Goal: Task Accomplishment & Management: Manage account settings

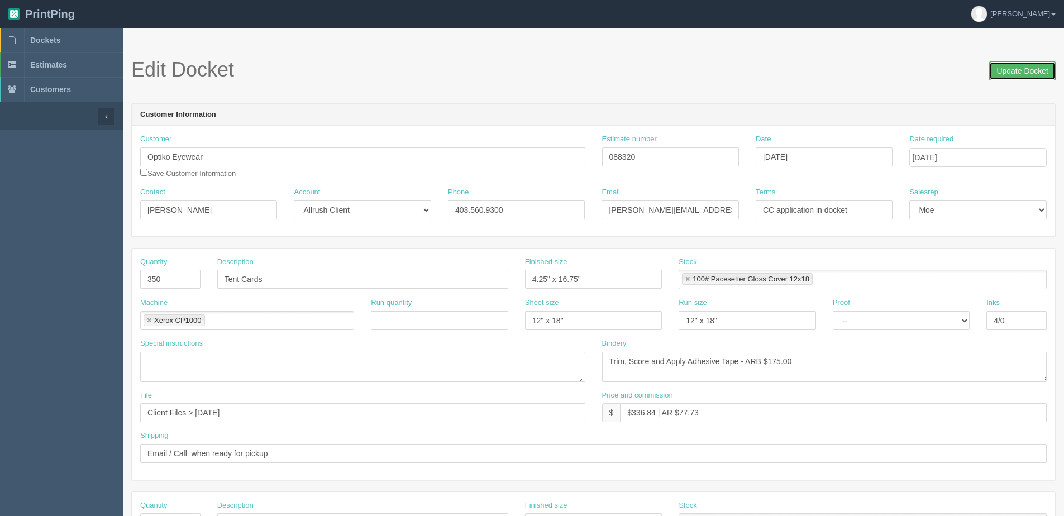
click at [1029, 73] on input "Update Docket" at bounding box center [1022, 70] width 66 height 19
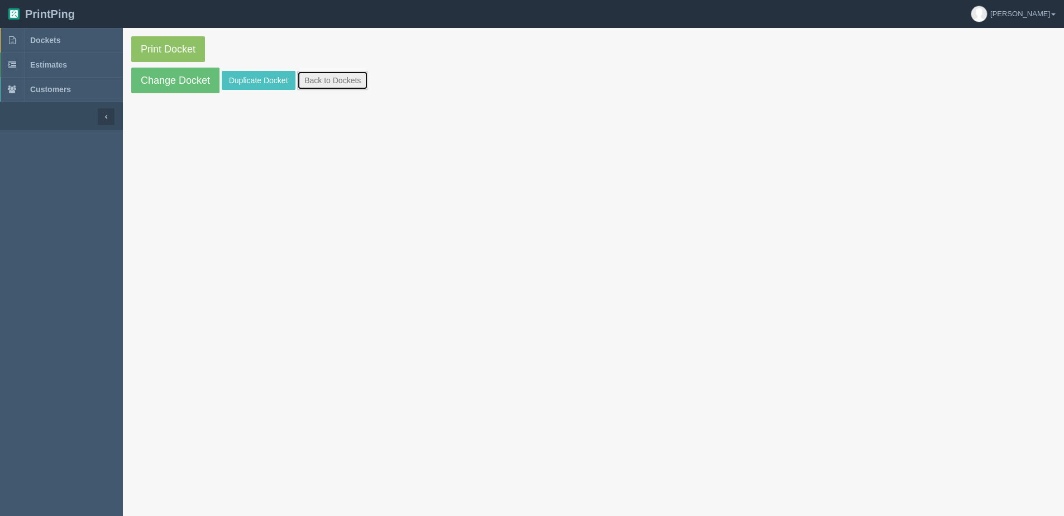
click at [334, 71] on link "Back to Dockets" at bounding box center [332, 80] width 71 height 19
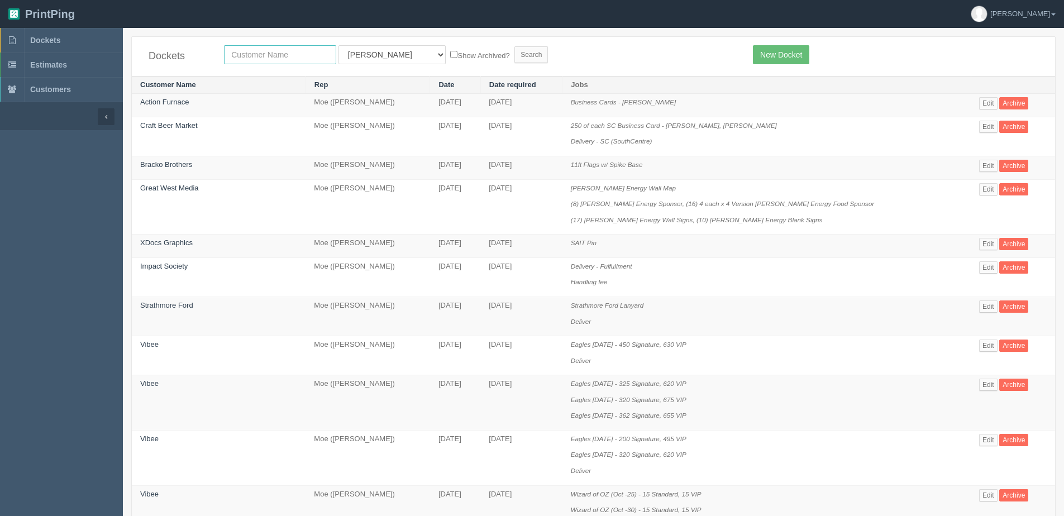
click at [264, 58] on input "text" at bounding box center [280, 54] width 112 height 19
type input "craft"
click at [450, 58] on label "Show Archived?" at bounding box center [479, 55] width 59 height 13
click at [450, 58] on input "Show Archived?" at bounding box center [453, 54] width 7 height 7
checkbox input "true"
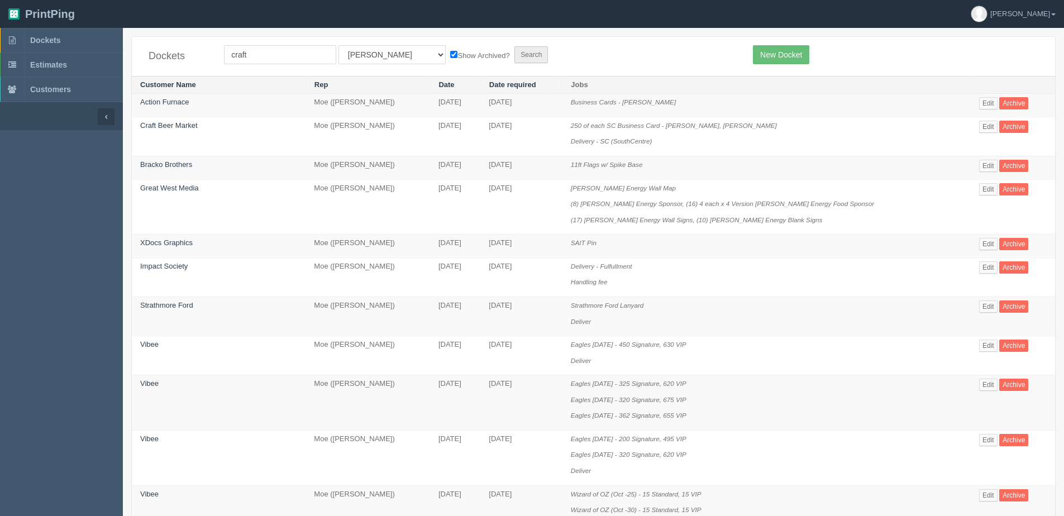
drag, startPoint x: 503, startPoint y: 58, endPoint x: 494, endPoint y: 58, distance: 9.0
click at [502, 57] on form "craft All Users Ali Ali Test 1 Aly Amy Ankit Arif Brandon Dan France Greg Jim M…" at bounding box center [480, 54] width 512 height 19
click at [514, 59] on input "Search" at bounding box center [531, 54] width 34 height 17
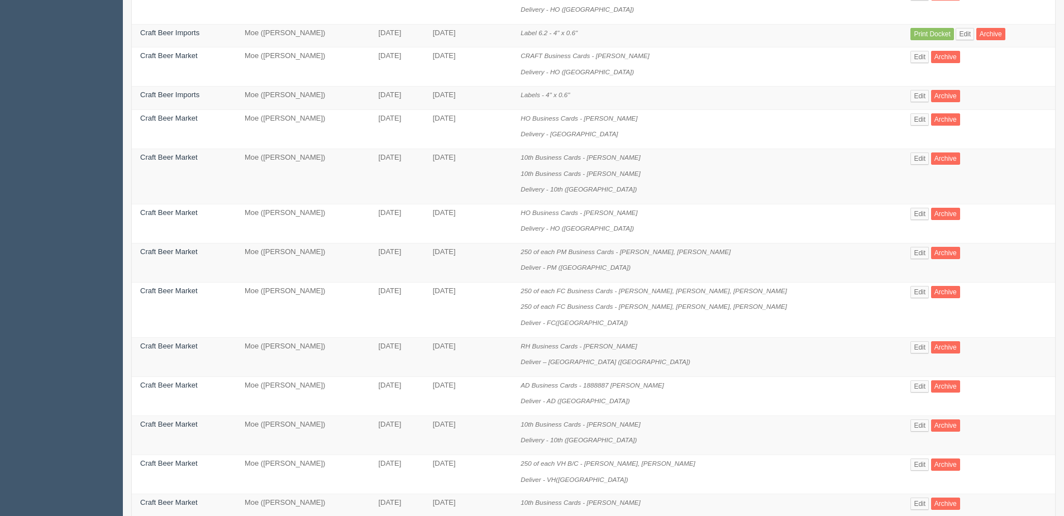
scroll to position [168, 0]
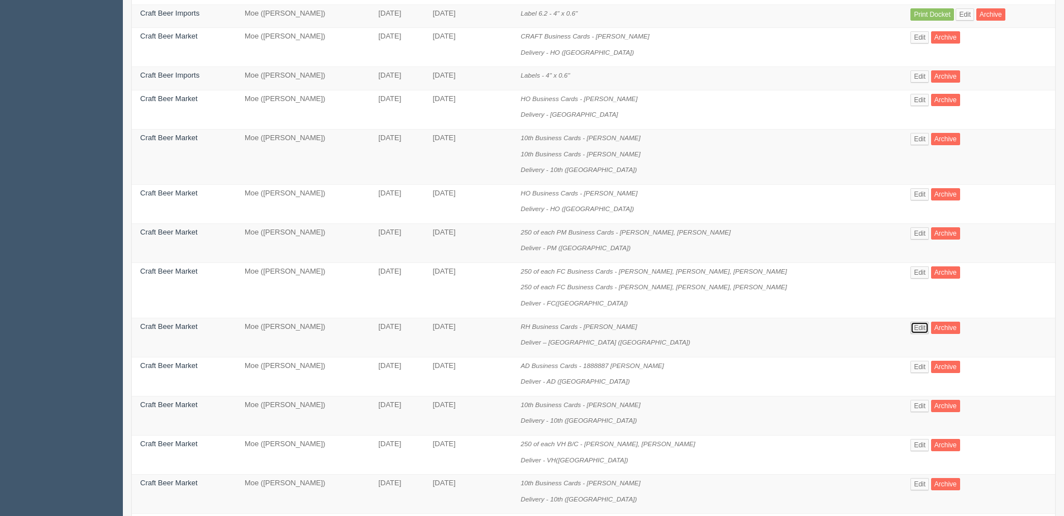
click at [917, 328] on link "Edit" at bounding box center [919, 328] width 18 height 12
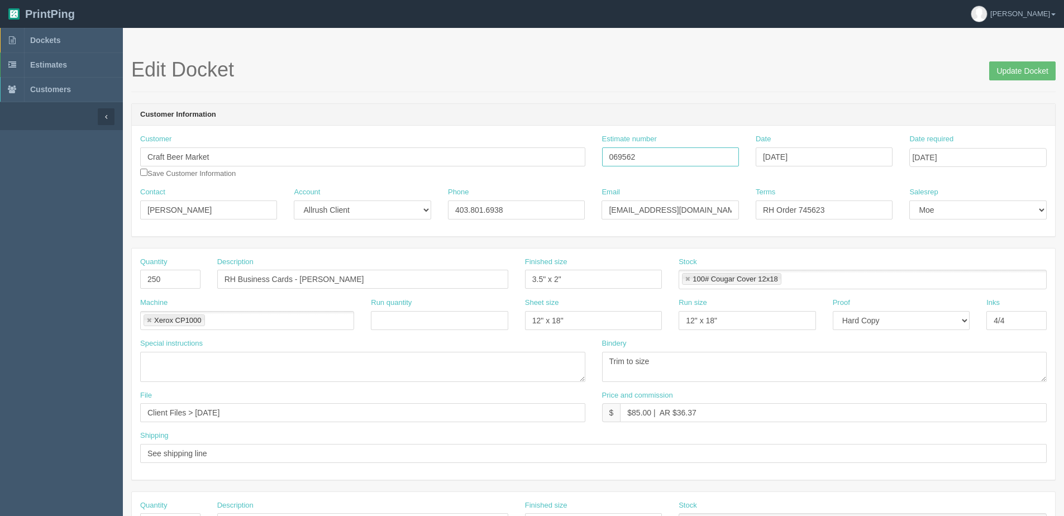
drag, startPoint x: 645, startPoint y: 165, endPoint x: 556, endPoint y: 165, distance: 89.4
click at [556, 165] on div "Customer Craft Beer Market Save Customer Information Estimate number 069562 Dat…" at bounding box center [593, 160] width 923 height 53
click at [1035, 72] on input "Update Docket" at bounding box center [1022, 70] width 66 height 19
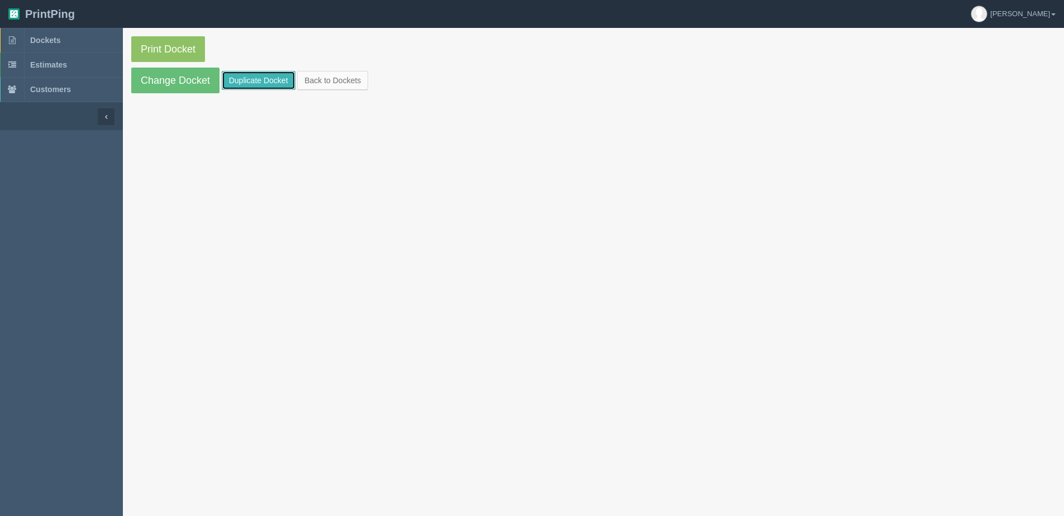
click at [263, 87] on link "Duplicate Docket" at bounding box center [259, 80] width 74 height 19
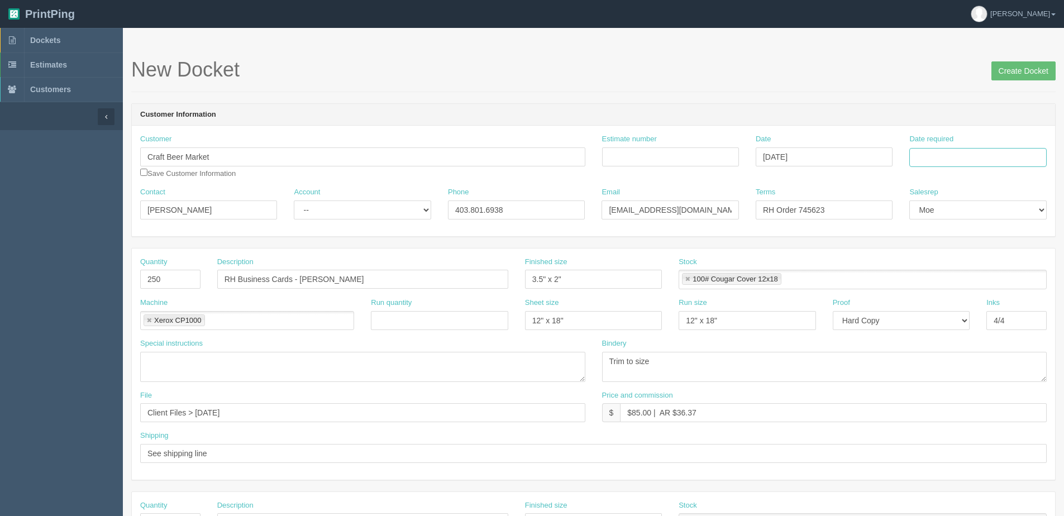
click at [980, 159] on input "Date required" at bounding box center [977, 157] width 137 height 19
click at [937, 318] on th "Today" at bounding box center [964, 312] width 104 height 16
click at [935, 231] on td "6" at bounding box center [935, 233] width 16 height 16
type input "October 6, 2025"
click at [636, 154] on input "Estimate number" at bounding box center [670, 156] width 137 height 19
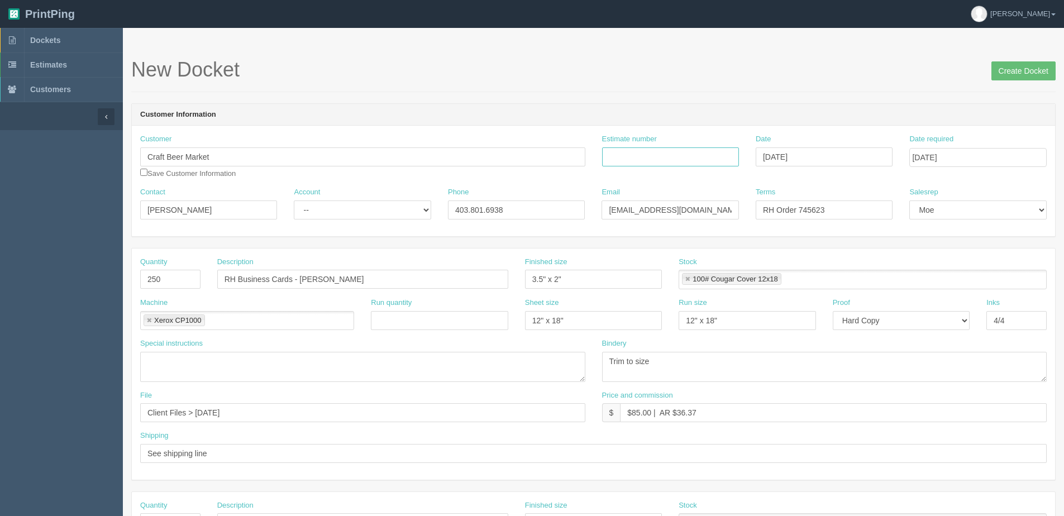
paste input "069562"
type input "069562"
drag, startPoint x: 110, startPoint y: 216, endPoint x: 3, endPoint y: 216, distance: 106.7
click at [9, 216] on section "Dockets Estimates Customers" at bounding box center [532, 521] width 1064 height 986
type input "Ericka Hurley"
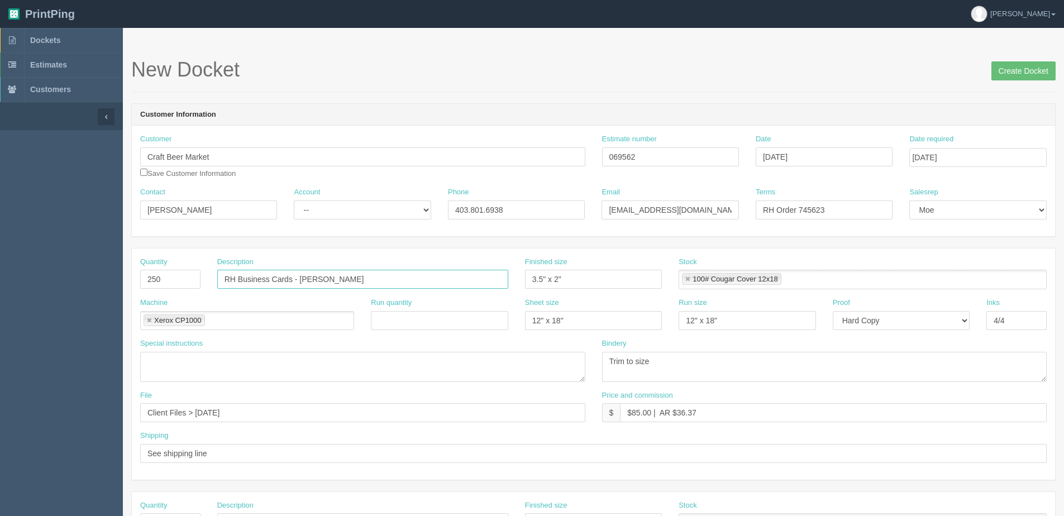
drag, startPoint x: 301, startPoint y: 278, endPoint x: 508, endPoint y: 276, distance: 206.6
click at [508, 276] on input "RH Business Cards - Stephen May" at bounding box center [362, 279] width 291 height 19
paste input "Juliet Rapini"
type input "RH Business Cards - [PERSON_NAME]"
drag, startPoint x: 197, startPoint y: 411, endPoint x: 529, endPoint y: 390, distance: 332.4
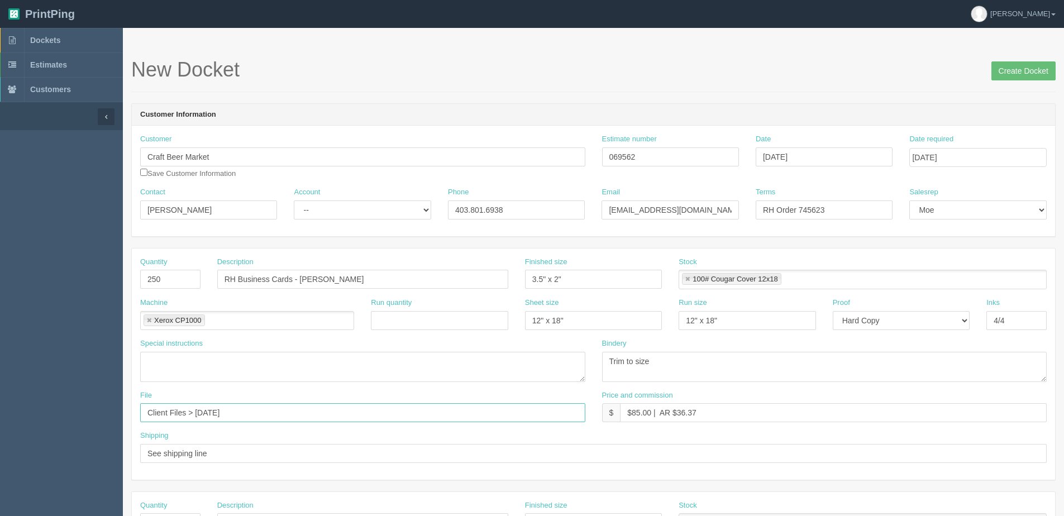
click at [518, 390] on div "File Client Files > July 2025" at bounding box center [362, 406] width 445 height 32
drag, startPoint x: 239, startPoint y: 409, endPoint x: 277, endPoint y: 402, distance: 38.8
click at [275, 402] on div "File Client Files > October 2023" at bounding box center [362, 406] width 445 height 32
type input "Client Files > October 2025"
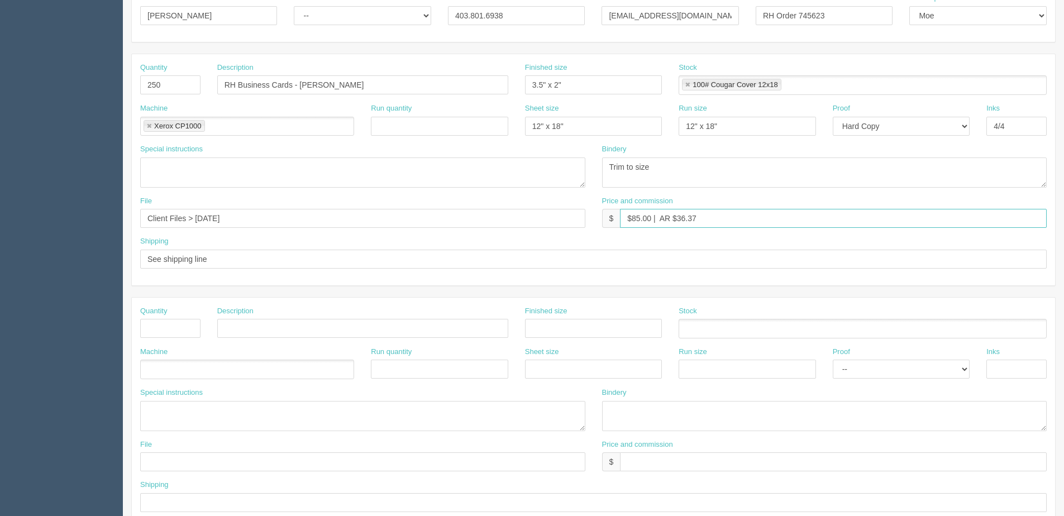
scroll to position [51, 0]
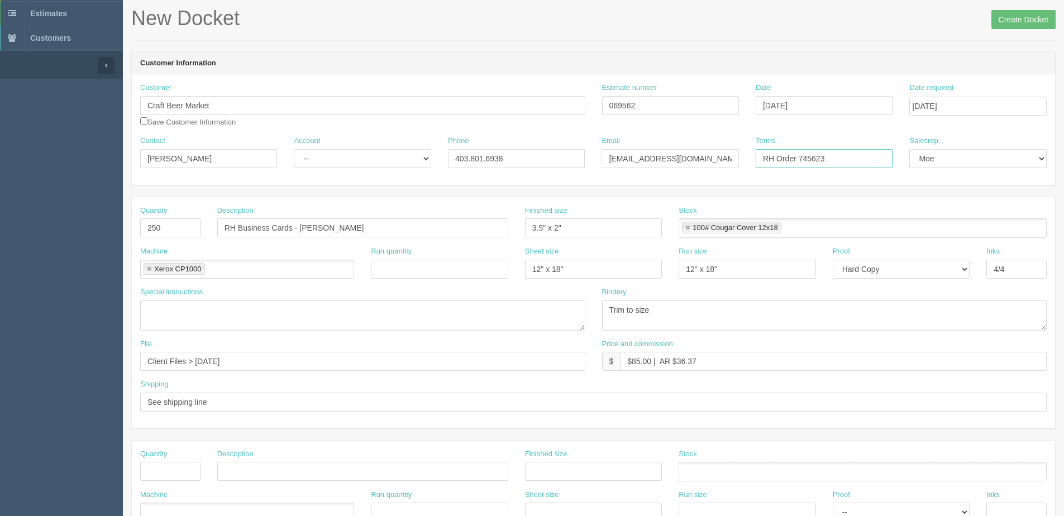
drag, startPoint x: 803, startPoint y: 160, endPoint x: 997, endPoint y: 130, distance: 196.6
click at [978, 133] on div "Customer Craft Beer Market Save Customer Information Estimate number 069562 Dat…" at bounding box center [593, 129] width 923 height 111
type input "RH Order 758675"
click at [1033, 20] on input "Create Docket" at bounding box center [1023, 19] width 64 height 19
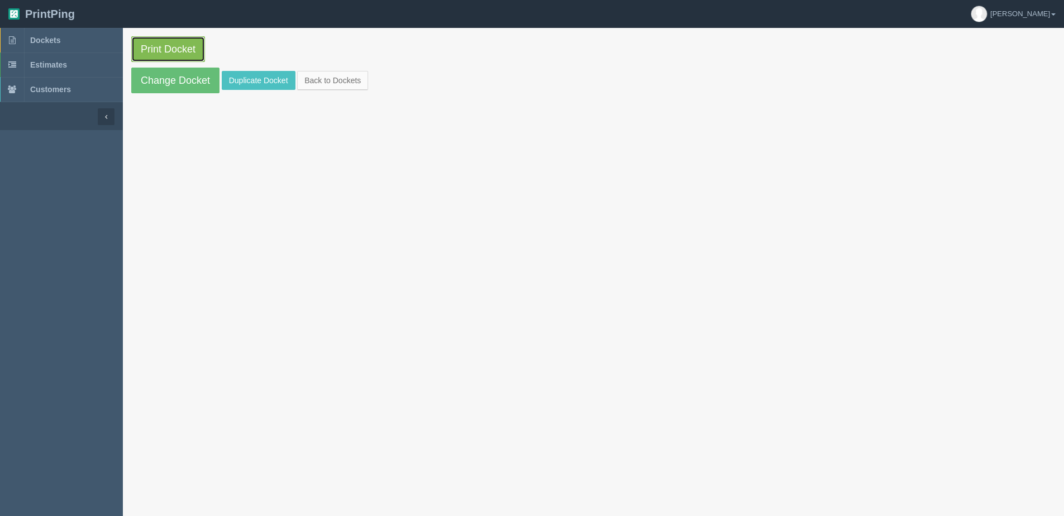
click at [159, 58] on link "Print Docket" at bounding box center [168, 49] width 74 height 26
drag, startPoint x: 331, startPoint y: 84, endPoint x: 347, endPoint y: 85, distance: 16.8
click at [331, 84] on link "Back to Dockets" at bounding box center [332, 80] width 71 height 19
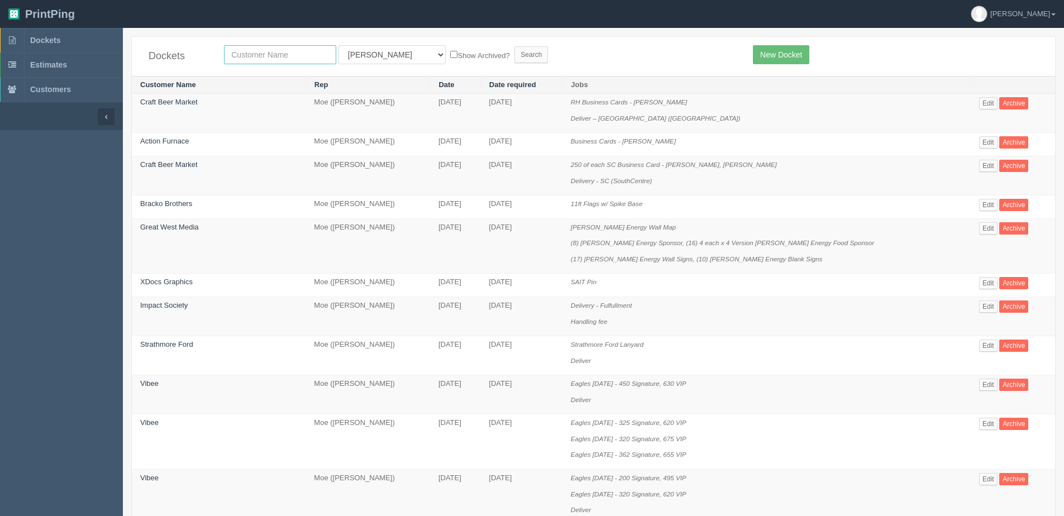
click at [259, 55] on input "text" at bounding box center [280, 54] width 112 height 19
type input "universal"
click at [514, 46] on input "Search" at bounding box center [531, 54] width 34 height 17
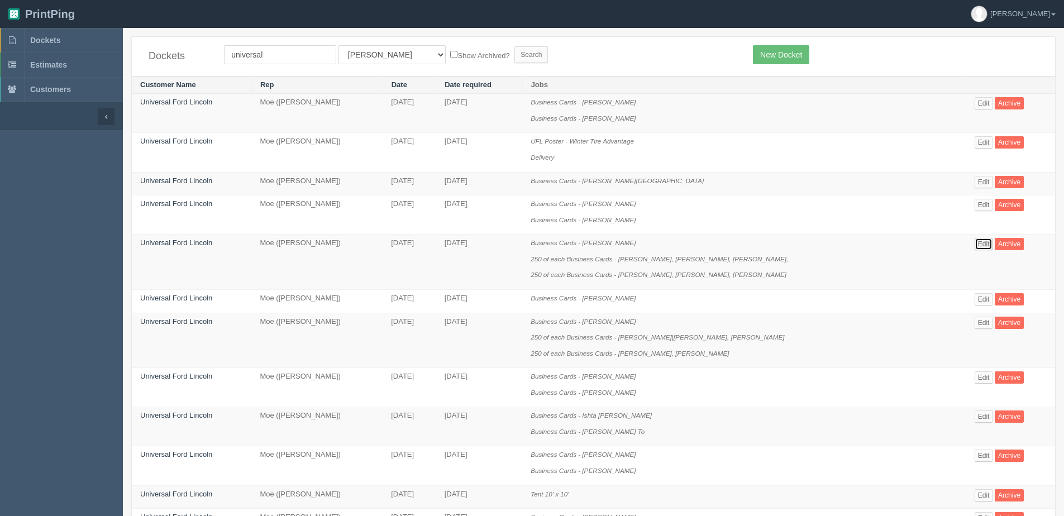
click at [976, 245] on link "Edit" at bounding box center [984, 244] width 18 height 12
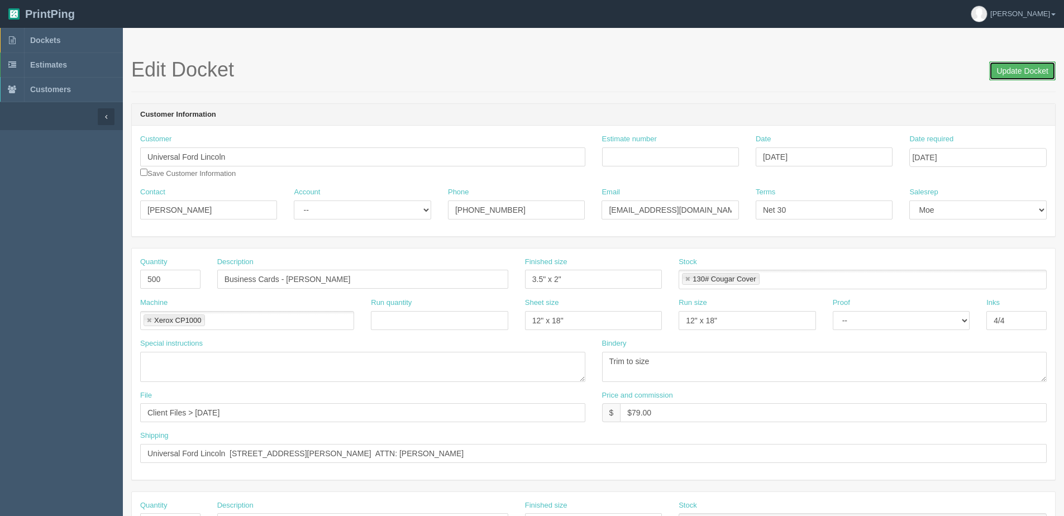
click at [1014, 63] on input "Update Docket" at bounding box center [1022, 70] width 66 height 19
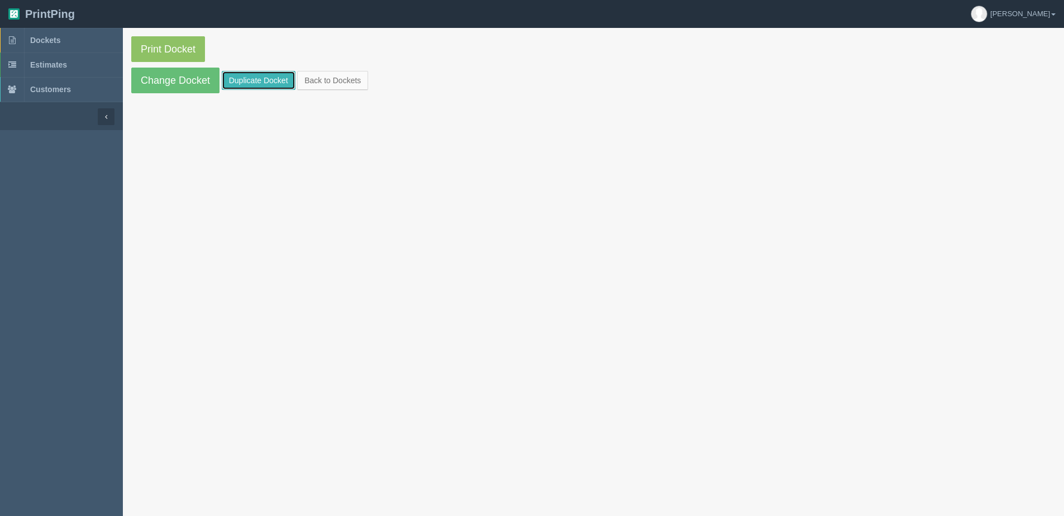
click at [247, 73] on link "Duplicate Docket" at bounding box center [259, 80] width 74 height 19
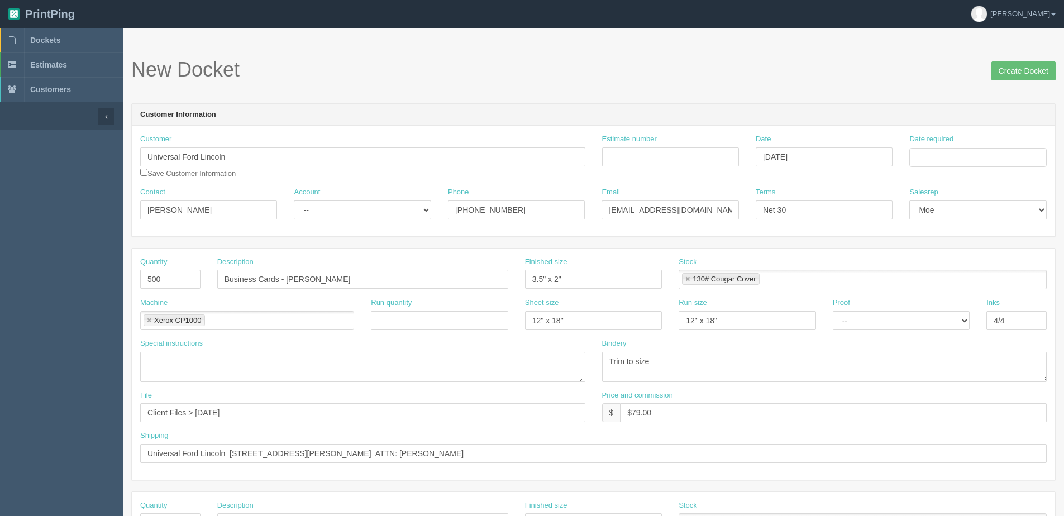
click at [974, 168] on div "Date required" at bounding box center [978, 154] width 154 height 41
drag, startPoint x: 956, startPoint y: 161, endPoint x: 953, endPoint y: 168, distance: 7.3
click at [953, 168] on body "PrintPing Dan Edit account ( dan@allrush.ca ) Logout Dockets Estimates Customers" at bounding box center [532, 507] width 1064 height 1014
click at [925, 317] on th "Today" at bounding box center [964, 312] width 104 height 16
drag, startPoint x: 935, startPoint y: 233, endPoint x: 637, endPoint y: 244, distance: 297.9
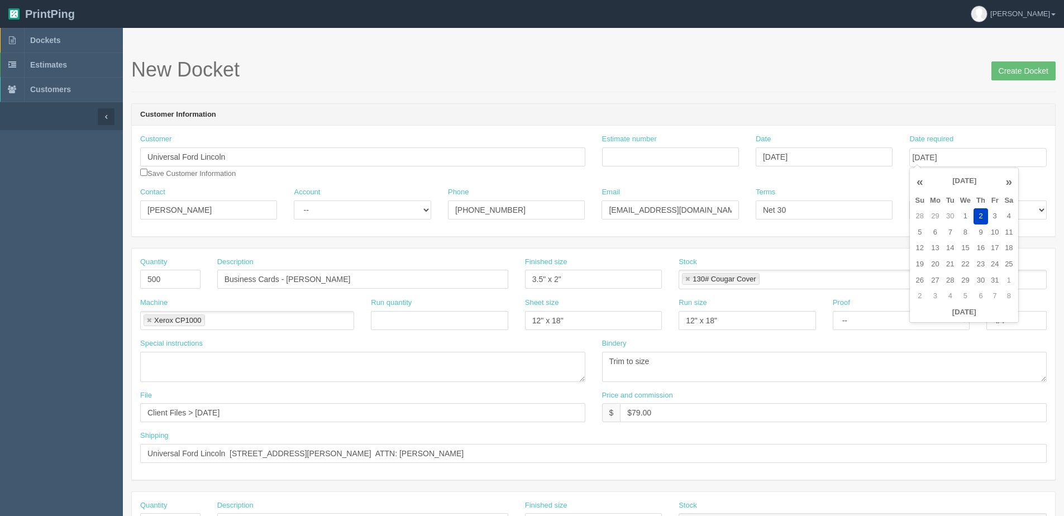
click at [929, 233] on td "6" at bounding box center [935, 233] width 16 height 16
type input "October 6, 2025"
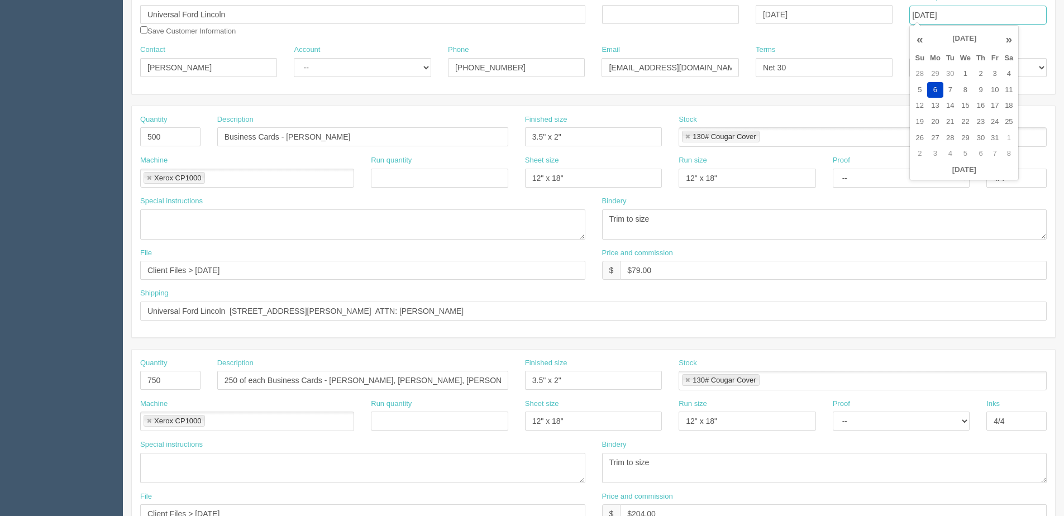
scroll to position [168, 0]
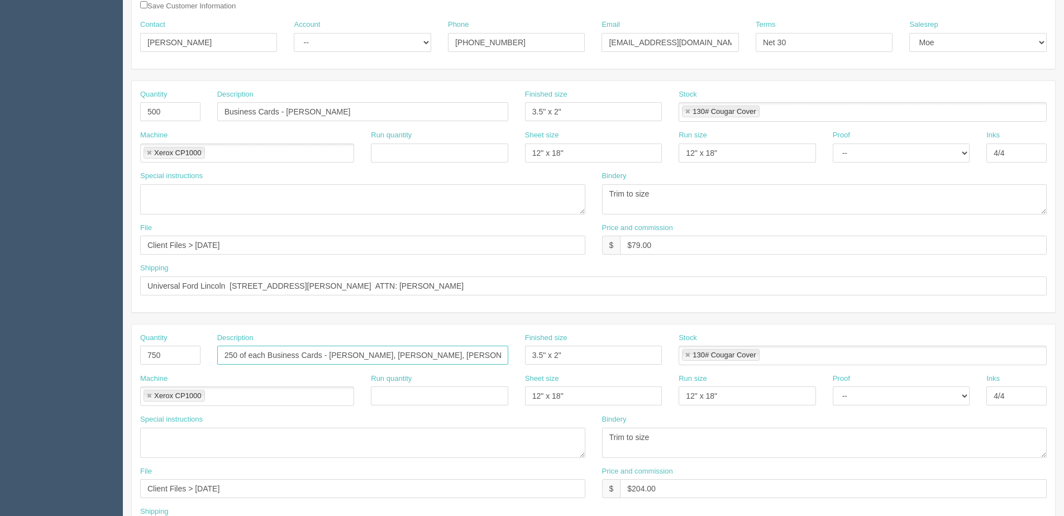
drag, startPoint x: 269, startPoint y: 351, endPoint x: 150, endPoint y: 338, distance: 119.6
click at [150, 338] on div "Quantity 750 Description 250 of each Business Cards - Summer Carrique, Dawson H…" at bounding box center [593, 353] width 923 height 41
click at [223, 106] on input "Business Cards - Anthony Clark" at bounding box center [362, 111] width 291 height 19
paste input "250 of each"
drag, startPoint x: 338, startPoint y: 111, endPoint x: 638, endPoint y: 109, distance: 300.5
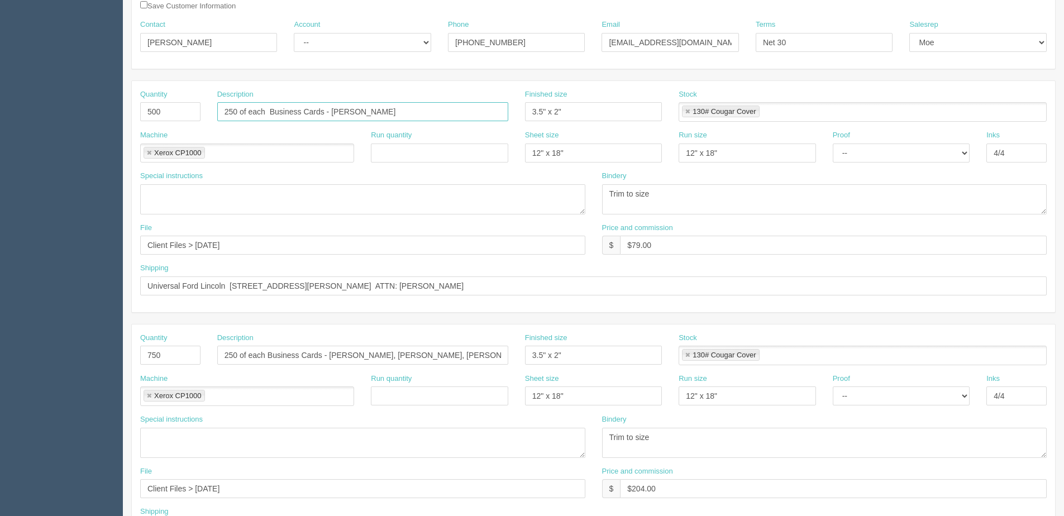
click at [624, 111] on div "Quantity 500 Description 250 of each Business Cards - Anthony Clark Finished si…" at bounding box center [593, 109] width 923 height 41
type input "250 of each Business Cards - Amin Hamir, Gabriel Ross-Wilson, Josh Graham"
drag, startPoint x: 329, startPoint y: 354, endPoint x: 397, endPoint y: 347, distance: 68.5
click at [455, 359] on input "250 of each Business Cards - Summer Carrique, Dawson Harvey, Muiz Qureshi," at bounding box center [362, 355] width 291 height 19
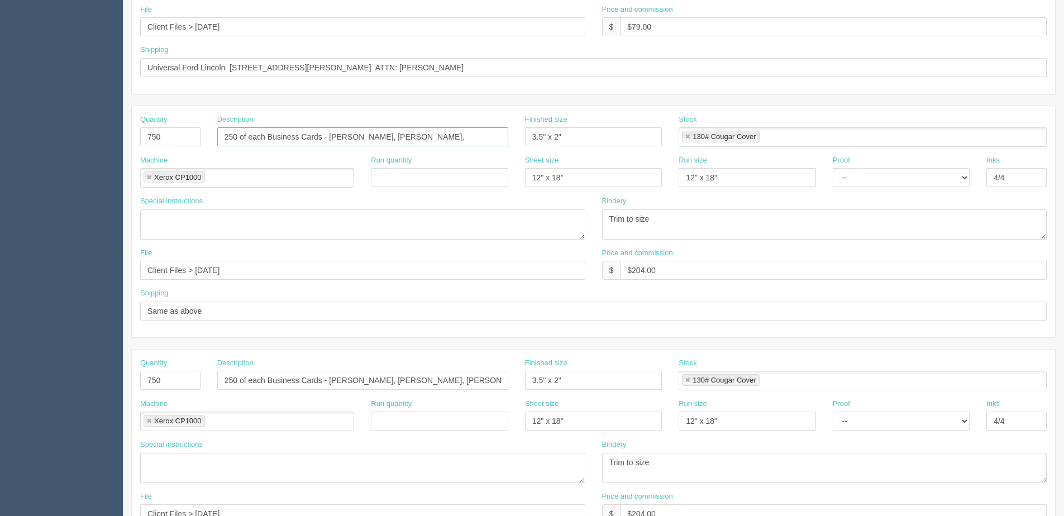
scroll to position [391, 0]
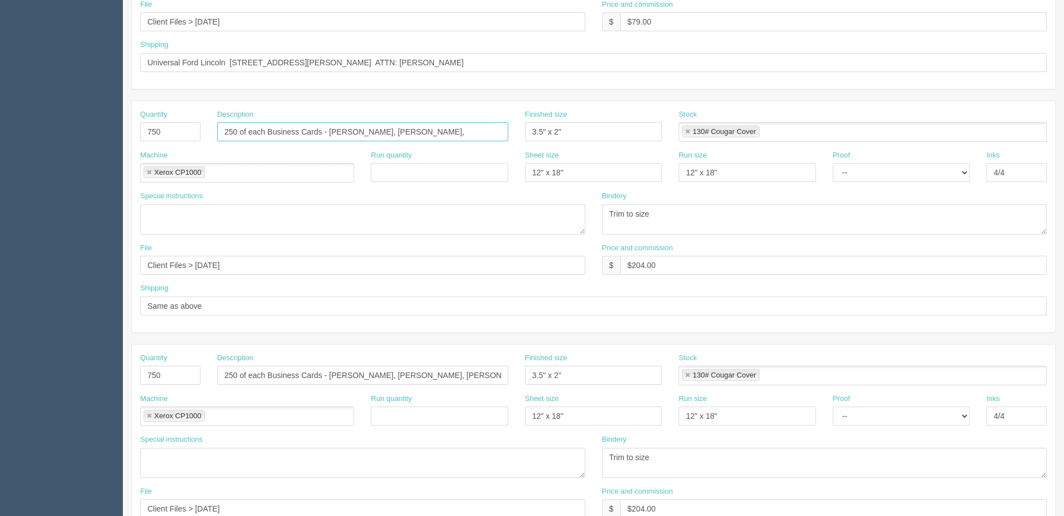
type input "250 of each Business Cards - [PERSON_NAME], [PERSON_NAME],"
drag, startPoint x: 335, startPoint y: 374, endPoint x: 500, endPoint y: 426, distance: 172.9
click at [832, 442] on div "Quantity 750 Description 250 of each Business Cards - Maddy Maltais, Jessica Wa…" at bounding box center [593, 460] width 923 height 231
type input "250 of each Business Cards - Philip Emerson, Sukh Brar"
drag, startPoint x: 629, startPoint y: 264, endPoint x: 770, endPoint y: 256, distance: 140.4
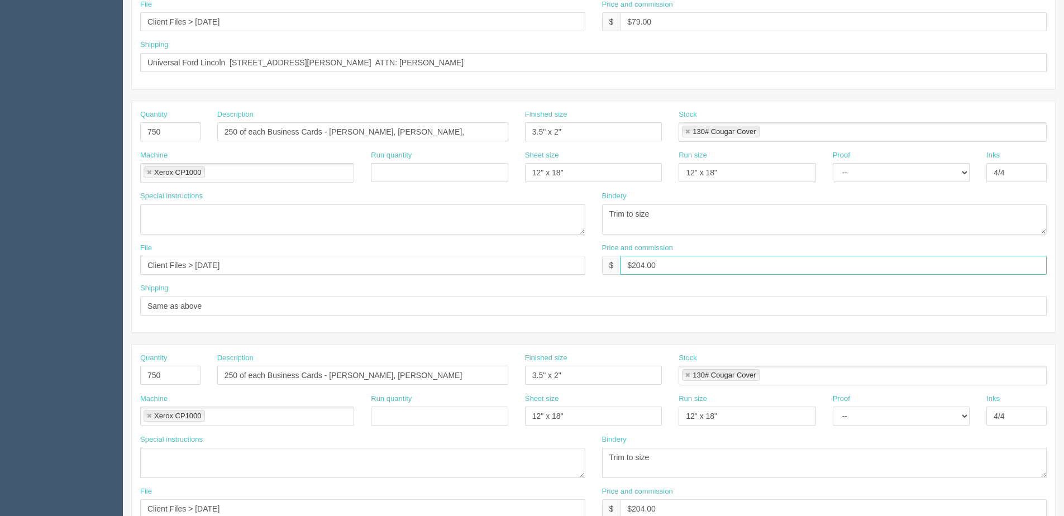
click at [767, 257] on input "$204.00" at bounding box center [833, 265] width 427 height 19
drag, startPoint x: 659, startPoint y: 264, endPoint x: 456, endPoint y: 265, distance: 203.3
click at [456, 265] on div "File Client Files > August 2025 Price and commission $ $136.00" at bounding box center [593, 263] width 923 height 41
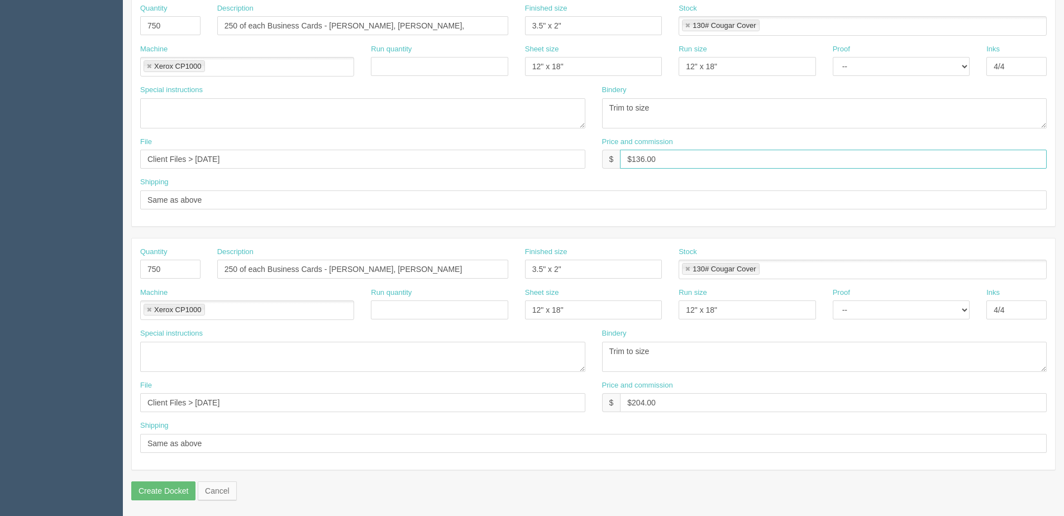
scroll to position [498, 0]
type input "$136.00"
drag, startPoint x: 675, startPoint y: 411, endPoint x: 670, endPoint y: 407, distance: 7.2
click at [671, 408] on div "Price and commission $ $204.00" at bounding box center [825, 399] width 462 height 41
drag, startPoint x: 668, startPoint y: 405, endPoint x: 522, endPoint y: 404, distance: 145.8
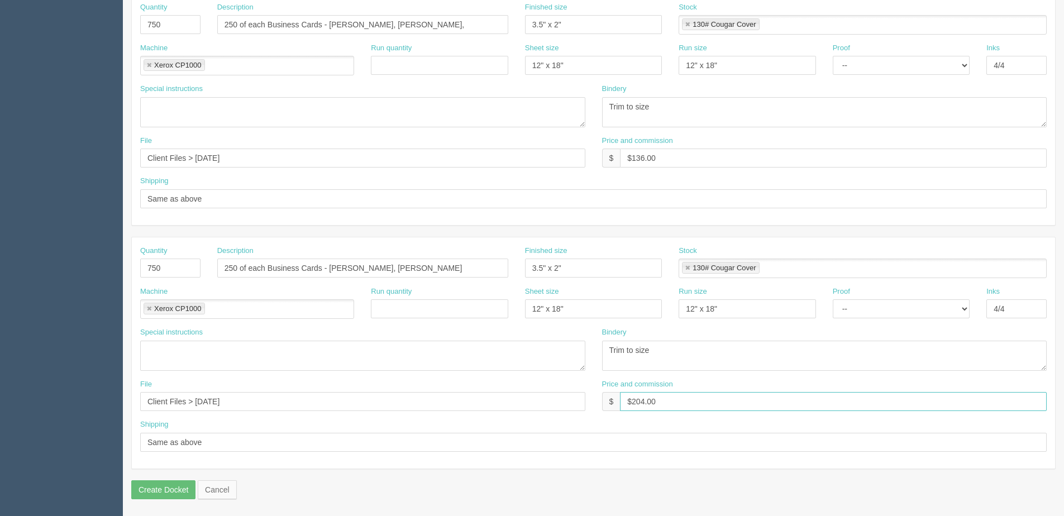
click at [523, 404] on div "File Client Files > August 2025 Price and commission $ $204.00" at bounding box center [593, 399] width 923 height 41
paste input "136"
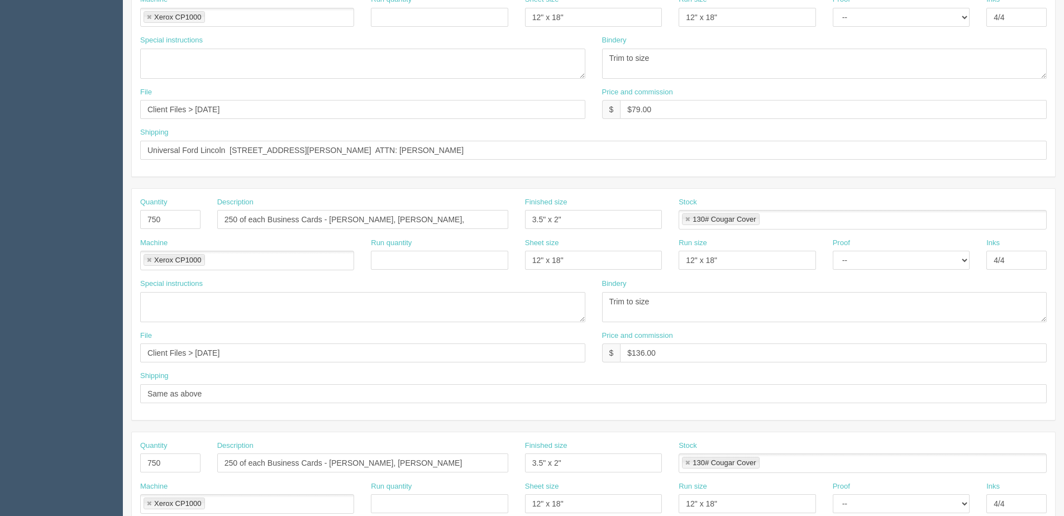
scroll to position [275, 0]
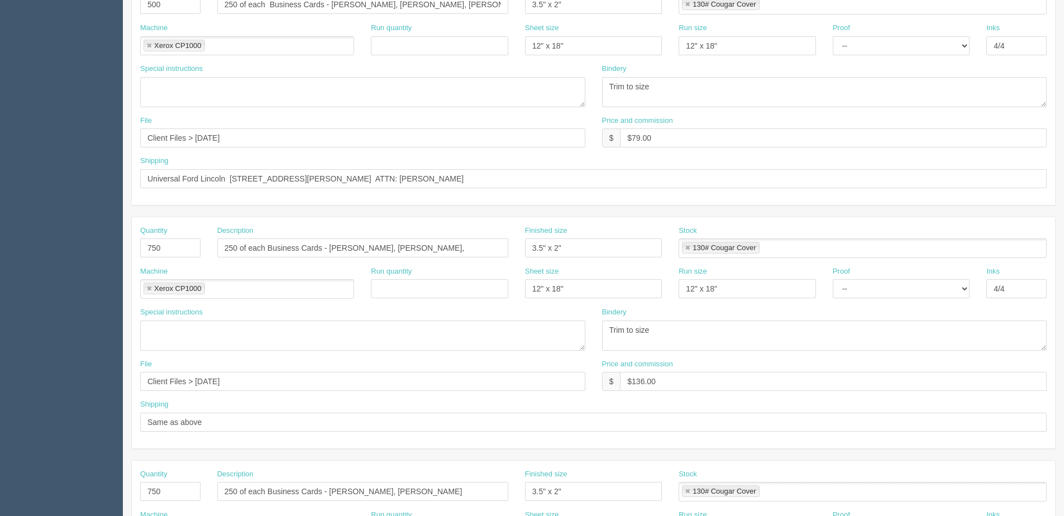
type input "$136.00"
drag, startPoint x: 736, startPoint y: 121, endPoint x: 785, endPoint y: 95, distance: 56.2
click at [766, 112] on div "Quantity 500 Description 250 of each Business Cards - Amin Hamir, Gabriel Ross-…" at bounding box center [593, 89] width 923 height 231
type input "$204.00"
drag, startPoint x: 179, startPoint y: 251, endPoint x: 30, endPoint y: 283, distance: 152.0
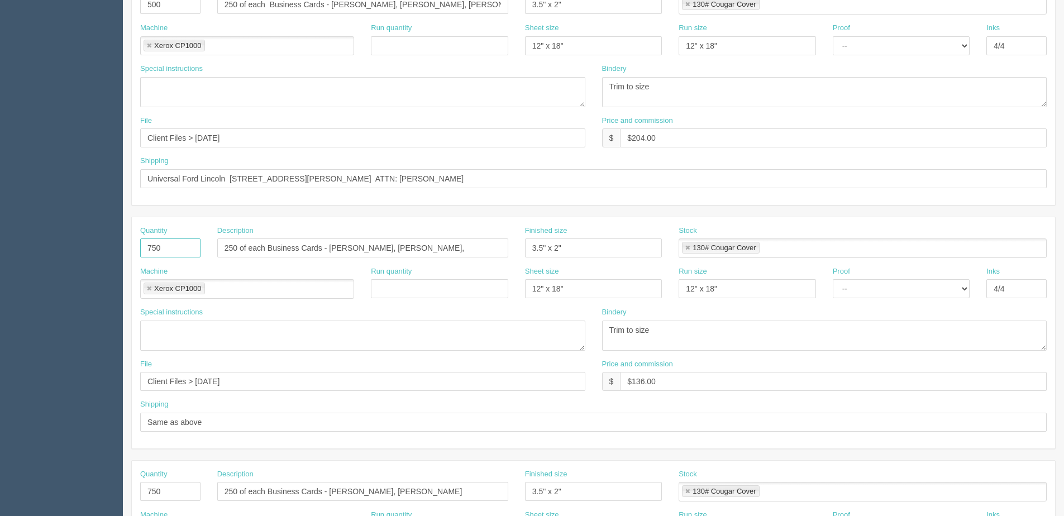
click at [30, 283] on section "Dockets Estimates Customers" at bounding box center [532, 246] width 1064 height 986
type input "500"
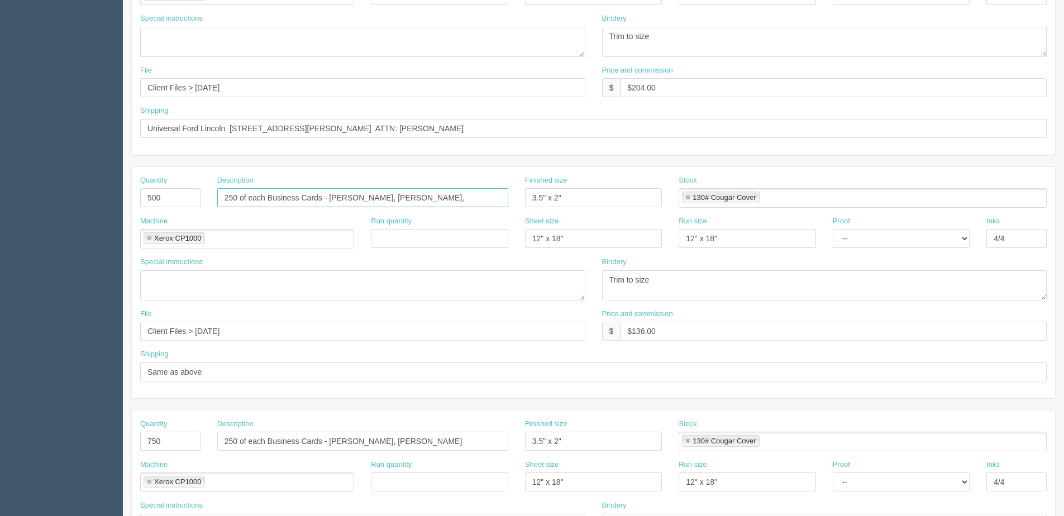
scroll to position [386, 0]
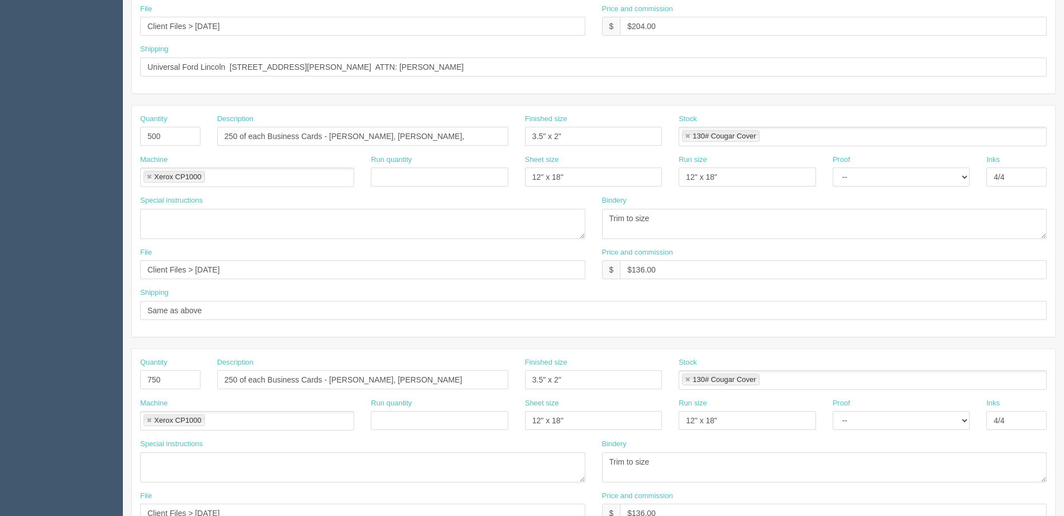
drag, startPoint x: 173, startPoint y: 368, endPoint x: 105, endPoint y: 392, distance: 72.2
click at [105, 392] on section "Dockets Estimates Customers" at bounding box center [532, 134] width 1064 height 986
drag, startPoint x: 105, startPoint y: 392, endPoint x: 165, endPoint y: 385, distance: 60.1
click at [167, 385] on input "750" at bounding box center [170, 379] width 60 height 19
drag, startPoint x: 113, startPoint y: 382, endPoint x: 1, endPoint y: 385, distance: 112.3
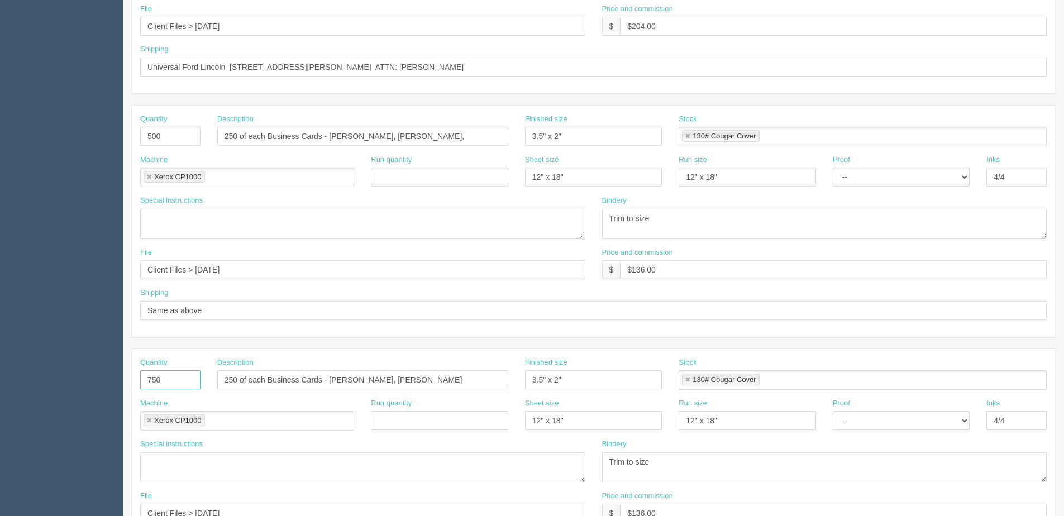
click at [18, 382] on section "Dockets Estimates Customers" at bounding box center [532, 134] width 1064 height 986
type input "500"
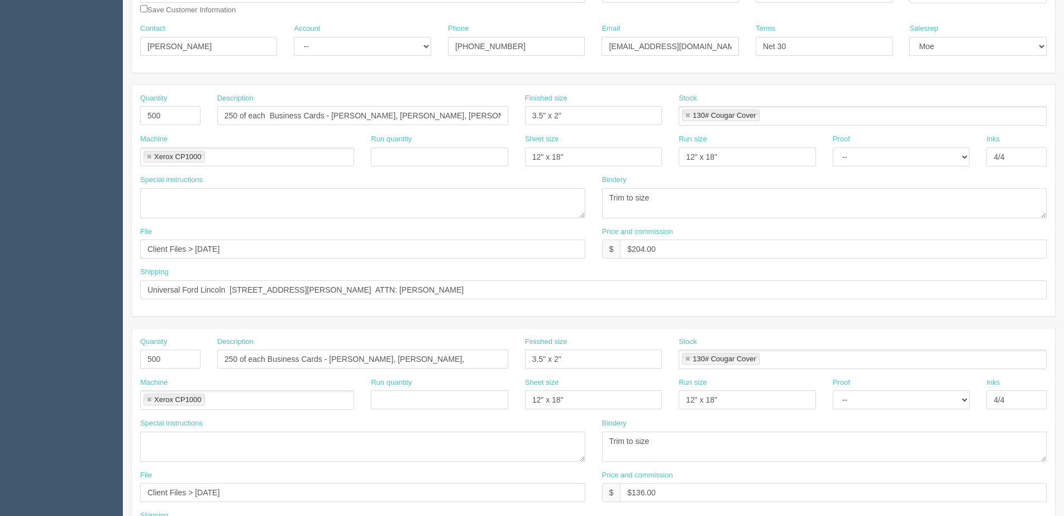
scroll to position [163, 0]
click at [36, 113] on section "Dockets Estimates Customers" at bounding box center [532, 358] width 1064 height 986
type input "750"
drag, startPoint x: 197, startPoint y: 250, endPoint x: 466, endPoint y: 211, distance: 271.9
click at [389, 221] on div "Quantity 750 Description 250 of each Business Cards - Amin Hamir, Gabriel Ross-…" at bounding box center [593, 200] width 923 height 231
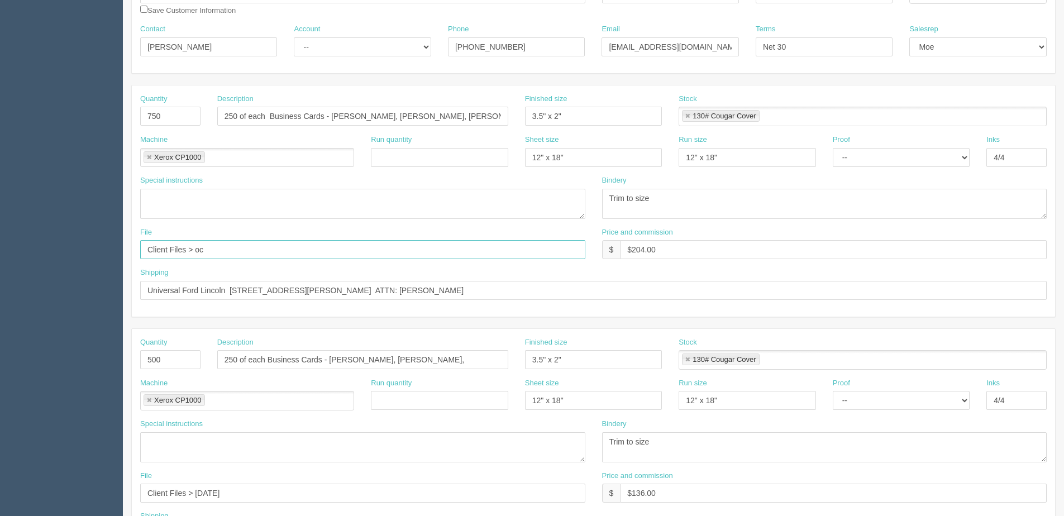
type input "Client Files > [DATE]"
drag, startPoint x: 259, startPoint y: 257, endPoint x: -178, endPoint y: 236, distance: 437.3
click at [0, 236] on html "PrintPing [PERSON_NAME] Edit account ( [PERSON_NAME][EMAIL_ADDRESS][DOMAIN_NAME…" at bounding box center [532, 344] width 1064 height 1014
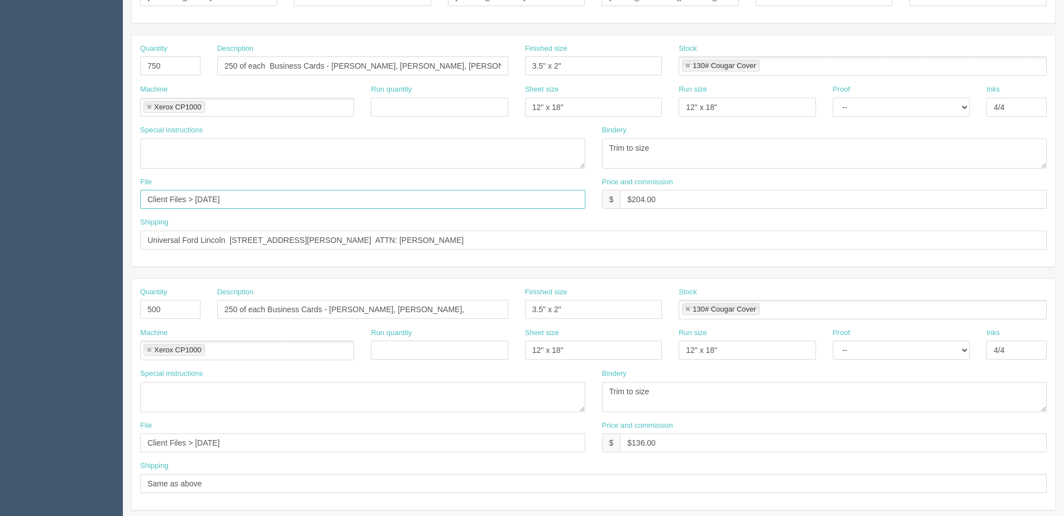
scroll to position [275, 0]
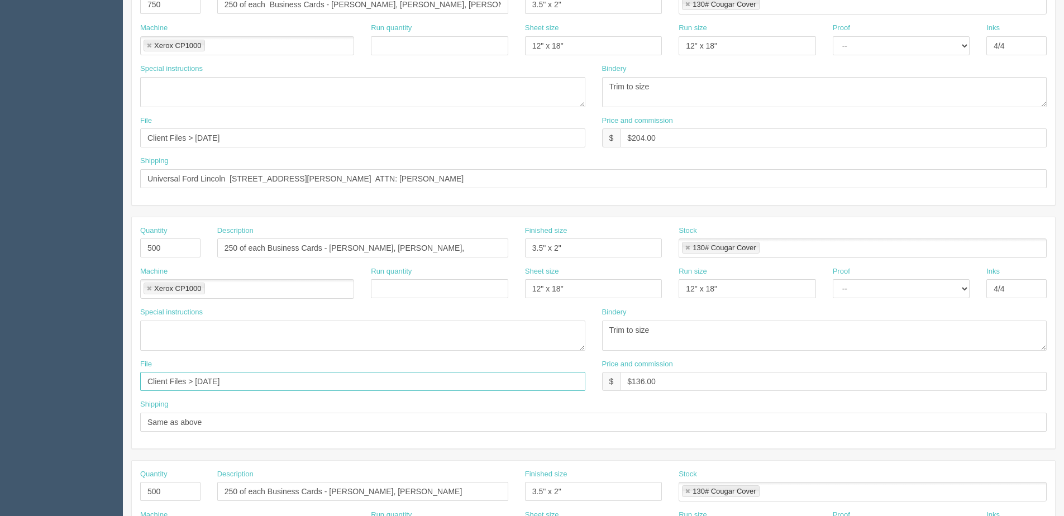
drag, startPoint x: 222, startPoint y: 384, endPoint x: -276, endPoint y: 384, distance: 498.2
click at [0, 384] on html "PrintPing [PERSON_NAME] Edit account ( [PERSON_NAME][EMAIL_ADDRESS][DOMAIN_NAME…" at bounding box center [532, 232] width 1064 height 1014
paste input "October"
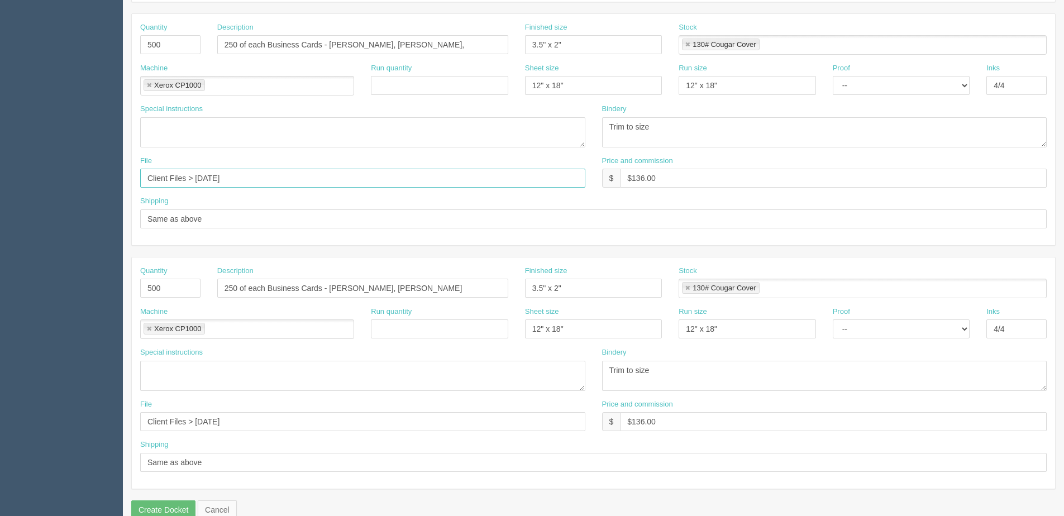
scroll to position [498, 0]
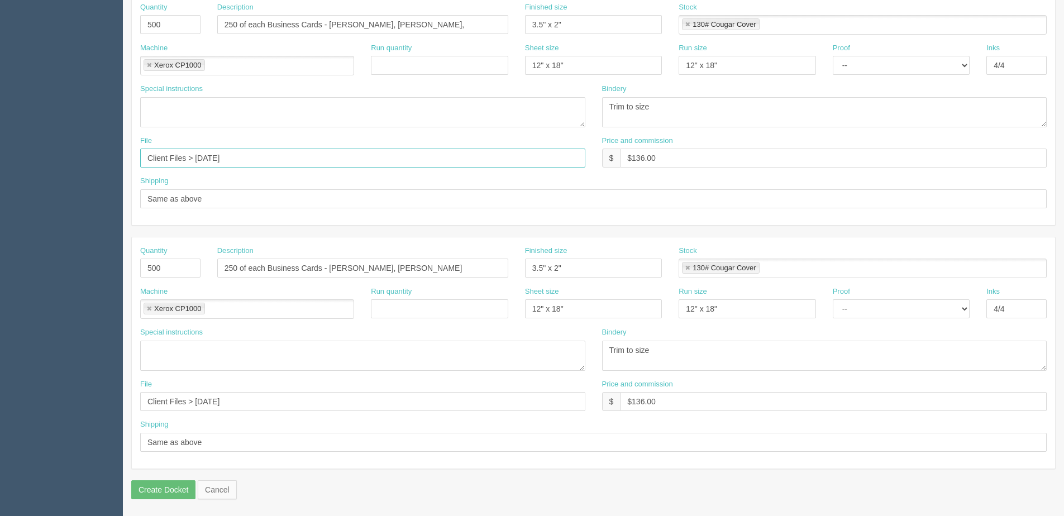
type input "Client Files > [DATE]"
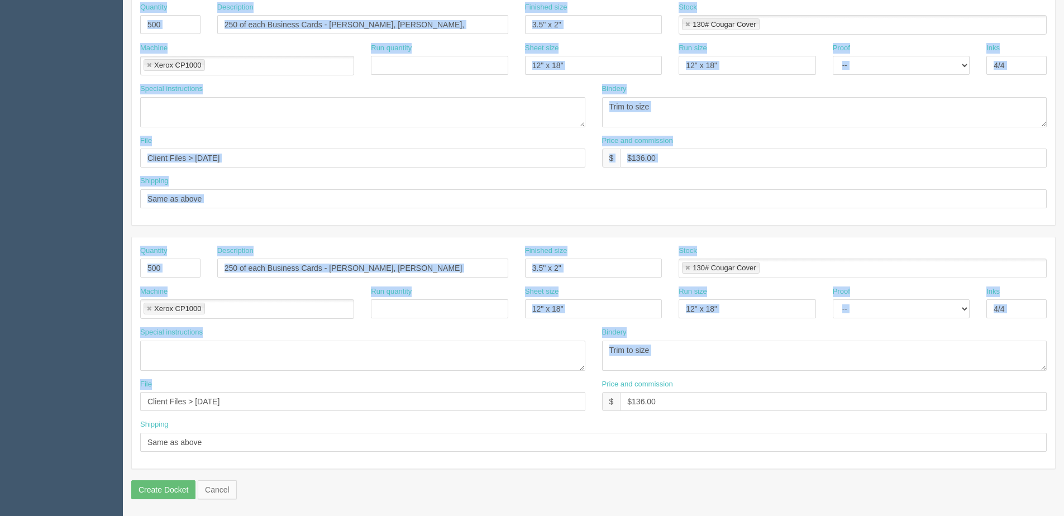
drag, startPoint x: 238, startPoint y: 392, endPoint x: -232, endPoint y: 392, distance: 470.2
click at [0, 392] on html "PrintPing [PERSON_NAME] Edit account ( [PERSON_NAME][EMAIL_ADDRESS][DOMAIN_NAME…" at bounding box center [532, 9] width 1064 height 1014
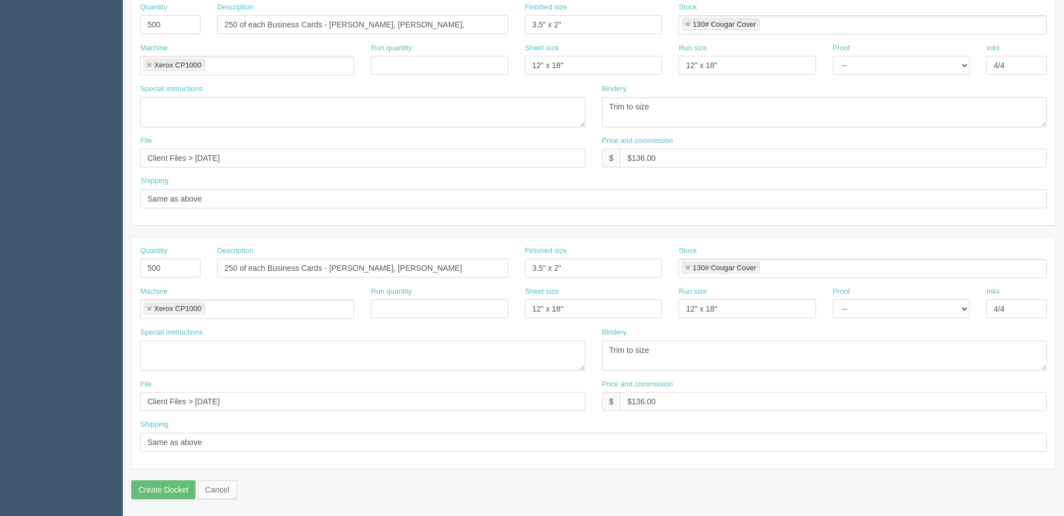
click at [226, 389] on div "File Client Files > August 2025" at bounding box center [362, 395] width 445 height 32
drag, startPoint x: 249, startPoint y: 398, endPoint x: 12, endPoint y: 389, distance: 237.5
click at [0, 393] on html "PrintPing [PERSON_NAME] Edit account ( [PERSON_NAME][EMAIL_ADDRESS][DOMAIN_NAME…" at bounding box center [532, 9] width 1064 height 1014
paste input "October"
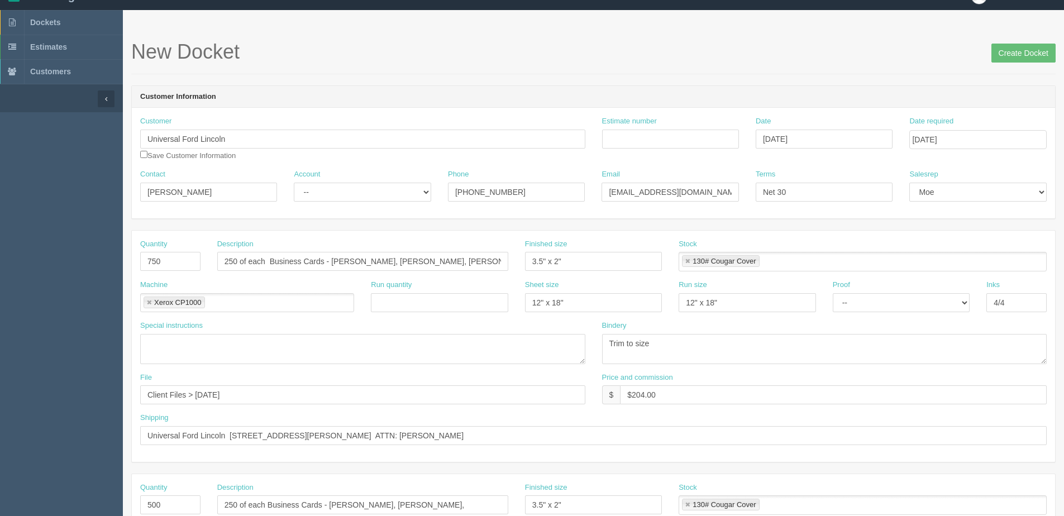
scroll to position [0, 0]
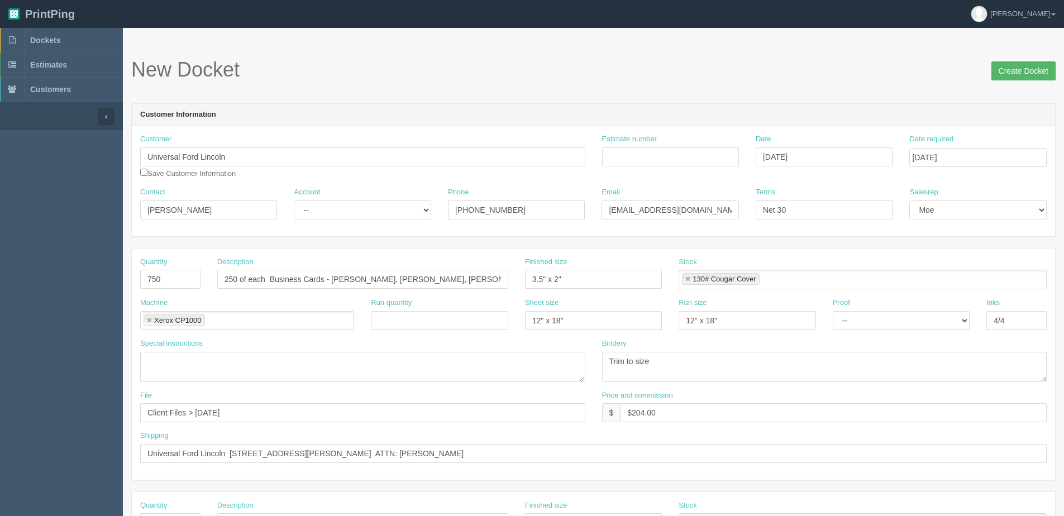
type input "Client Files > [DATE]"
click at [1018, 66] on input "Create Docket" at bounding box center [1023, 70] width 64 height 19
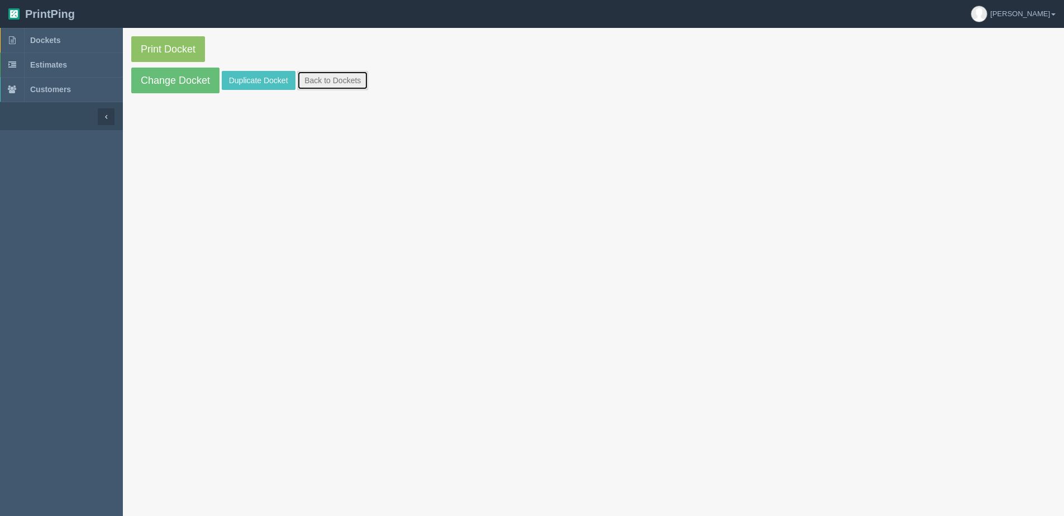
click at [335, 80] on link "Back to Dockets" at bounding box center [332, 80] width 71 height 19
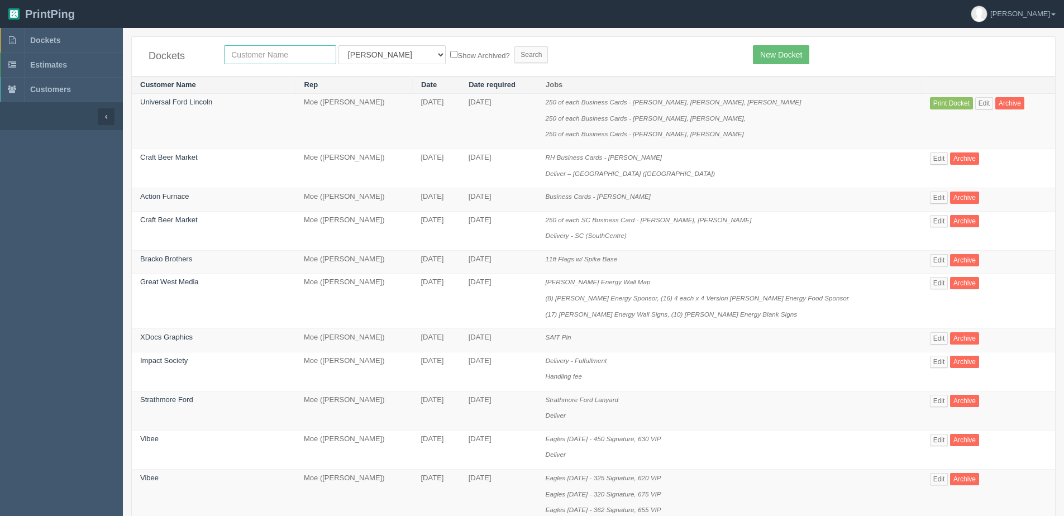
click at [279, 59] on input "text" at bounding box center [280, 54] width 112 height 19
type input "[PERSON_NAME] gmc"
click at [514, 46] on input "Search" at bounding box center [531, 54] width 34 height 17
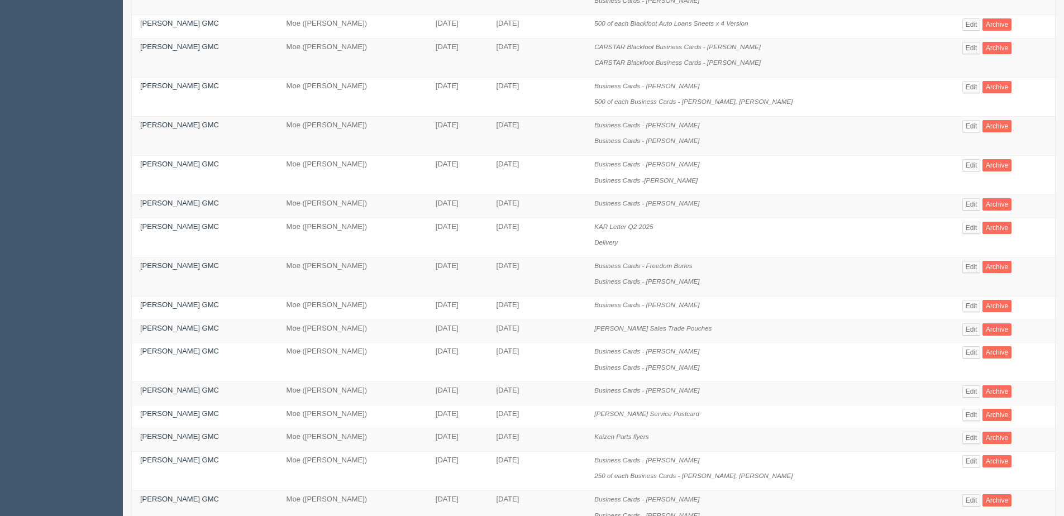
scroll to position [391, 0]
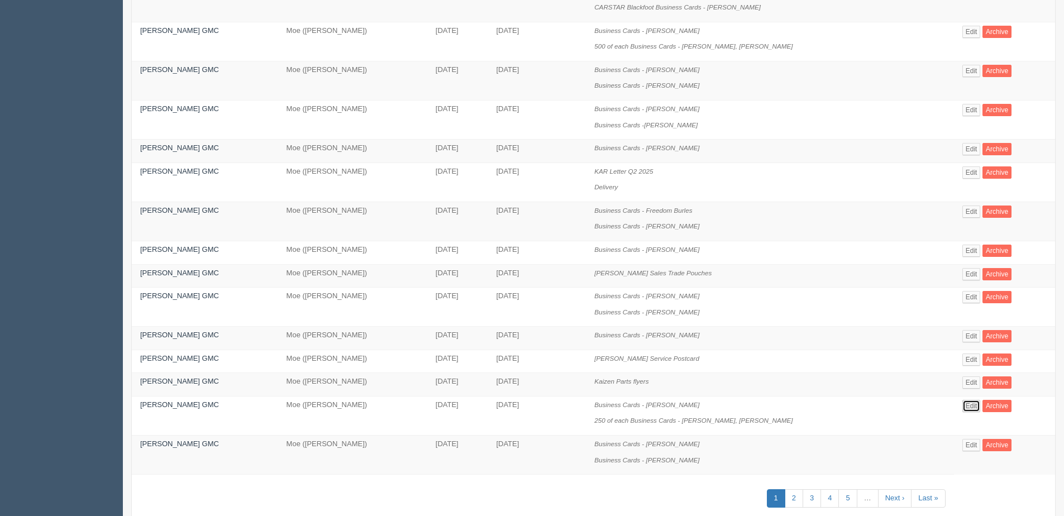
click at [962, 404] on link "Edit" at bounding box center [971, 406] width 18 height 12
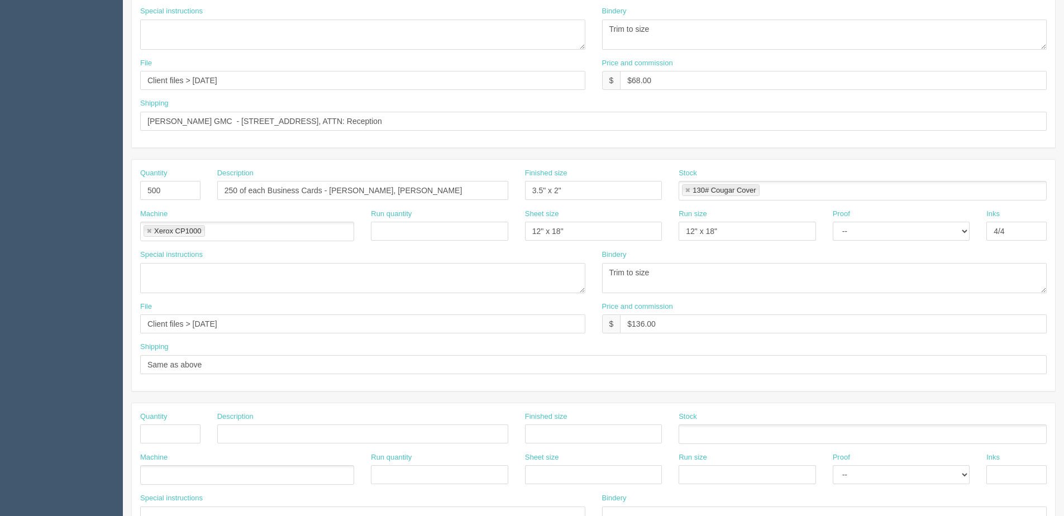
scroll to position [335, 0]
drag, startPoint x: 370, startPoint y: 188, endPoint x: 327, endPoint y: 182, distance: 43.4
click at [327, 182] on input "250 of each Business Cards - [PERSON_NAME], [PERSON_NAME]" at bounding box center [362, 187] width 291 height 19
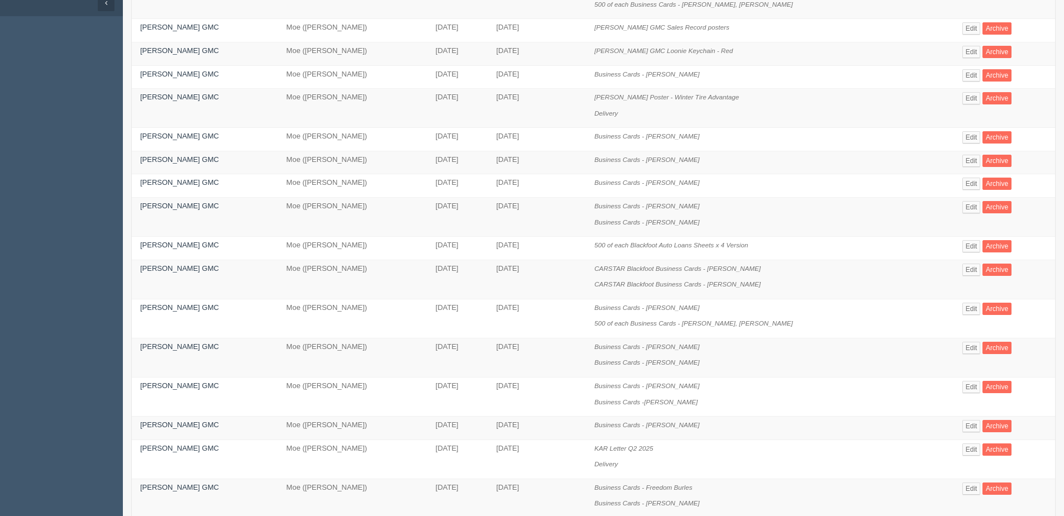
scroll to position [112, 0]
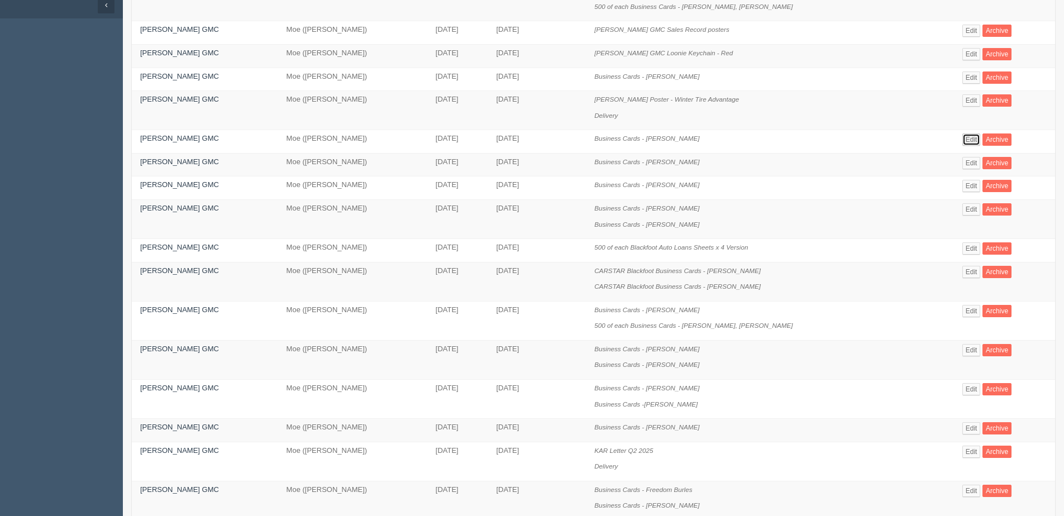
click at [962, 140] on link "Edit" at bounding box center [971, 139] width 18 height 12
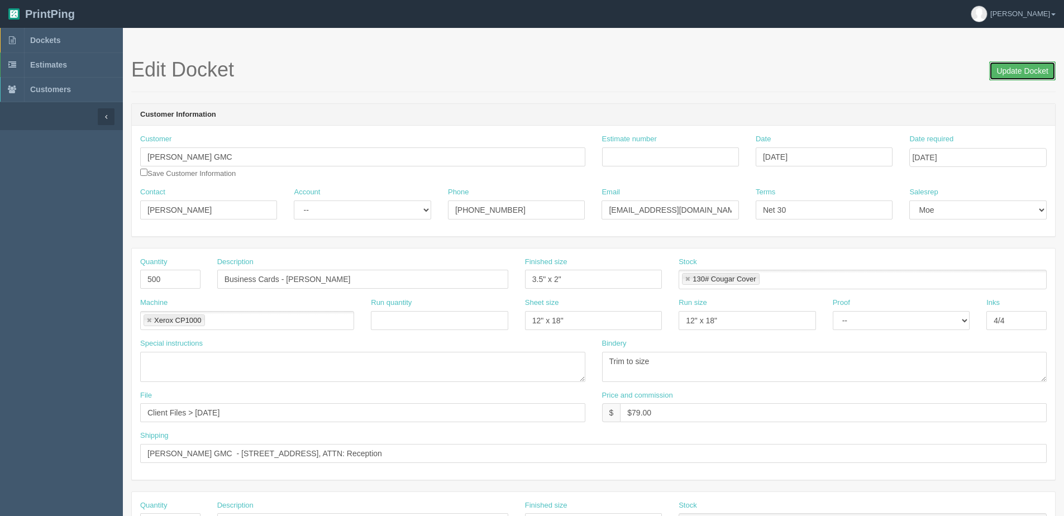
drag, startPoint x: 1017, startPoint y: 76, endPoint x: 916, endPoint y: 56, distance: 103.0
click at [1013, 74] on input "Update Docket" at bounding box center [1022, 70] width 66 height 19
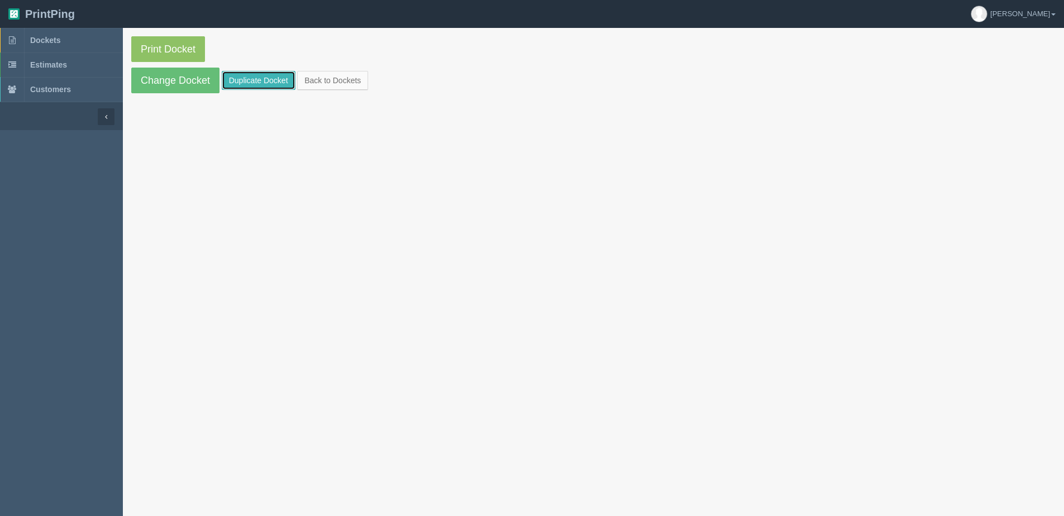
click at [255, 80] on link "Duplicate Docket" at bounding box center [259, 80] width 74 height 19
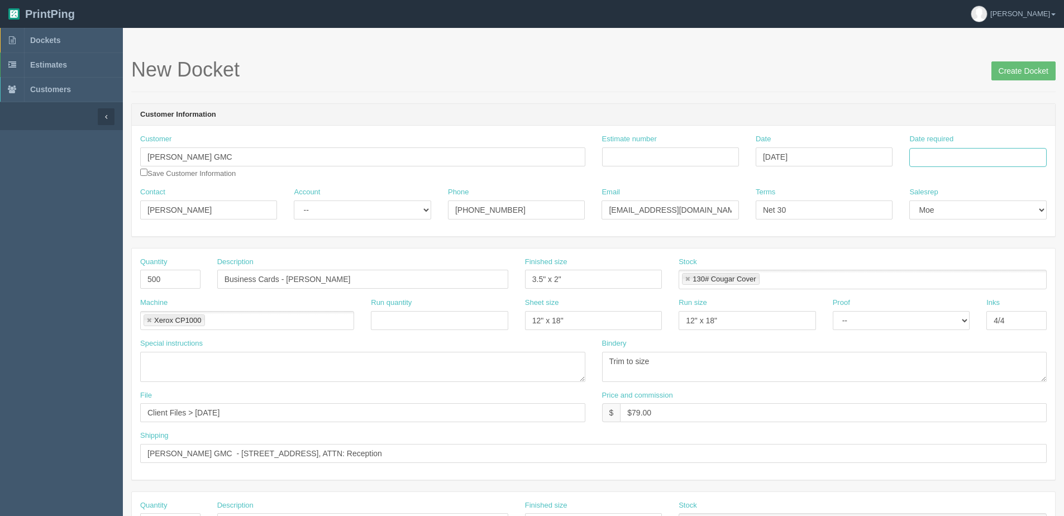
click at [939, 159] on input "Date required" at bounding box center [977, 157] width 137 height 19
click at [935, 317] on th "[DATE]" at bounding box center [964, 312] width 104 height 16
type input "[DATE]"
drag, startPoint x: 934, startPoint y: 231, endPoint x: 739, endPoint y: 262, distance: 198.0
click at [912, 236] on tr "5 6 7 8 9 10 11" at bounding box center [964, 233] width 104 height 16
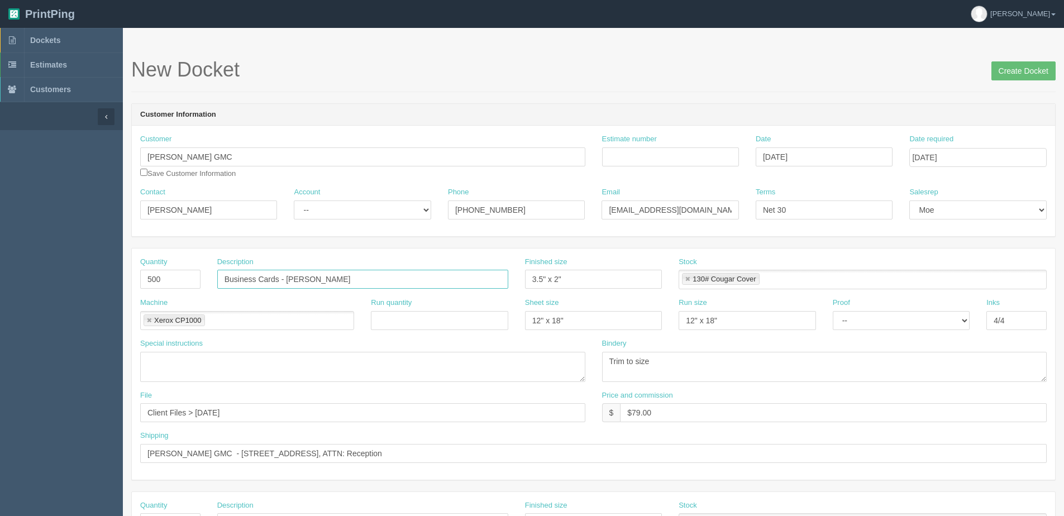
drag, startPoint x: 288, startPoint y: 278, endPoint x: 564, endPoint y: 266, distance: 276.1
click at [564, 266] on div "Quantity 500 Description Business Cards - [PERSON_NAME] Finished size 3.5" x 2"…" at bounding box center [593, 277] width 923 height 41
paste input "[PERSON_NAME]"
type input "Business Cards - [PERSON_NAME]"
drag, startPoint x: 199, startPoint y: 410, endPoint x: 468, endPoint y: 372, distance: 271.9
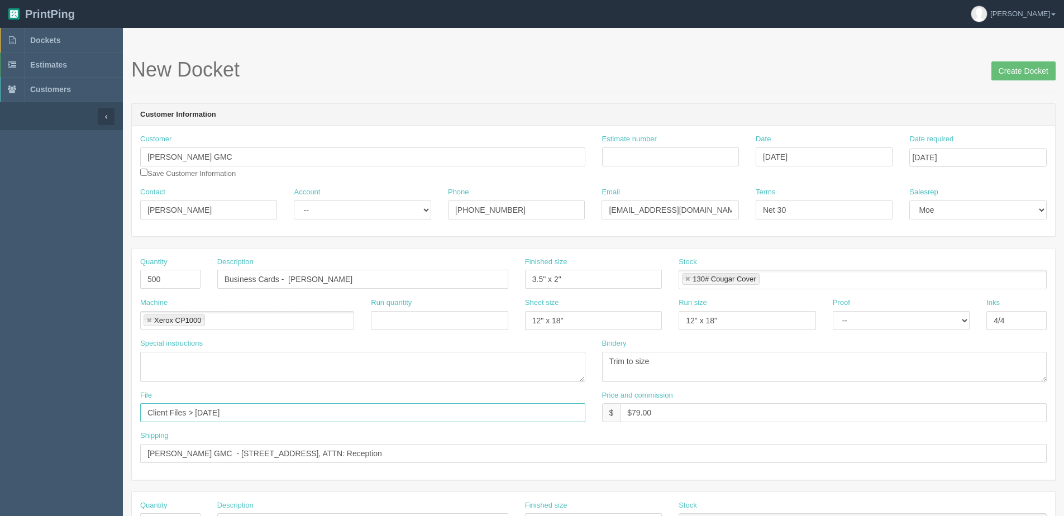
click at [450, 371] on div "Quantity 500 Description Business Cards - Danil Pukas Finished size 3.5" x 2" S…" at bounding box center [593, 364] width 923 height 231
type input "Client Files > October 2025"
click at [1018, 65] on input "Create Docket" at bounding box center [1023, 70] width 64 height 19
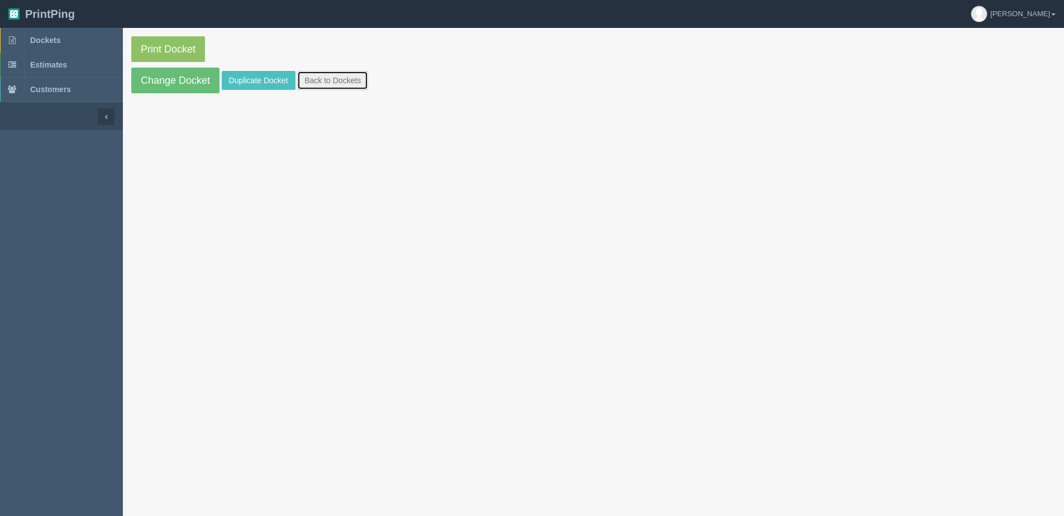
click at [336, 73] on link "Back to Dockets" at bounding box center [332, 80] width 71 height 19
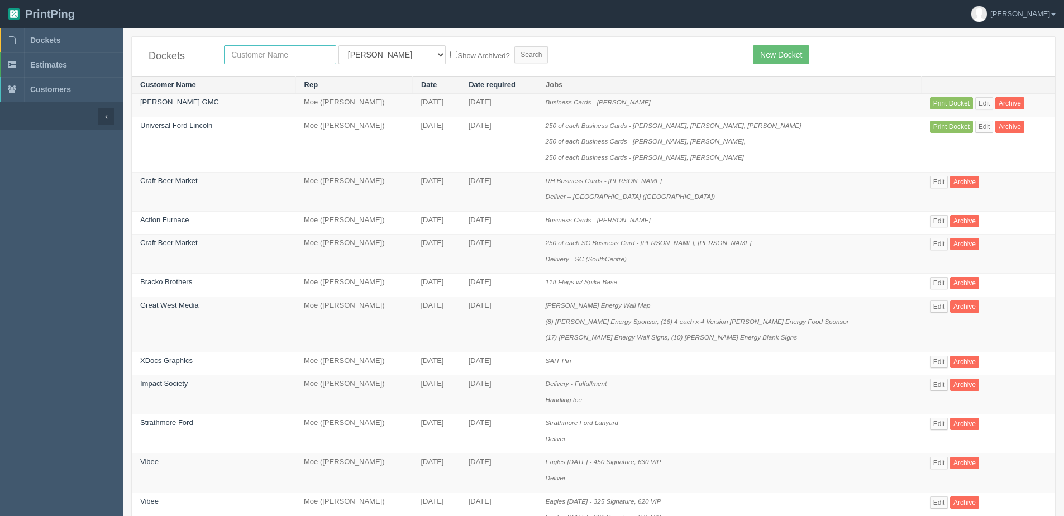
click at [288, 46] on input "text" at bounding box center [280, 54] width 112 height 19
type input "country hills hyund"
click at [450, 52] on label "Show Archived?" at bounding box center [479, 55] width 59 height 13
click at [450, 52] on input "Show Archived?" at bounding box center [453, 54] width 7 height 7
checkbox input "true"
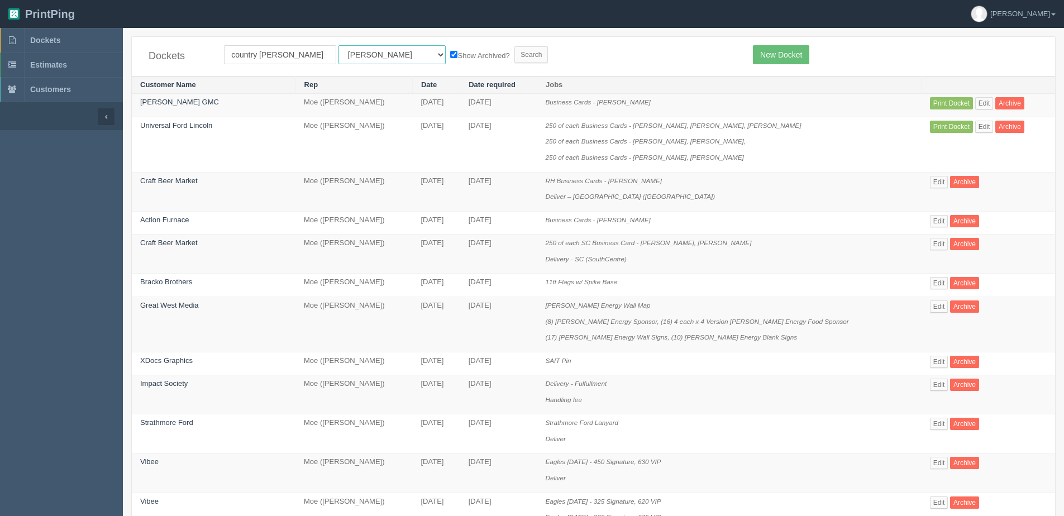
drag, startPoint x: 383, startPoint y: 54, endPoint x: 390, endPoint y: 55, distance: 7.9
click at [383, 54] on select "All Users Ali Ali Test 1 Aly Amy Ankit Arif Brandon Dan France Greg Jim Mark Ma…" at bounding box center [391, 54] width 107 height 19
click at [514, 50] on input "Search" at bounding box center [531, 54] width 34 height 17
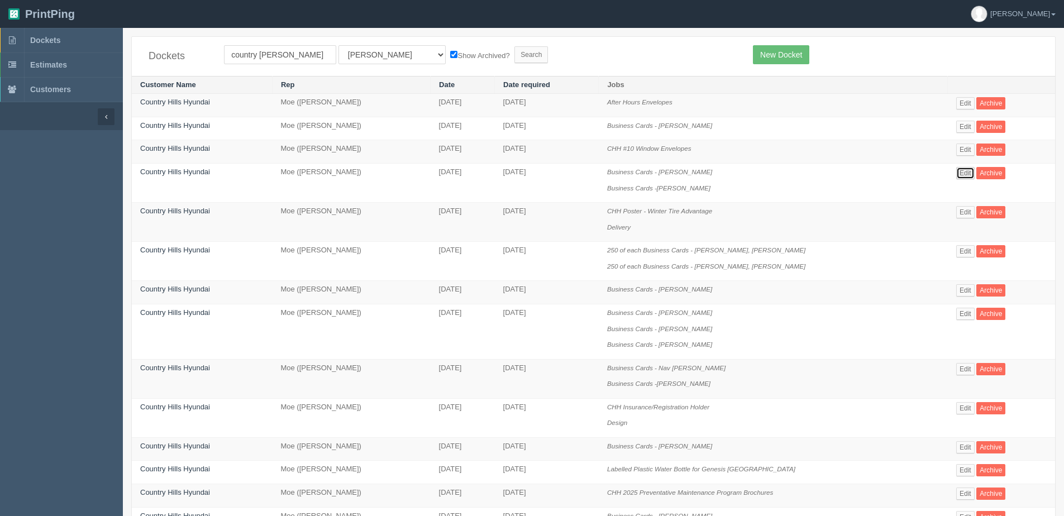
click at [971, 173] on link "Edit" at bounding box center [965, 173] width 18 height 12
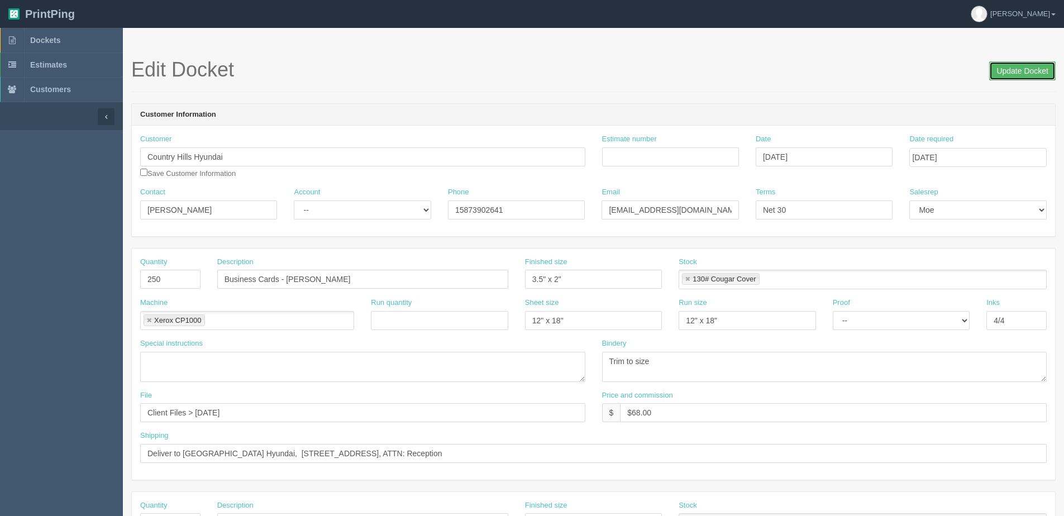
click at [1023, 70] on input "Update Docket" at bounding box center [1022, 70] width 66 height 19
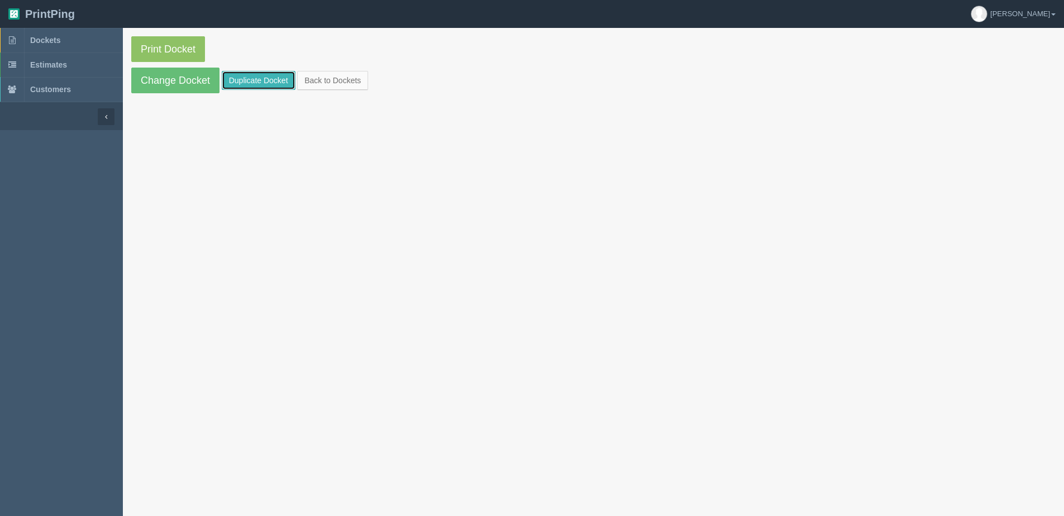
click at [263, 79] on link "Duplicate Docket" at bounding box center [259, 80] width 74 height 19
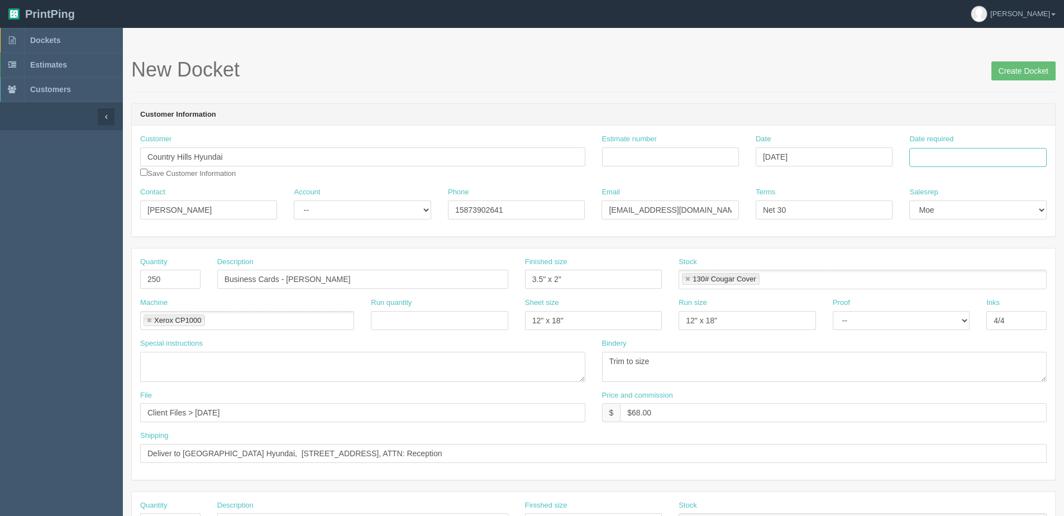
click at [979, 154] on input "Date required" at bounding box center [977, 157] width 137 height 19
click at [938, 318] on th "Today" at bounding box center [964, 312] width 104 height 16
click at [935, 227] on td "6" at bounding box center [935, 233] width 16 height 16
type input "October 6, 2025"
drag, startPoint x: 287, startPoint y: 278, endPoint x: 1067, endPoint y: 279, distance: 780.8
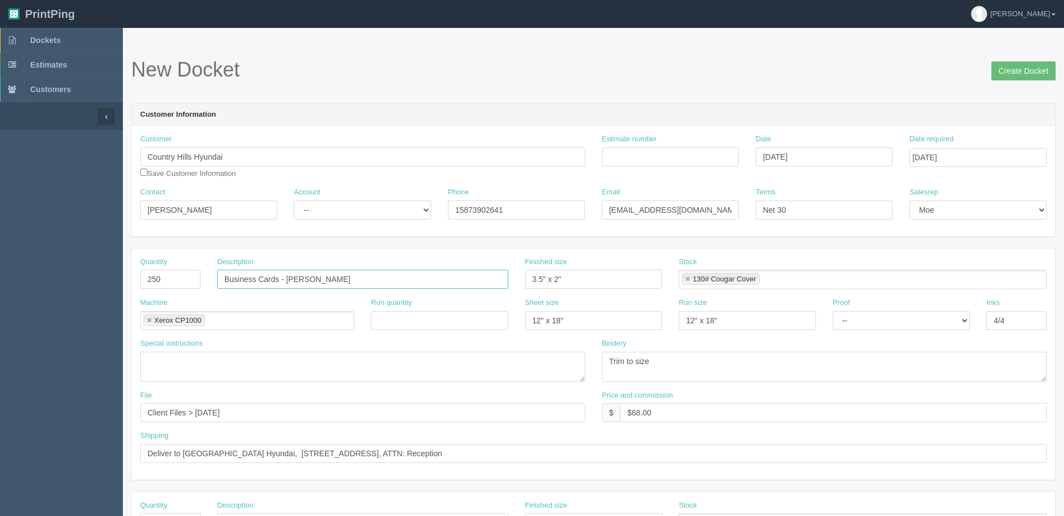
click at [1063, 279] on html "PrintPing Dan Edit account ( dan@allrush.ca ) Logout Dockets Estimates Customers" at bounding box center [532, 507] width 1064 height 1014
drag, startPoint x: 671, startPoint y: 394, endPoint x: 635, endPoint y: 383, distance: 38.0
click at [671, 394] on label "Price and commission" at bounding box center [637, 395] width 71 height 11
drag, startPoint x: 288, startPoint y: 279, endPoint x: 986, endPoint y: 273, distance: 698.1
click at [929, 276] on div "Quantity 250 Description Business Cards - Ishan Sachdeva Finished size 3.5" x 2…" at bounding box center [593, 277] width 923 height 41
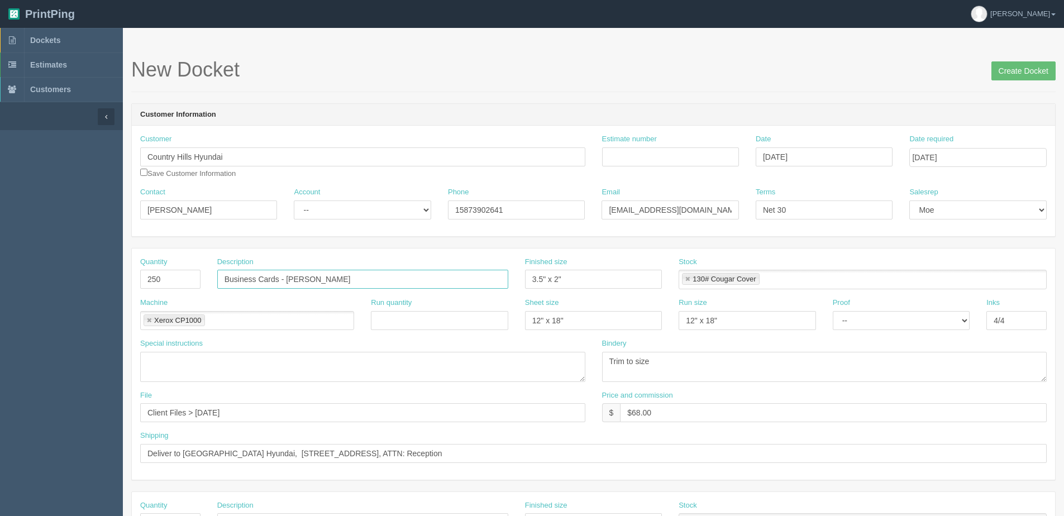
type input "Business Cards - Jackie Wood"
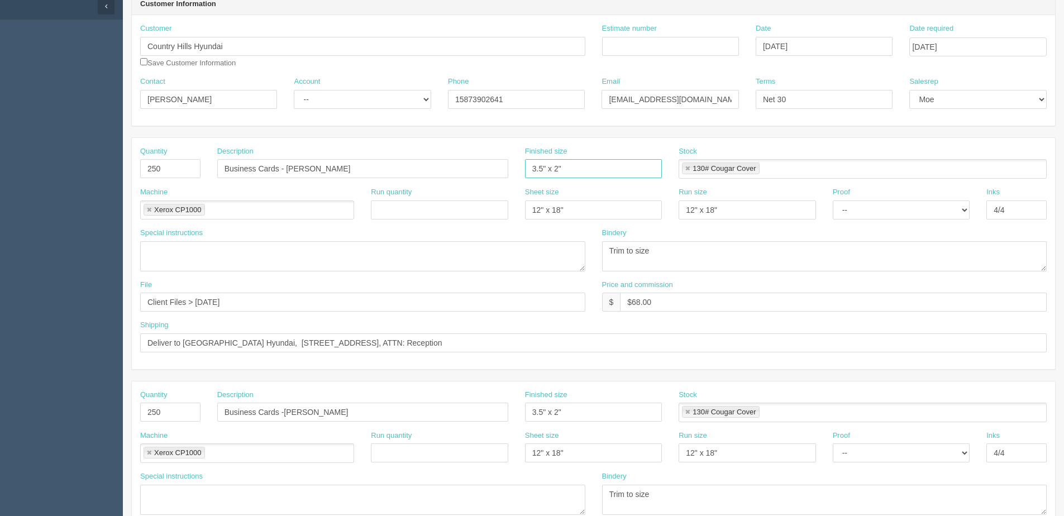
scroll to position [112, 0]
drag, startPoint x: 273, startPoint y: 293, endPoint x: 550, endPoint y: 268, distance: 278.1
click at [438, 279] on div "File Client Files > Sept 2025" at bounding box center [362, 295] width 445 height 32
type input "Client Files > October 2025"
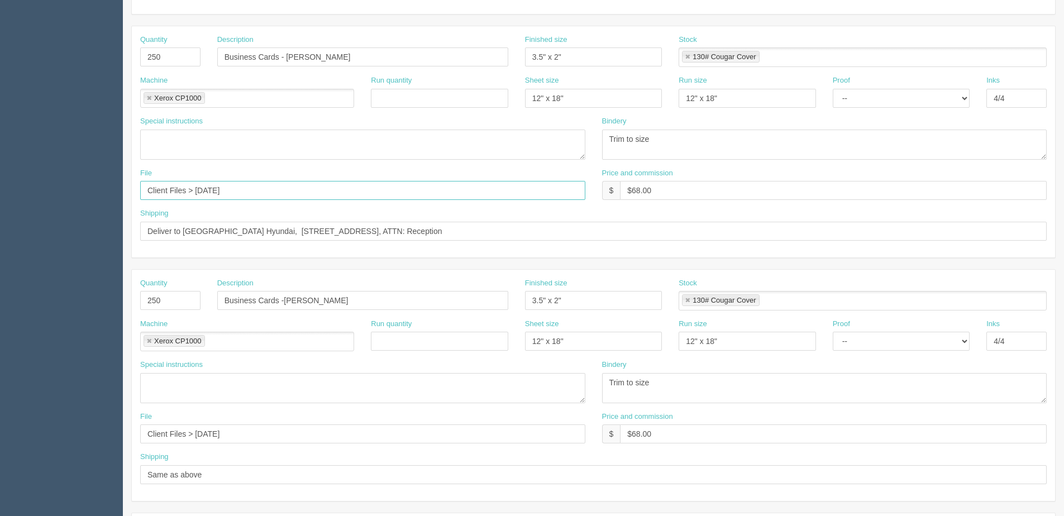
scroll to position [223, 0]
drag, startPoint x: 181, startPoint y: 301, endPoint x: 2, endPoint y: 301, distance: 178.7
click at [21, 301] on section "Dockets Estimates Customers" at bounding box center [532, 298] width 1064 height 986
type input "500"
click at [410, 327] on label "Run quantity" at bounding box center [391, 323] width 41 height 11
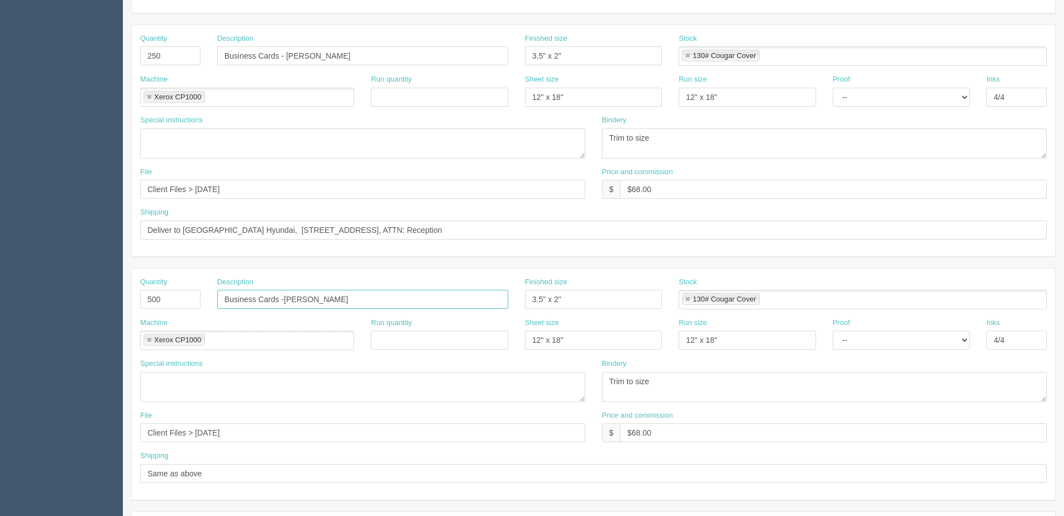
drag, startPoint x: 288, startPoint y: 297, endPoint x: 715, endPoint y: 275, distance: 427.8
click at [704, 277] on div "Quantity 500 Description Business Cards -Steve Snowden Finished size 3.5" x 2" …" at bounding box center [593, 297] width 923 height 41
type input "Business Cards - Eddie Eng"
drag, startPoint x: 286, startPoint y: 192, endPoint x: -178, endPoint y: 175, distance: 463.8
click at [0, 175] on html "PrintPing Dan Edit account ( dan@allrush.ca ) Logout Dockets Estimates Customers" at bounding box center [532, 284] width 1064 height 1014
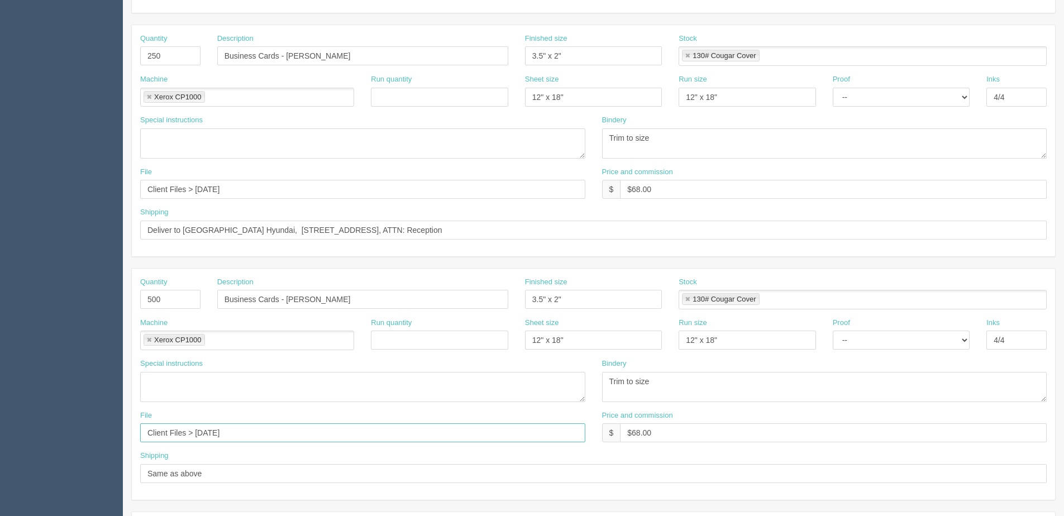
drag, startPoint x: 231, startPoint y: 436, endPoint x: -222, endPoint y: 436, distance: 453.5
click at [0, 436] on html "PrintPing Dan Edit account ( dan@allrush.ca ) Logout Dockets Estimates Customers" at bounding box center [532, 284] width 1064 height 1014
paste input "October"
type input "Client Files > October 2025"
drag, startPoint x: 629, startPoint y: 438, endPoint x: 662, endPoint y: 431, distance: 33.2
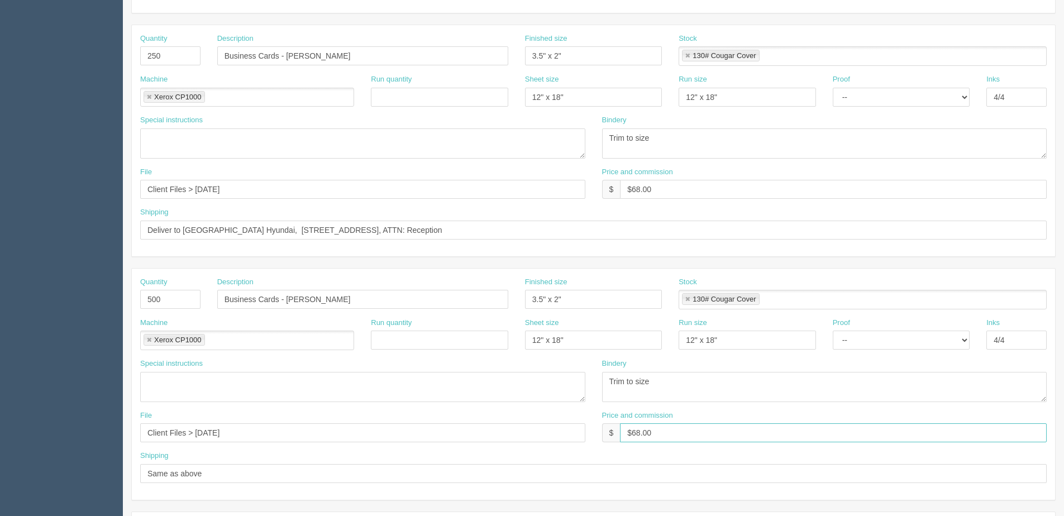
click at [662, 431] on input "$68.00" at bounding box center [833, 432] width 427 height 19
click at [634, 433] on input "$68.00" at bounding box center [833, 432] width 427 height 19
drag, startPoint x: 633, startPoint y: 433, endPoint x: 699, endPoint y: 419, distance: 67.3
click at [699, 419] on div "Price and commission $ $68.00" at bounding box center [824, 426] width 445 height 32
type input "$79.00"
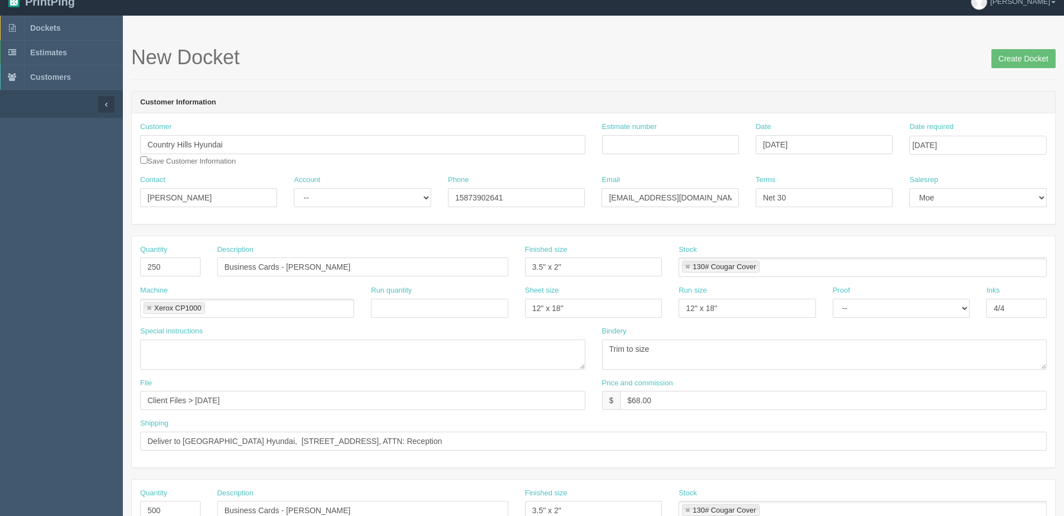
scroll to position [0, 0]
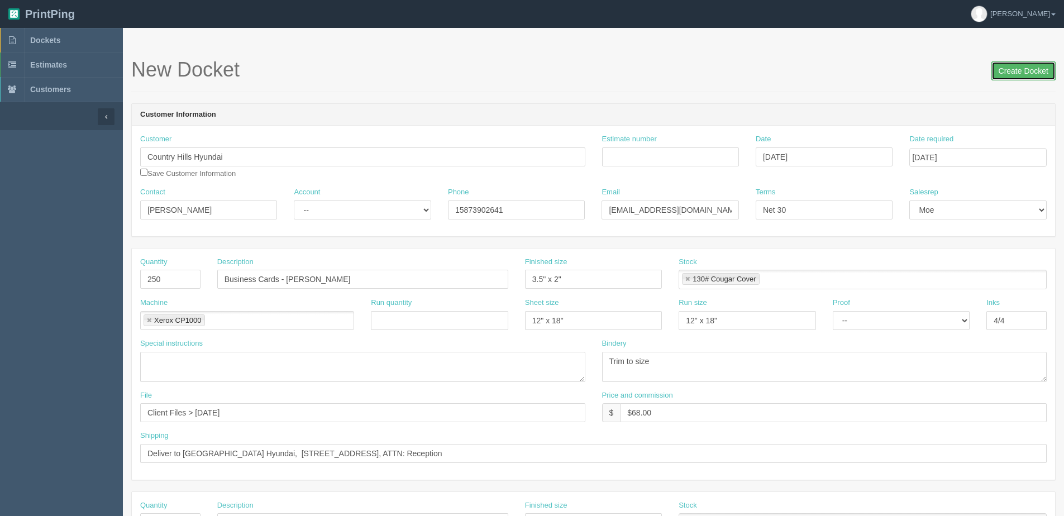
click at [1002, 74] on input "Create Docket" at bounding box center [1023, 70] width 64 height 19
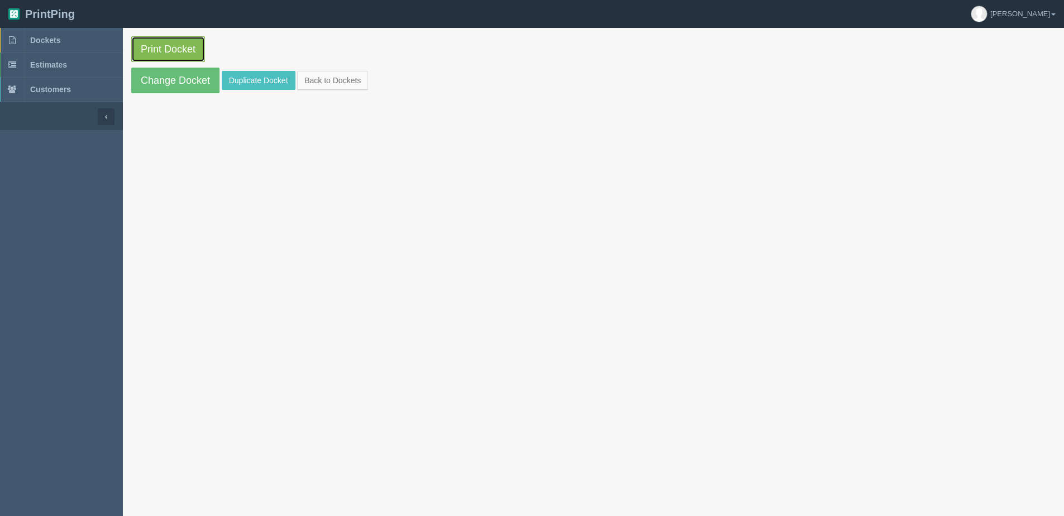
click at [143, 48] on link "Print Docket" at bounding box center [168, 49] width 74 height 26
click at [344, 78] on link "Back to Dockets" at bounding box center [332, 80] width 71 height 19
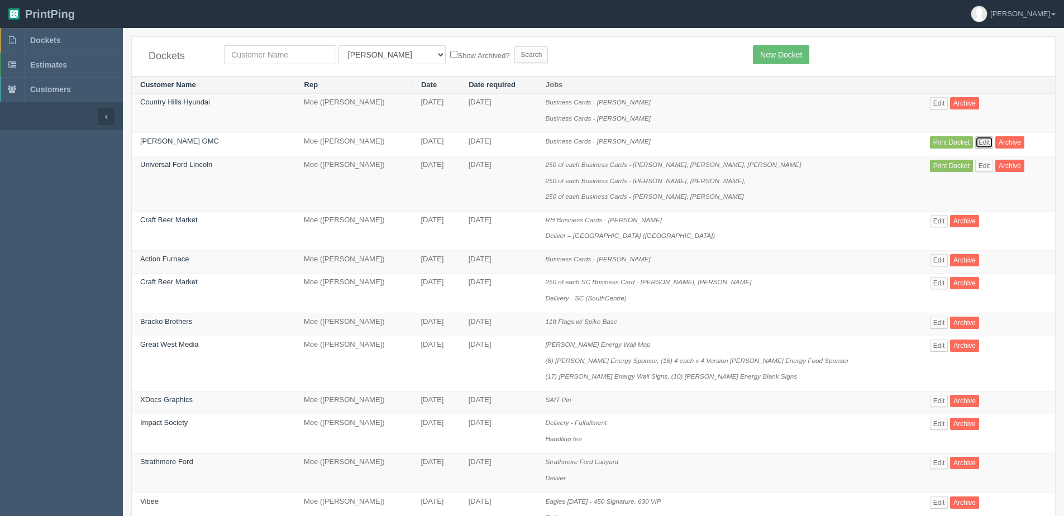
click at [975, 141] on link "Edit" at bounding box center [984, 142] width 18 height 12
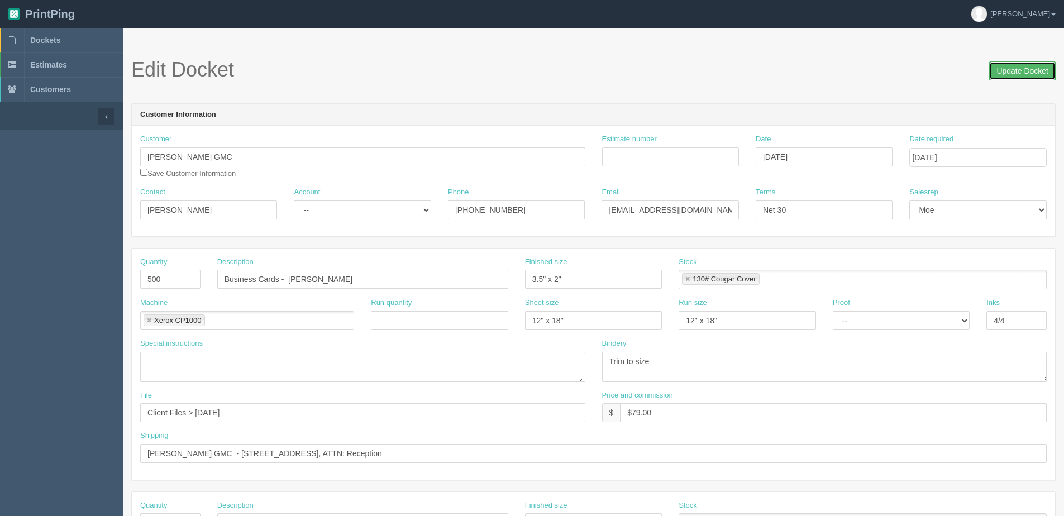
drag, startPoint x: 996, startPoint y: 73, endPoint x: 883, endPoint y: 90, distance: 114.7
click at [981, 74] on h1 "Edit Docket Update Docket" at bounding box center [593, 70] width 924 height 22
click at [952, 157] on input "[DATE]" at bounding box center [977, 157] width 137 height 19
click at [933, 231] on td "6" at bounding box center [935, 233] width 16 height 16
type input "[DATE]"
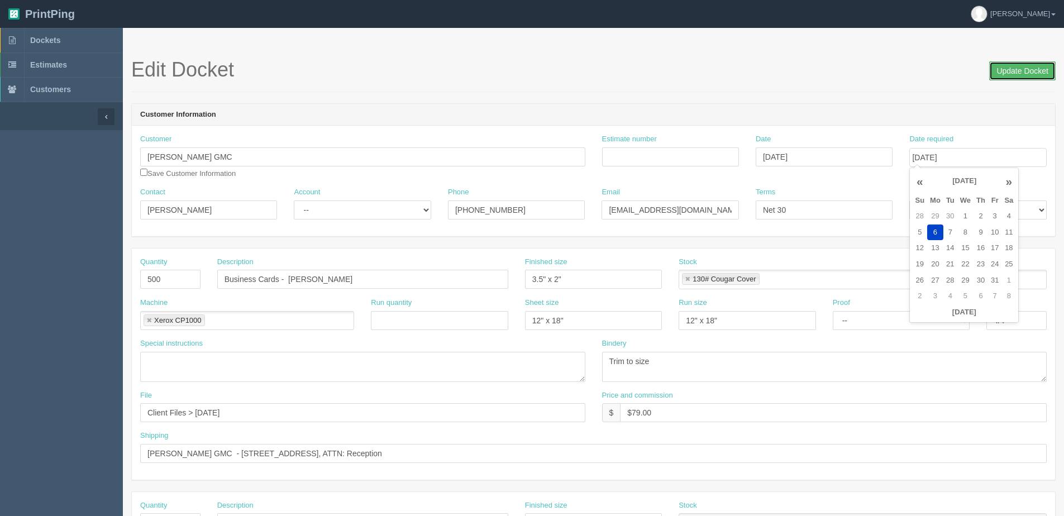
click at [1032, 63] on input "Update Docket" at bounding box center [1022, 70] width 66 height 19
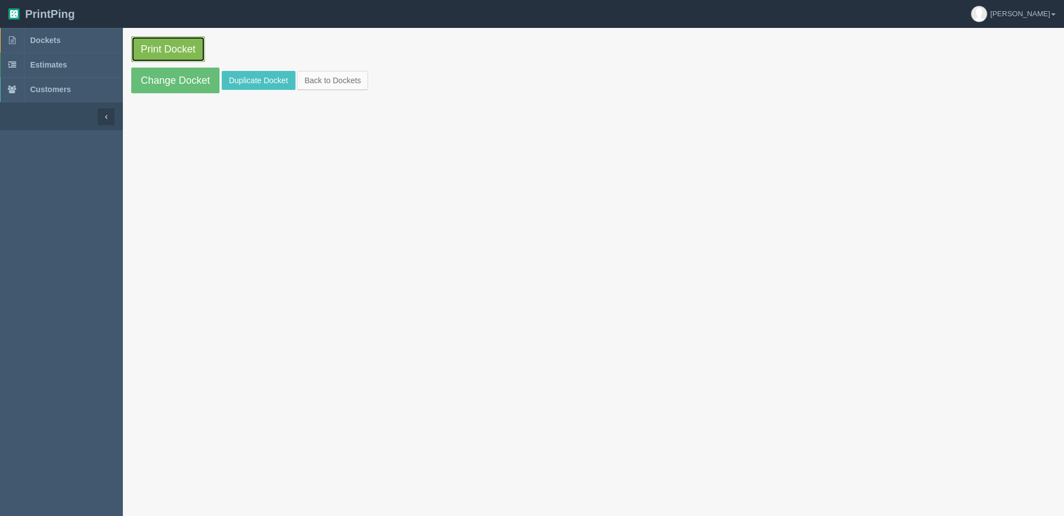
click at [166, 49] on link "Print Docket" at bounding box center [168, 49] width 74 height 26
click at [350, 79] on link "Back to Dockets" at bounding box center [332, 80] width 71 height 19
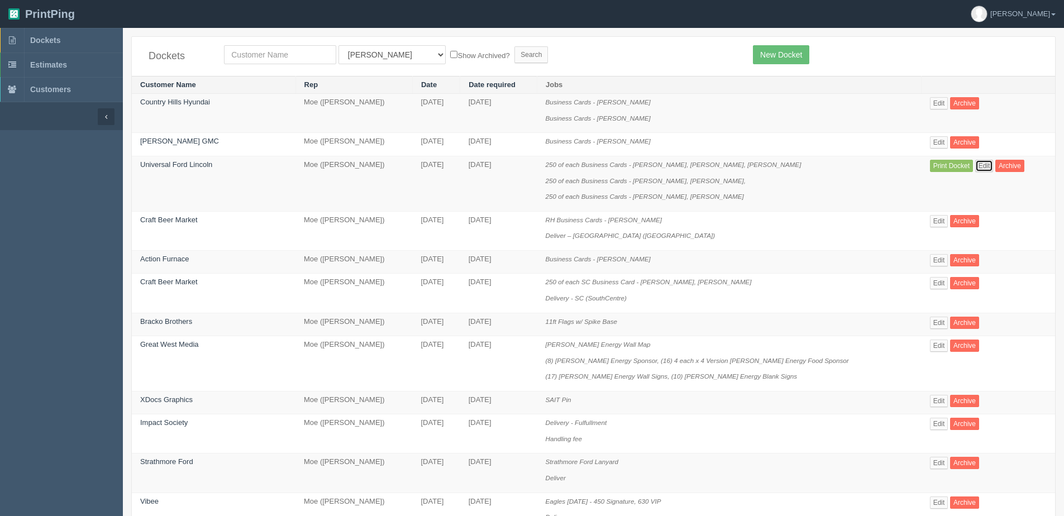
click at [975, 170] on link "Edit" at bounding box center [984, 166] width 18 height 12
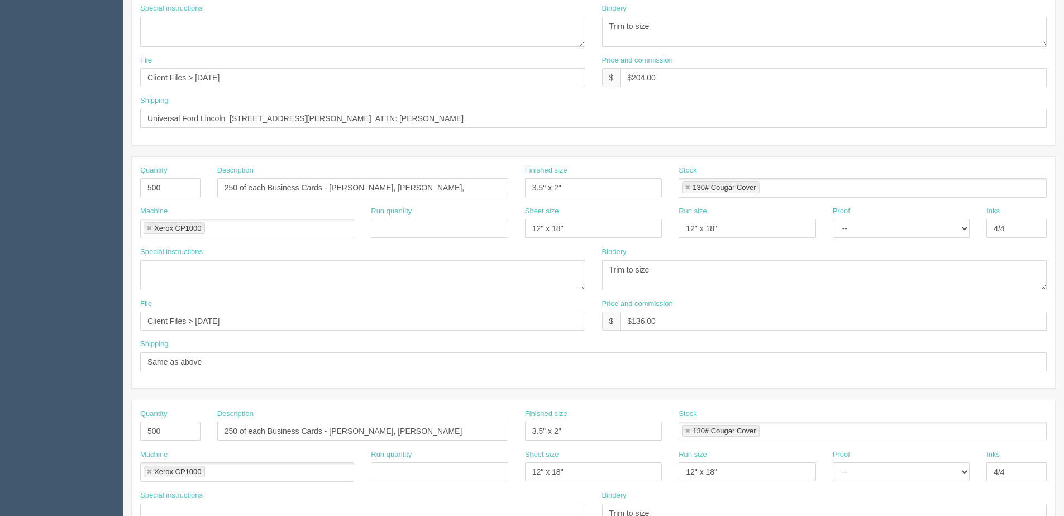
scroll to position [56, 0]
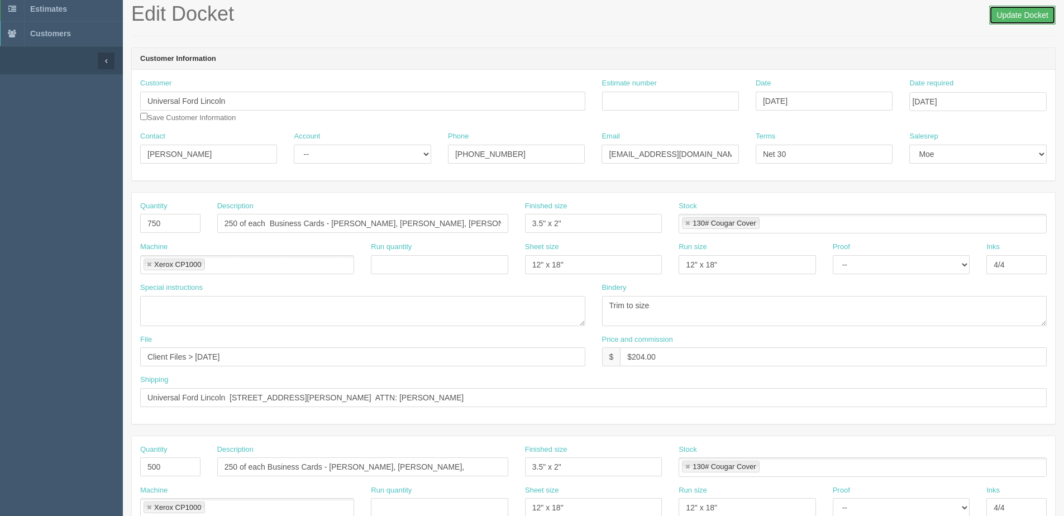
drag, startPoint x: 1023, startPoint y: 17, endPoint x: 1013, endPoint y: 17, distance: 9.5
click at [1022, 17] on input "Update Docket" at bounding box center [1022, 15] width 66 height 19
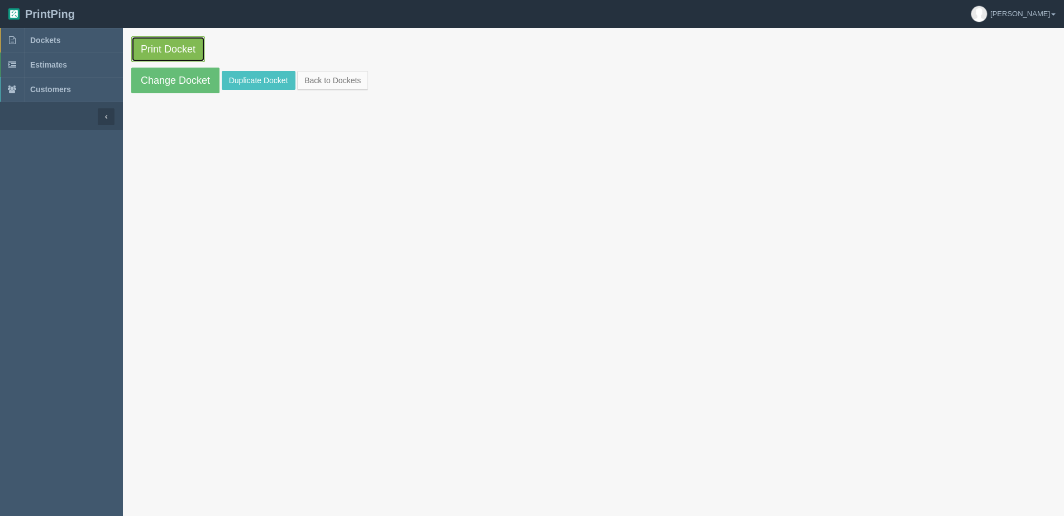
click at [176, 46] on link "Print Docket" at bounding box center [168, 49] width 74 height 26
click at [303, 80] on link "Back to Dockets" at bounding box center [332, 80] width 71 height 19
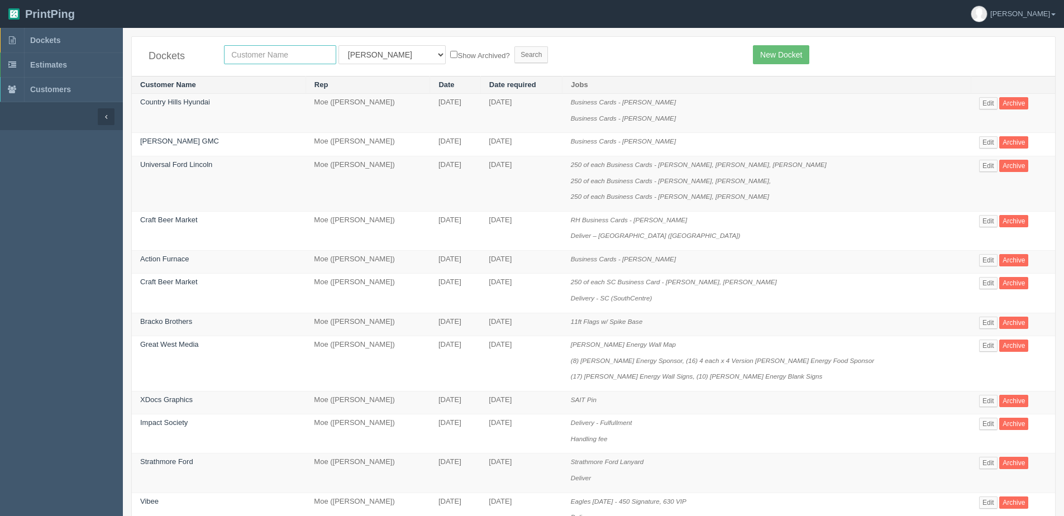
click at [275, 58] on input "text" at bounding box center [280, 54] width 112 height 19
type input "gas alberta"
click at [514, 46] on input "Search" at bounding box center [531, 54] width 34 height 17
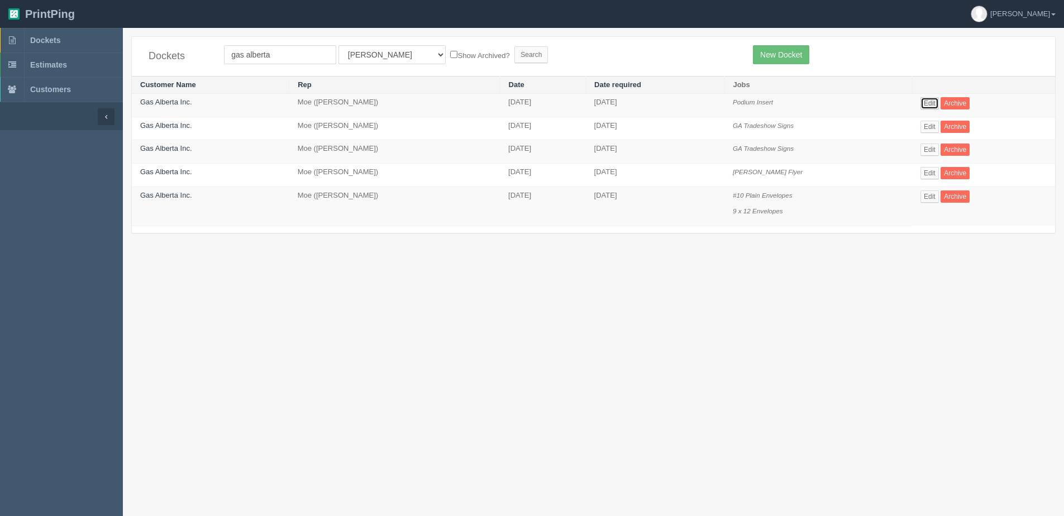
click at [933, 104] on link "Edit" at bounding box center [929, 103] width 18 height 12
click at [802, 56] on link "New Docket" at bounding box center [781, 54] width 56 height 19
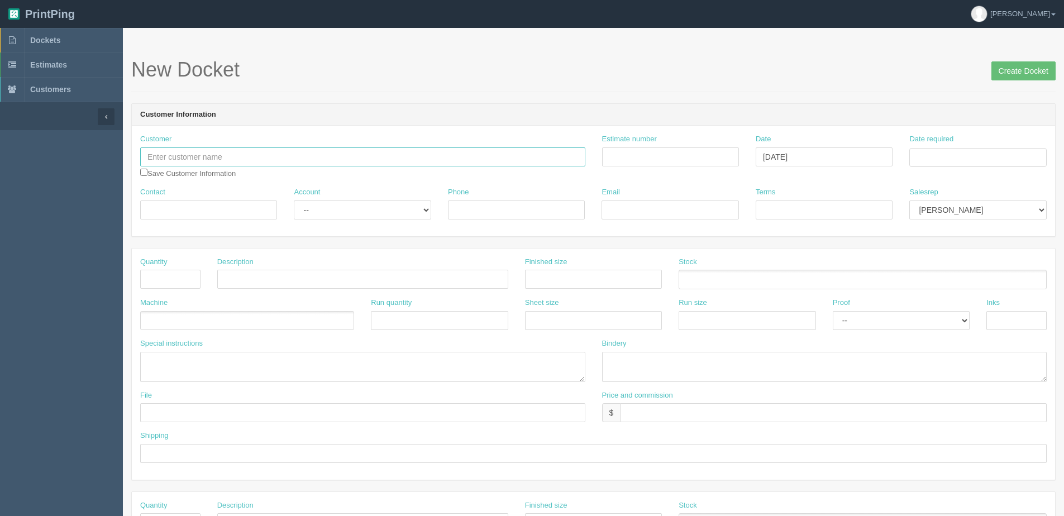
drag, startPoint x: 226, startPoint y: 149, endPoint x: 220, endPoint y: 156, distance: 9.1
click at [226, 150] on input "text" at bounding box center [362, 156] width 445 height 19
click at [207, 161] on input "text" at bounding box center [362, 156] width 445 height 19
click at [194, 178] on link "Gas Albert a Inc." at bounding box center [196, 179] width 111 height 16
type input "Gas Alberta Inc."
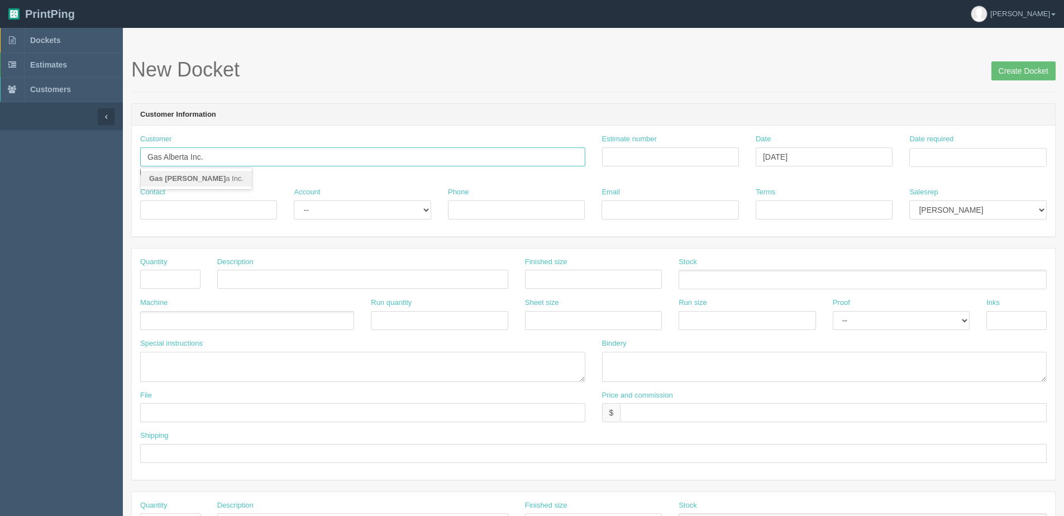
type input "Tracy Fong"
type input "403.509.2600"
type input "tfong@gasalberta.com"
type input "Due on receipt"
click at [1002, 154] on input "Date required" at bounding box center [977, 157] width 137 height 19
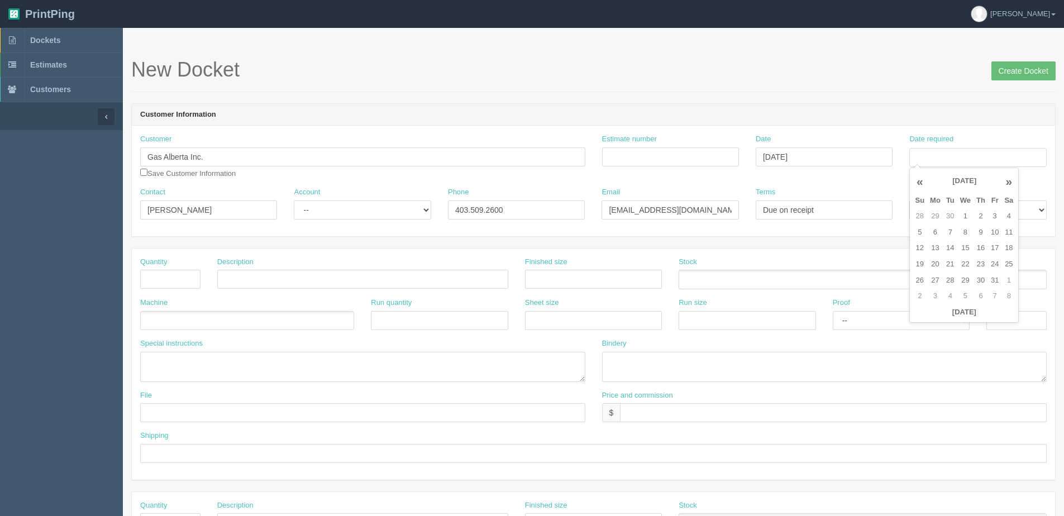
click at [951, 316] on th "Today" at bounding box center [964, 312] width 104 height 16
click at [966, 249] on td "15" at bounding box center [965, 248] width 16 height 16
type input "[DATE]"
click at [1010, 75] on input "Create Docket" at bounding box center [1023, 70] width 64 height 19
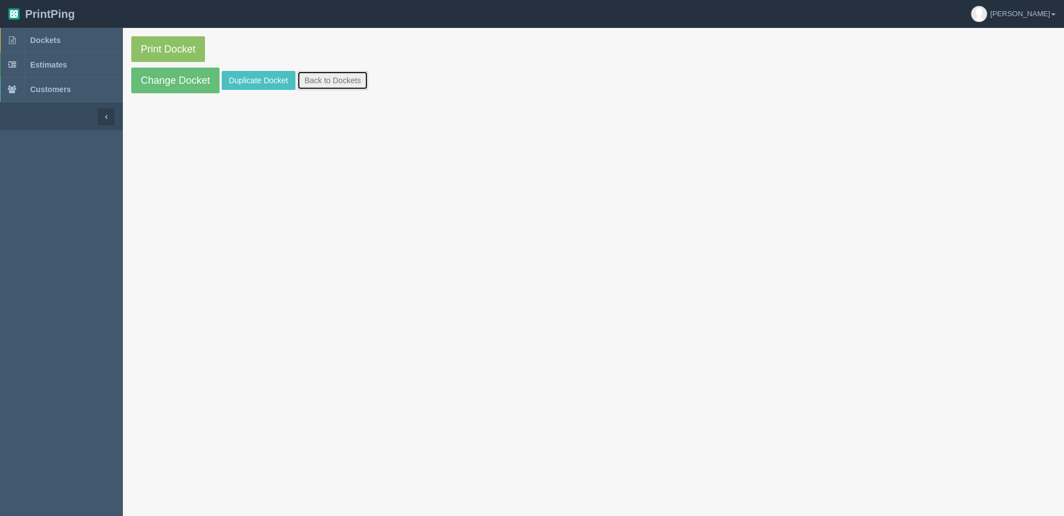
click at [319, 83] on link "Back to Dockets" at bounding box center [332, 80] width 71 height 19
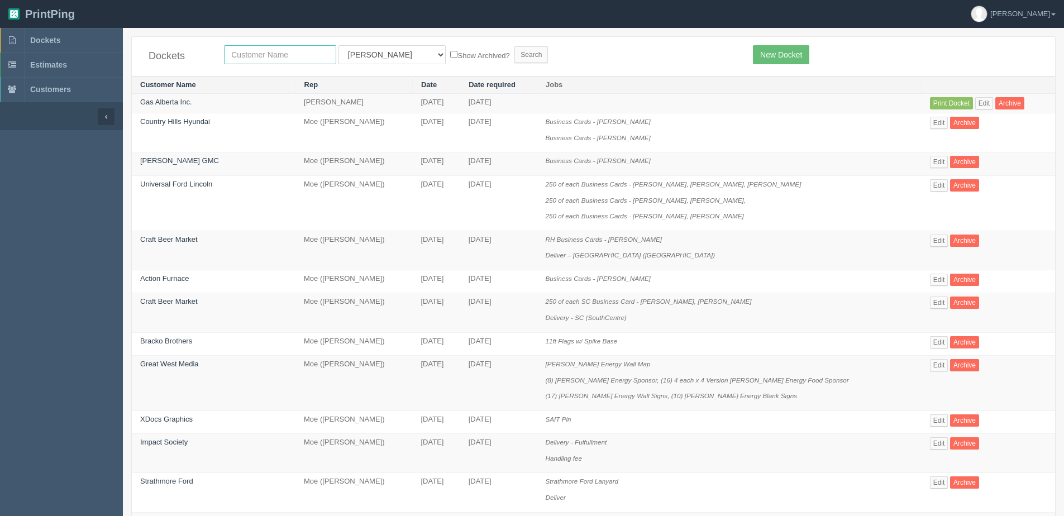
click at [275, 59] on input "text" at bounding box center [280, 54] width 112 height 19
type input "gas"
click at [514, 46] on input "Search" at bounding box center [531, 54] width 34 height 17
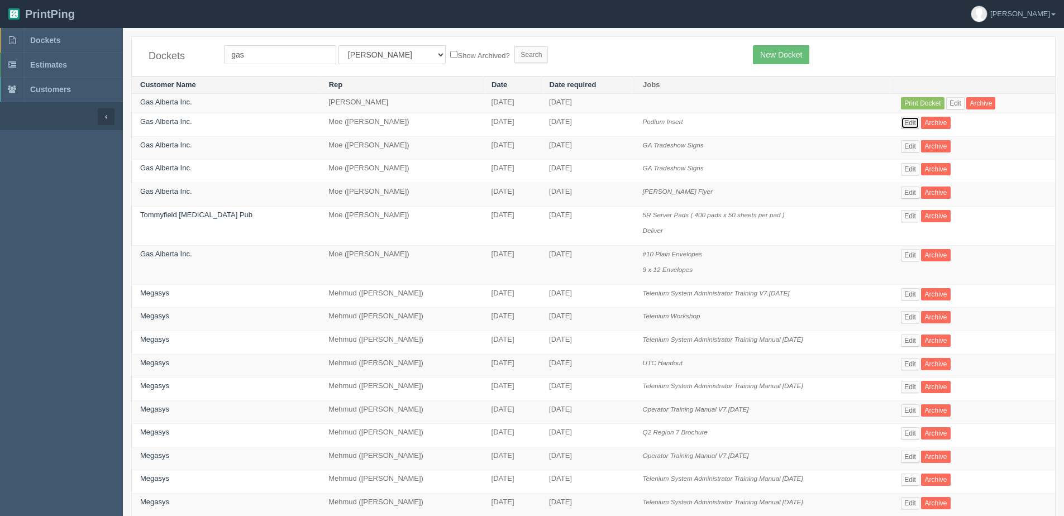
click at [908, 123] on link "Edit" at bounding box center [910, 123] width 18 height 12
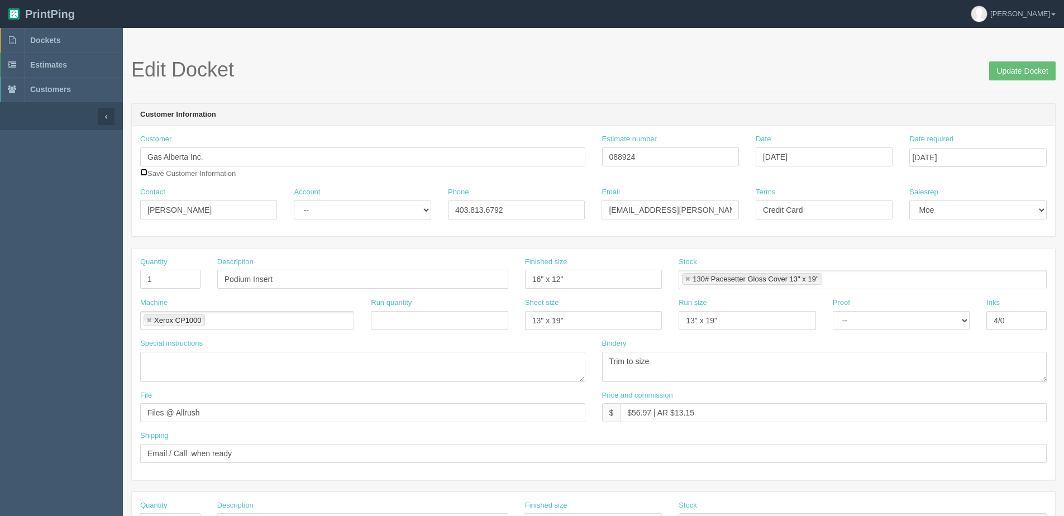
click at [143, 174] on input "checkbox" at bounding box center [143, 172] width 7 height 7
checkbox input "true"
click at [1032, 71] on input "Update Docket" at bounding box center [1022, 70] width 66 height 19
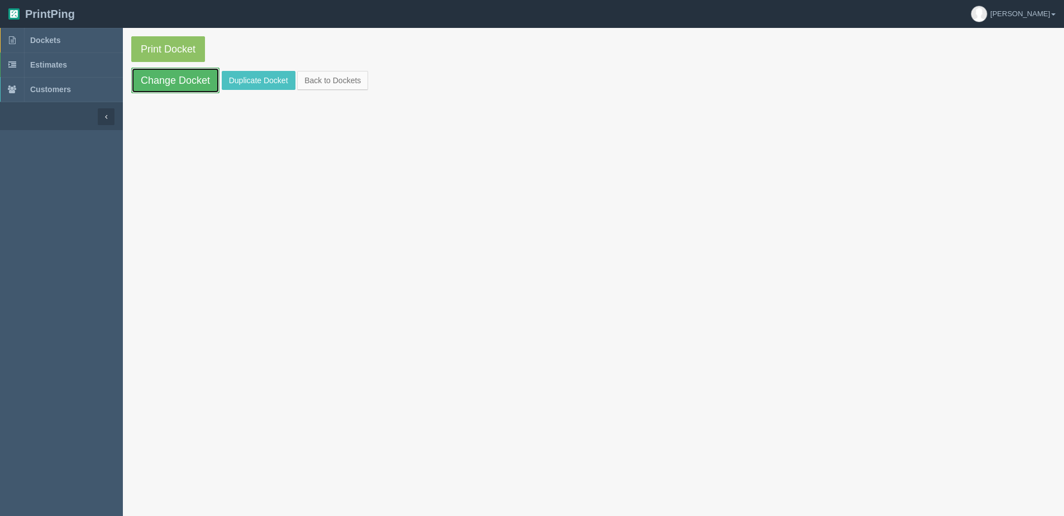
click at [155, 83] on link "Change Docket" at bounding box center [175, 81] width 88 height 26
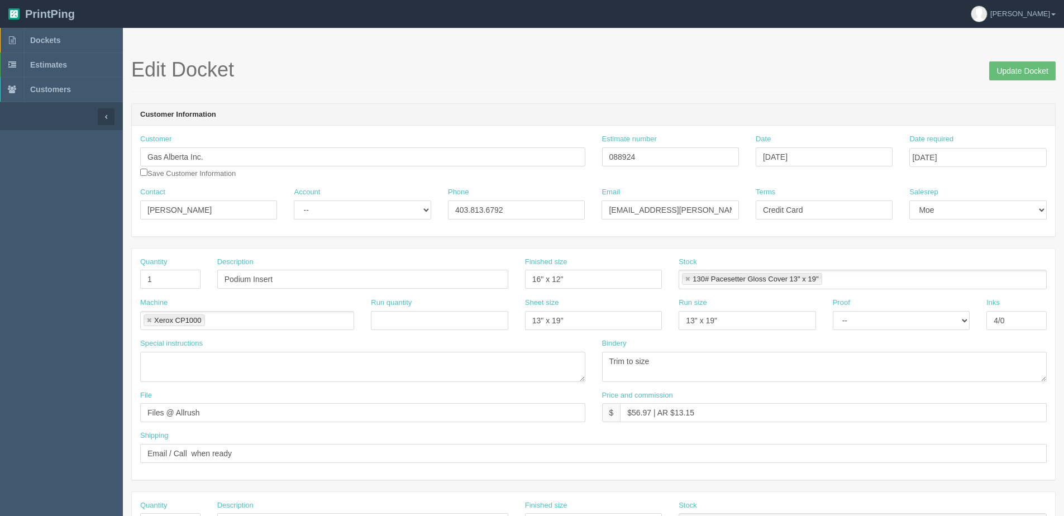
click at [144, 176] on div "Customer Gas Alberta Inc. Save Customer Information" at bounding box center [362, 156] width 445 height 45
click at [141, 169] on input "checkbox" at bounding box center [143, 172] width 7 height 7
checkbox input "true"
drag, startPoint x: 1018, startPoint y: 73, endPoint x: 982, endPoint y: 80, distance: 36.9
click at [1000, 77] on input "Update Docket" at bounding box center [1022, 70] width 66 height 19
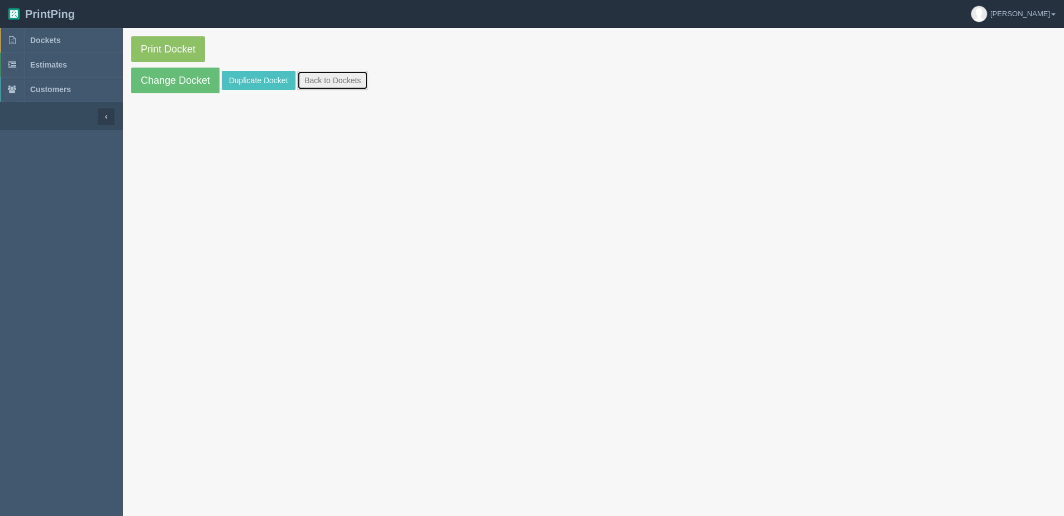
click at [356, 75] on link "Back to Dockets" at bounding box center [332, 80] width 71 height 19
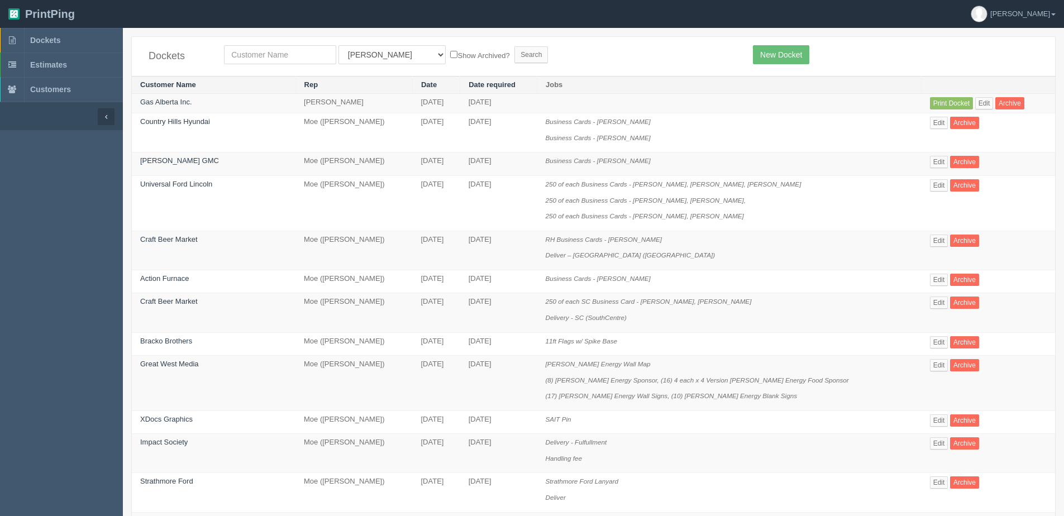
click at [967, 93] on th at bounding box center [988, 85] width 133 height 18
click at [975, 101] on link "Edit" at bounding box center [984, 103] width 18 height 12
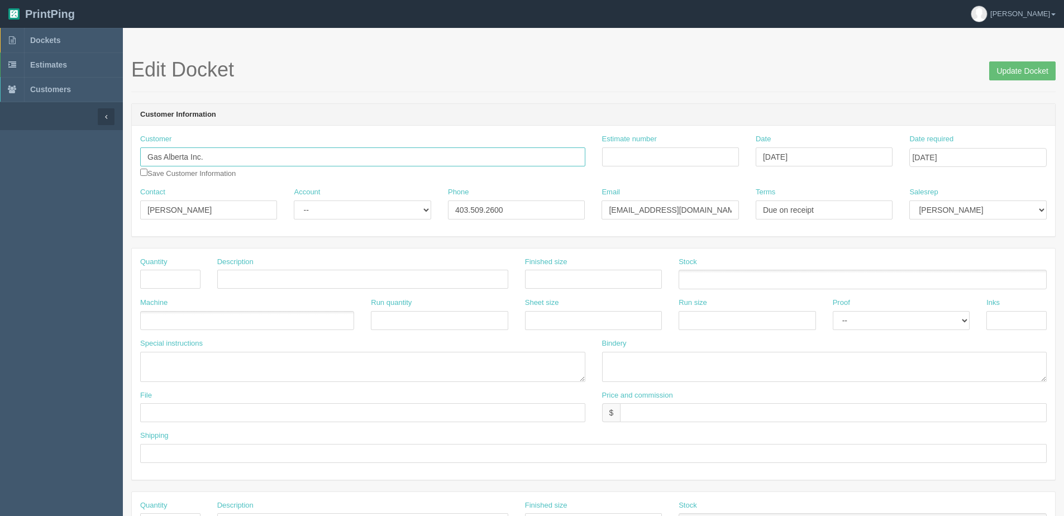
click at [230, 157] on input "Gas Alberta Inc." at bounding box center [362, 156] width 445 height 19
click at [199, 178] on link "Gas Alberta In c." at bounding box center [185, 179] width 88 height 16
type input "Gas Alberta Inc."
type input "[PERSON_NAME]"
type input "403.813.6792"
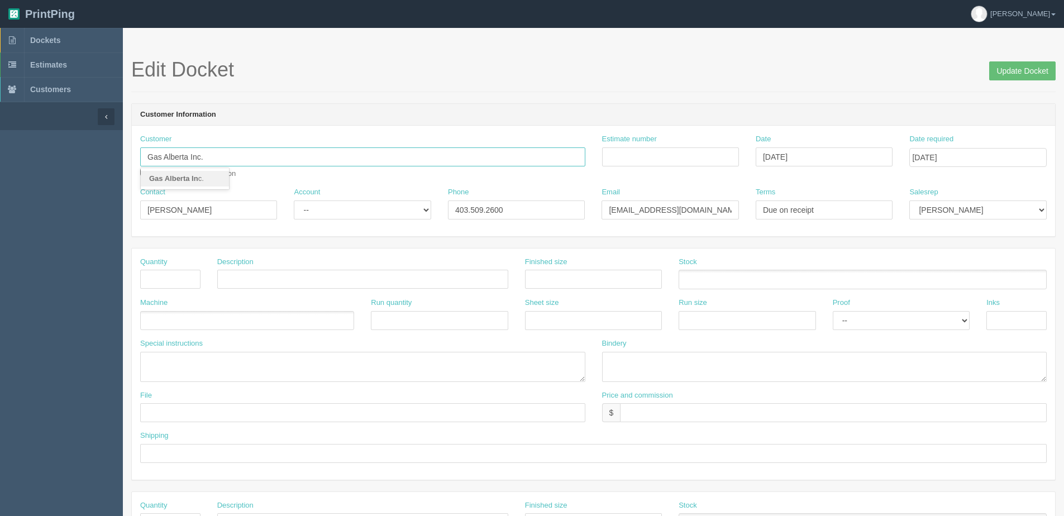
type input "[EMAIL_ADDRESS][PERSON_NAME][DOMAIN_NAME]"
type input "Credit Card"
click at [310, 211] on select "-- Existing Client Allrush Client Rep Client" at bounding box center [362, 209] width 137 height 19
select select "Allrush Client"
click at [294, 200] on select "-- Existing Client Allrush Client Rep Client" at bounding box center [362, 209] width 137 height 19
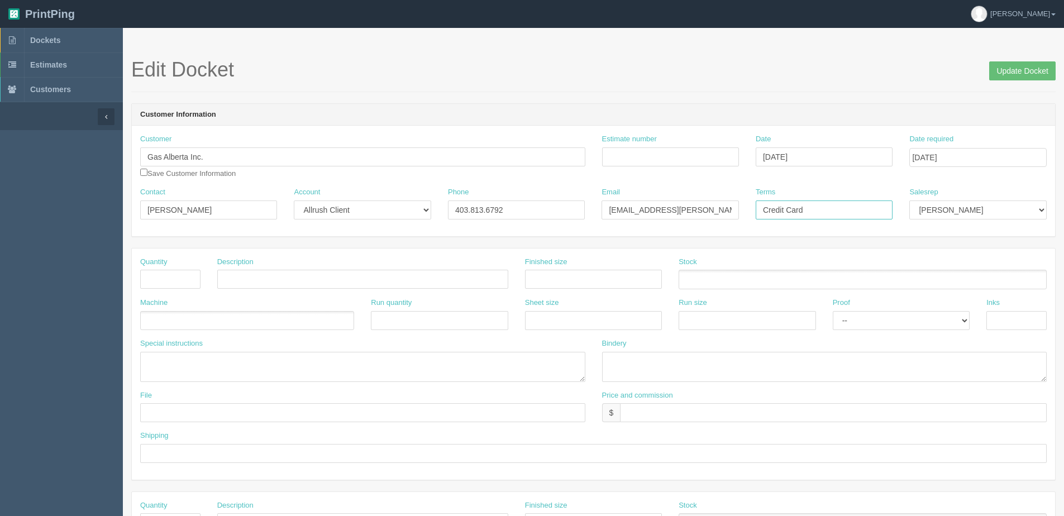
drag, startPoint x: 817, startPoint y: 208, endPoint x: 478, endPoint y: 223, distance: 339.3
click at [478, 223] on div "Contact [PERSON_NAME] Account -- Existing Client Allrush Client Rep Client Phon…" at bounding box center [593, 207] width 923 height 41
type input "Due on receipt"
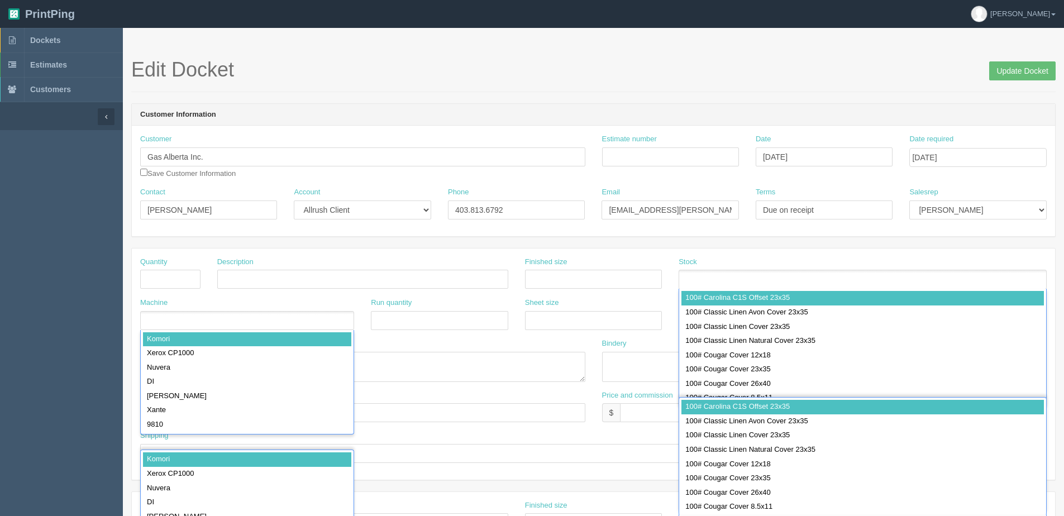
scroll to position [307, 0]
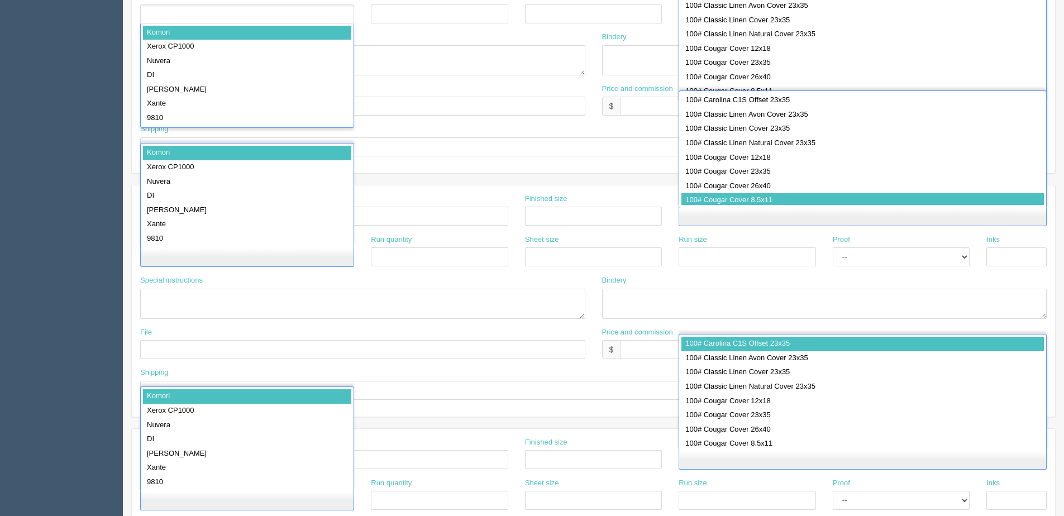
type input "100# Cougar Cover 8.5x11"
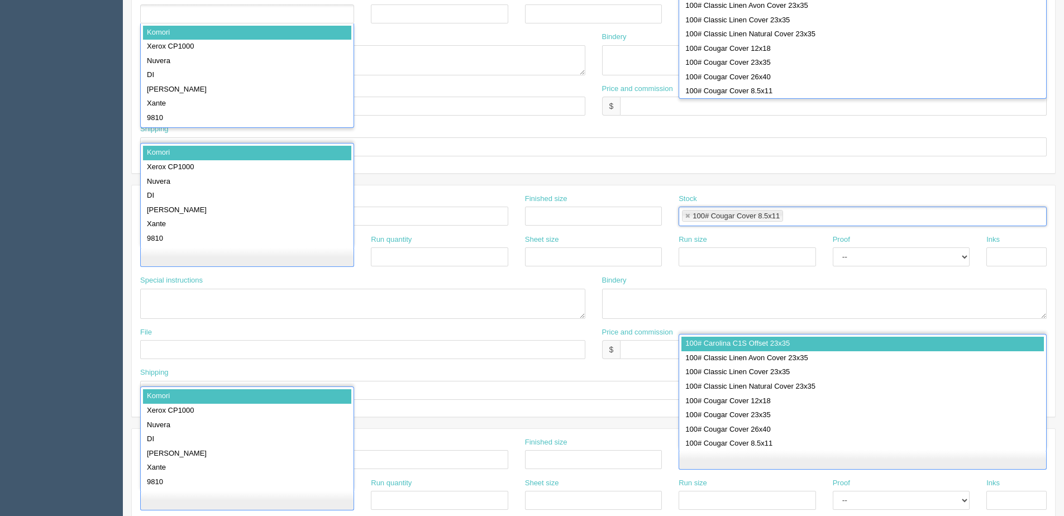
click at [821, 264] on div "Run size" at bounding box center [747, 255] width 154 height 41
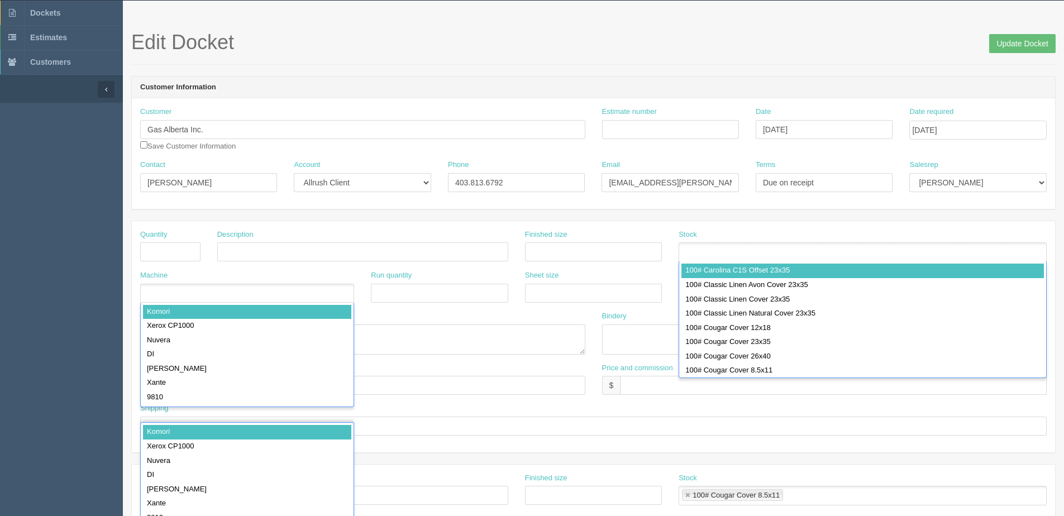
scroll to position [0, 0]
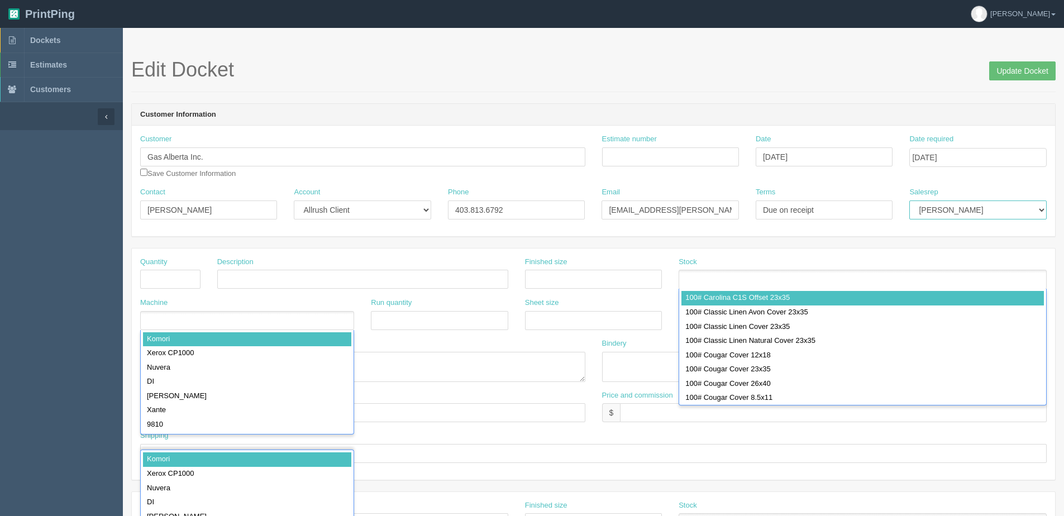
click at [934, 215] on select "[PERSON_NAME] Mikayla [PERSON_NAME] [PERSON_NAME] [PERSON_NAME] [PERSON_NAME] […" at bounding box center [977, 209] width 137 height 19
click at [909, 200] on select "[PERSON_NAME] Mikayla [PERSON_NAME] [PERSON_NAME] [PERSON_NAME] [PERSON_NAME] […" at bounding box center [977, 209] width 137 height 19
click at [171, 281] on input "text" at bounding box center [170, 279] width 60 height 19
type input "1"
drag, startPoint x: 250, startPoint y: 278, endPoint x: 235, endPoint y: 284, distance: 16.6
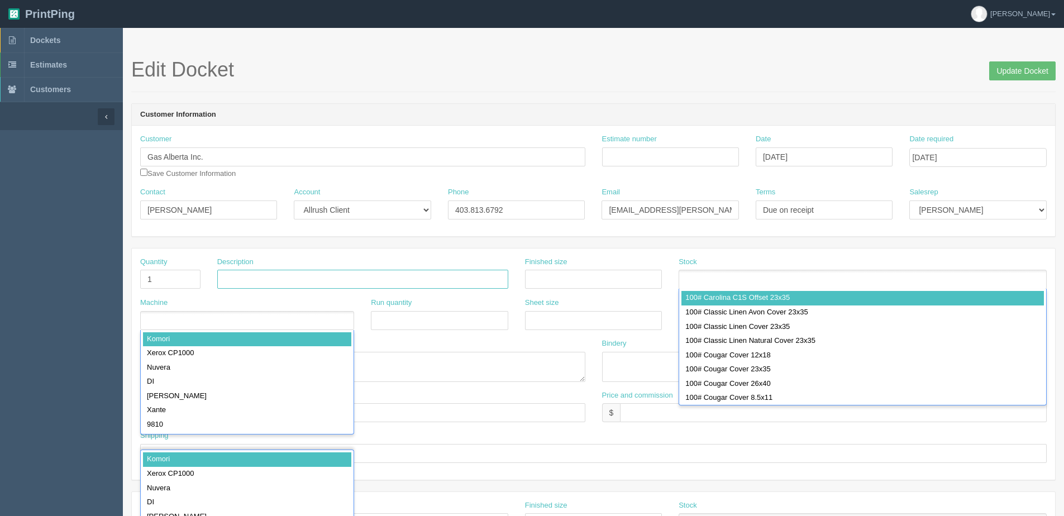
click at [250, 278] on input "text" at bounding box center [362, 279] width 291 height 19
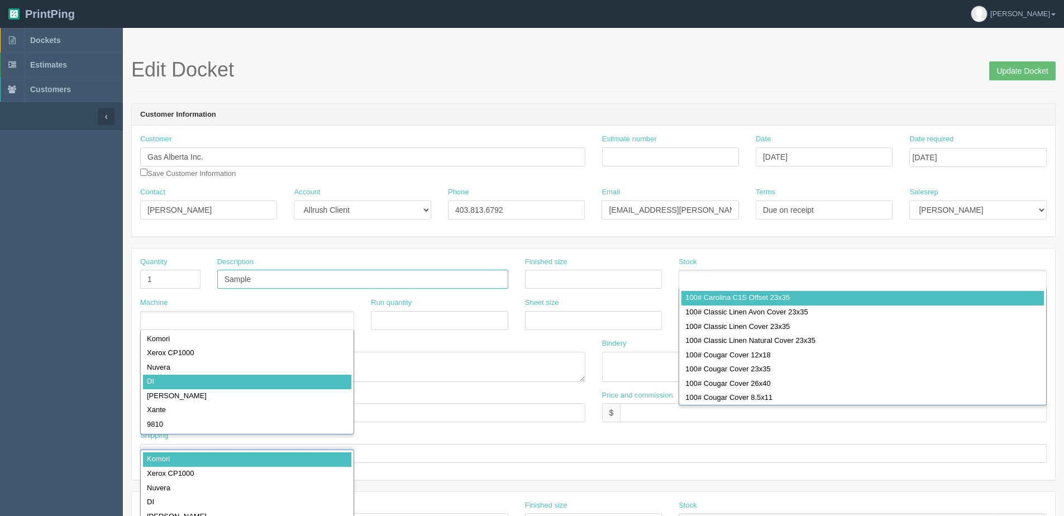
type input "Sample"
click at [556, 386] on div "Special instructions" at bounding box center [363, 364] width 462 height 52
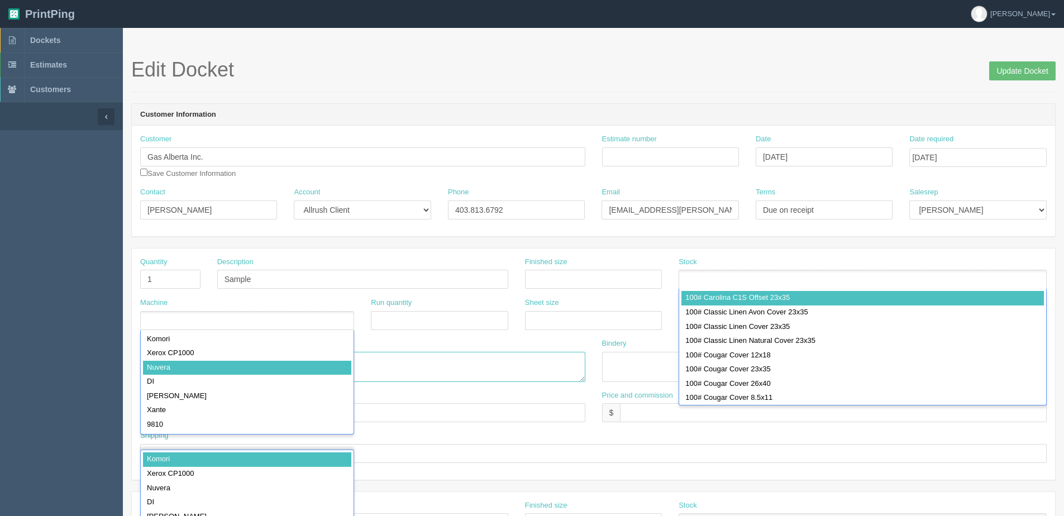
click at [445, 366] on textarea at bounding box center [362, 367] width 445 height 30
click at [1023, 73] on input "Update Docket" at bounding box center [1022, 70] width 66 height 19
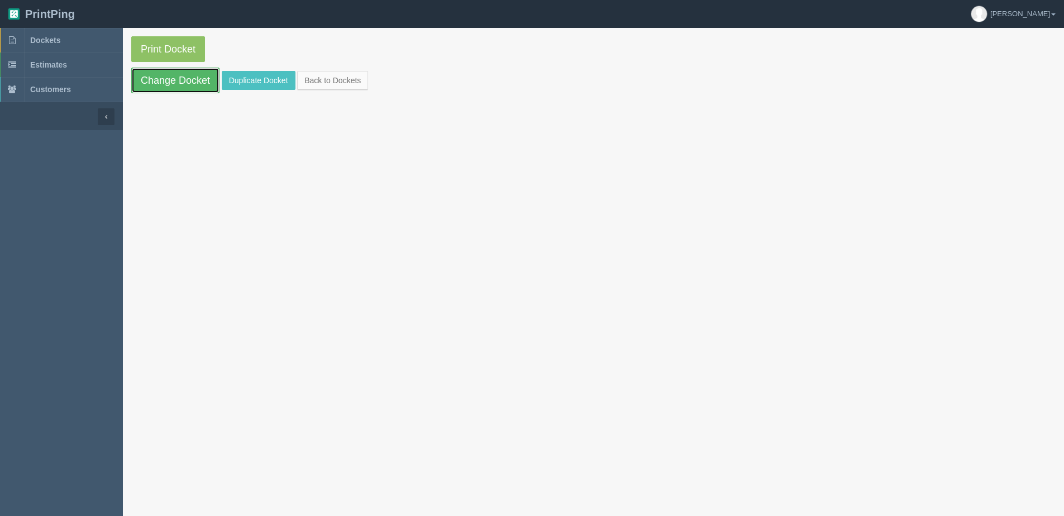
drag, startPoint x: 184, startPoint y: 79, endPoint x: 152, endPoint y: 80, distance: 32.4
click at [184, 79] on link "Change Docket" at bounding box center [175, 81] width 88 height 26
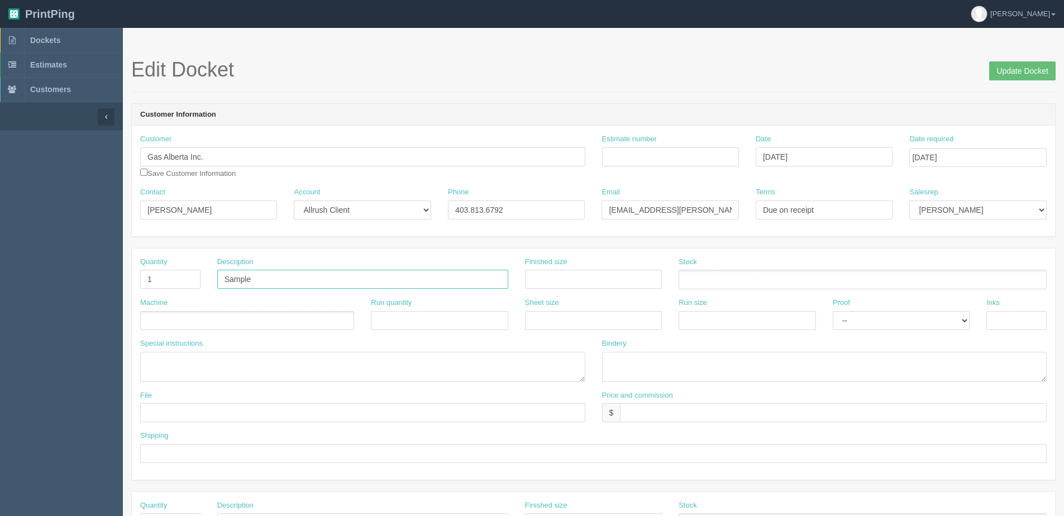
click at [305, 277] on input "Sample" at bounding box center [362, 279] width 291 height 19
type input "Sample - BBQ Spatula"
click at [259, 327] on ul at bounding box center [247, 321] width 214 height 20
type input "Key Supply Solutions"
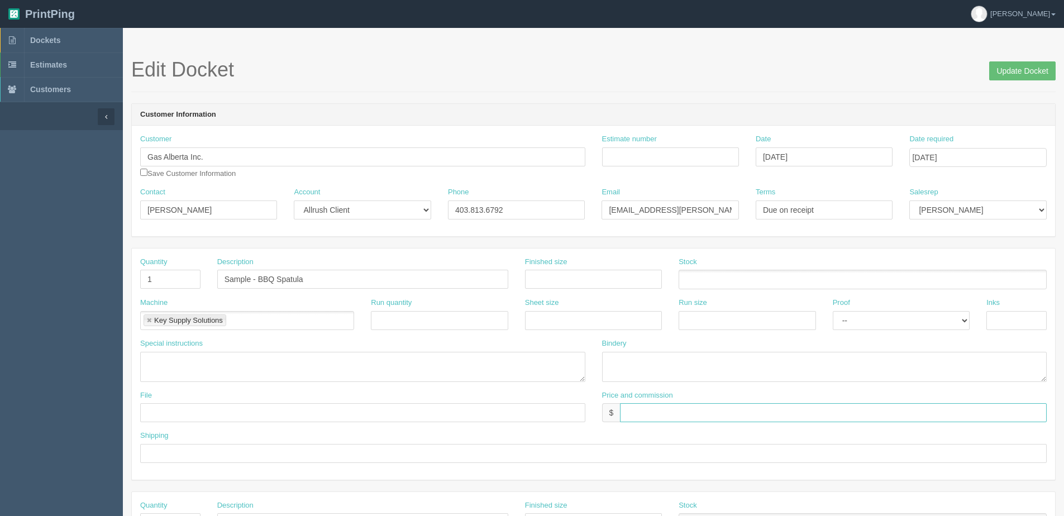
click at [626, 415] on input "text" at bounding box center [833, 412] width 427 height 19
type input "N/C"
click at [187, 447] on input "text" at bounding box center [593, 453] width 906 height 19
type input "Email / Call when ready for pickup"
click at [255, 384] on div "Special instructions" at bounding box center [363, 364] width 462 height 52
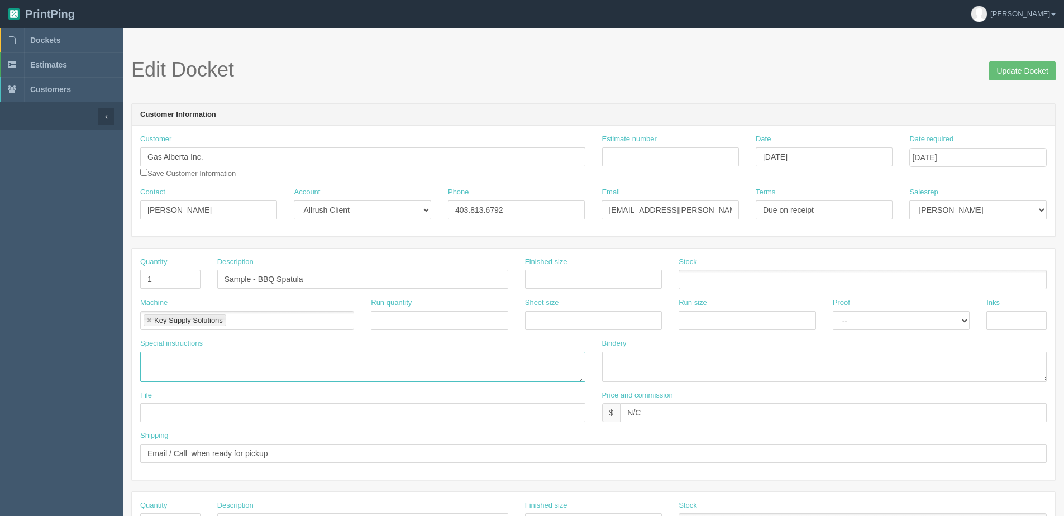
click at [238, 373] on textarea at bounding box center [362, 367] width 445 height 30
paste textarea "tem #SKG56 Custom Logo BBQ Spatula with Bottle Opener"
click at [151, 356] on textarea "tem #SKG56 Custom Logo BBQ Spatula with Bottle Opener" at bounding box center [362, 367] width 445 height 30
type textarea "Item #SKG56 Custom Logo BBQ Spatula with Bottle Opener"
click at [945, 208] on select "Mark Mikayla Aly Mehmud Stacy Rebecca Matthew Viki Phil Greg Jim Sam Brandon Za…" at bounding box center [977, 209] width 137 height 19
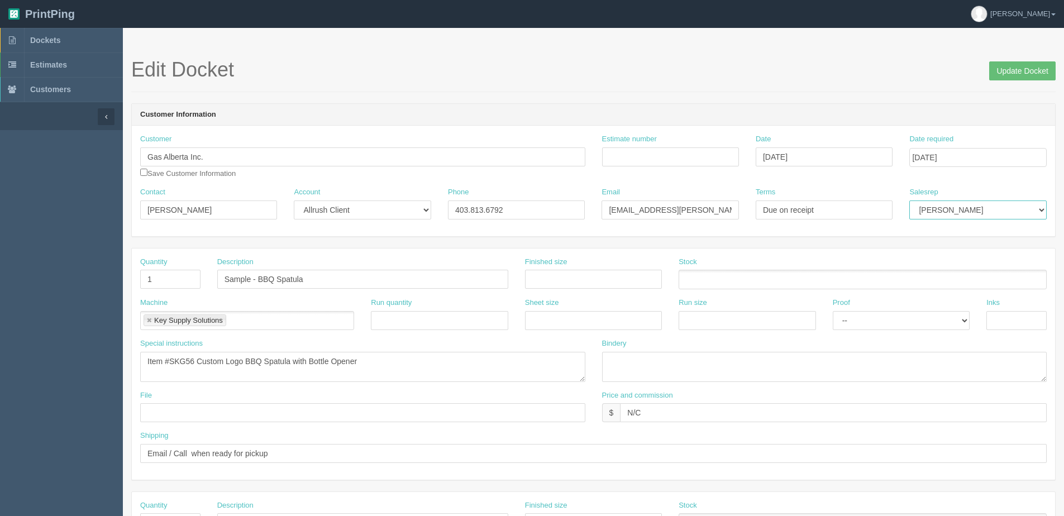
select select "1"
click at [909, 200] on select "Mark Mikayla Aly Mehmud Stacy Rebecca Matthew Viki Phil Greg Jim Sam Brandon Za…" at bounding box center [977, 209] width 137 height 19
click at [1020, 69] on input "Update Docket" at bounding box center [1022, 70] width 66 height 19
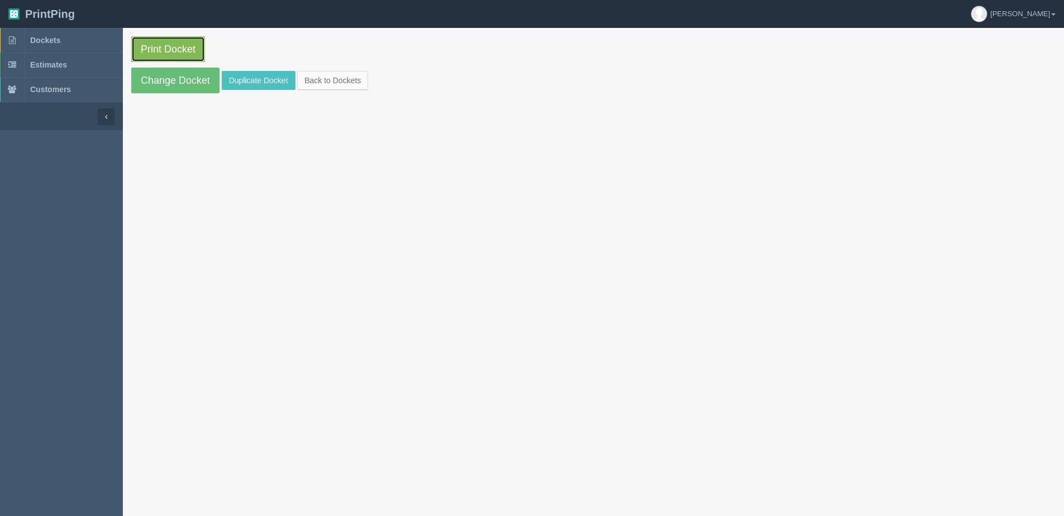
click at [175, 50] on link "Print Docket" at bounding box center [168, 49] width 74 height 26
click at [174, 79] on link "Change Docket" at bounding box center [175, 81] width 88 height 26
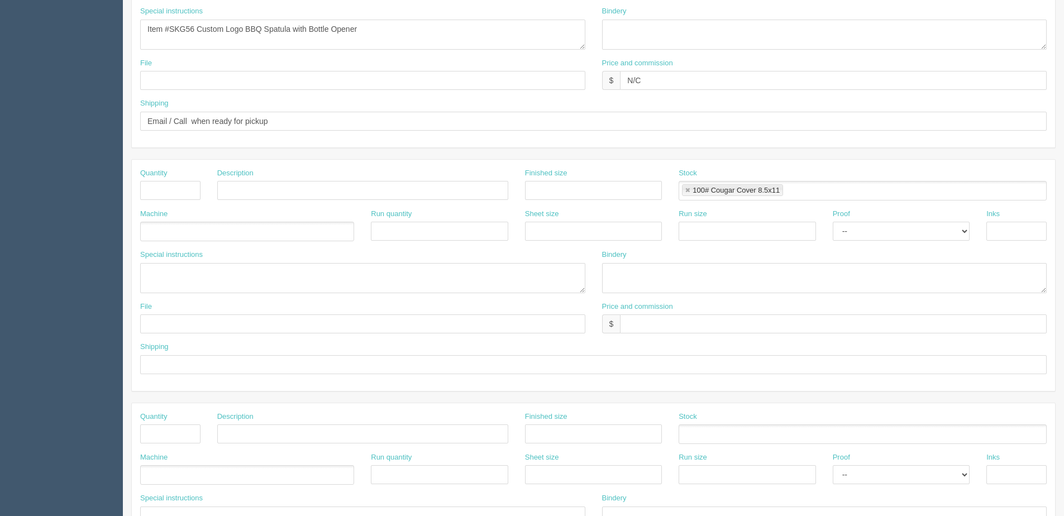
scroll to position [335, 0]
click at [689, 186] on link at bounding box center [687, 187] width 7 height 7
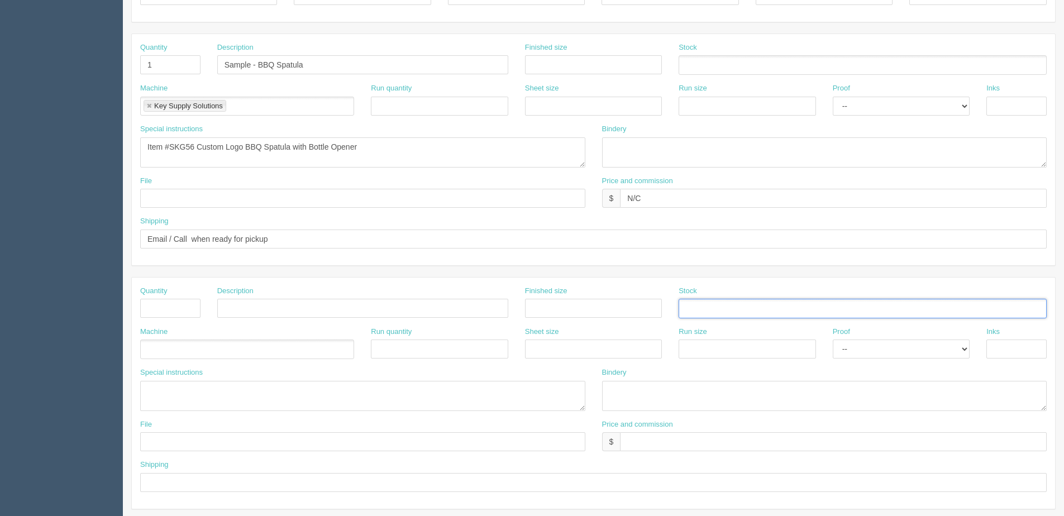
scroll to position [0, 0]
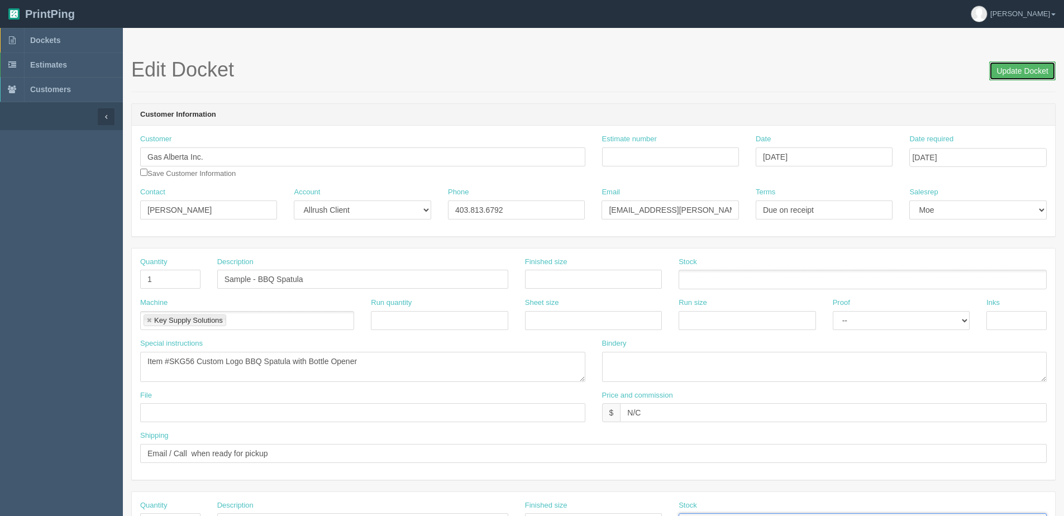
click at [1006, 73] on input "Update Docket" at bounding box center [1022, 70] width 66 height 19
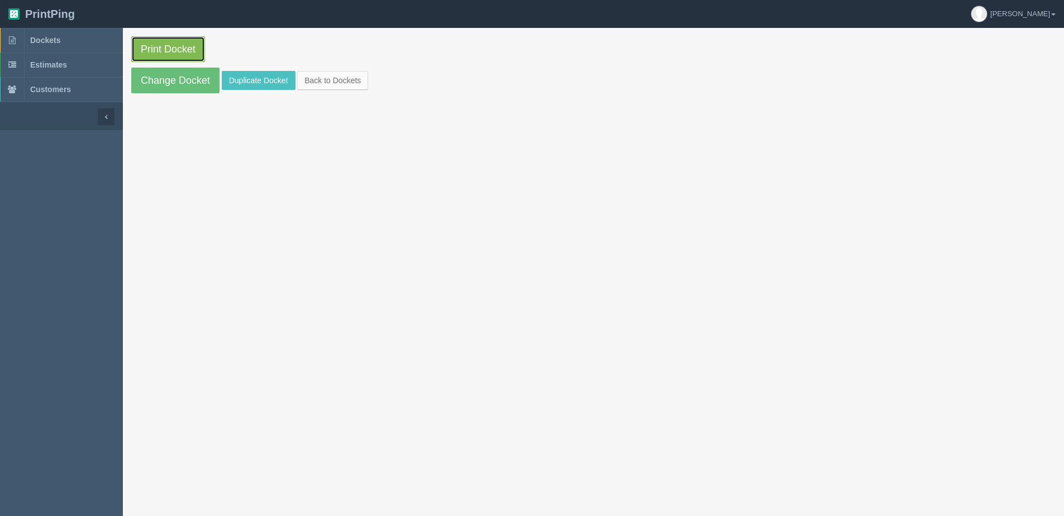
click at [179, 42] on link "Print Docket" at bounding box center [168, 49] width 74 height 26
drag, startPoint x: 311, startPoint y: 69, endPoint x: 314, endPoint y: 75, distance: 7.0
click at [313, 75] on section "Print Docket Change Docket Duplicate Docket Back to Dockets" at bounding box center [593, 65] width 941 height 74
click at [317, 76] on link "Back to Dockets" at bounding box center [332, 80] width 71 height 19
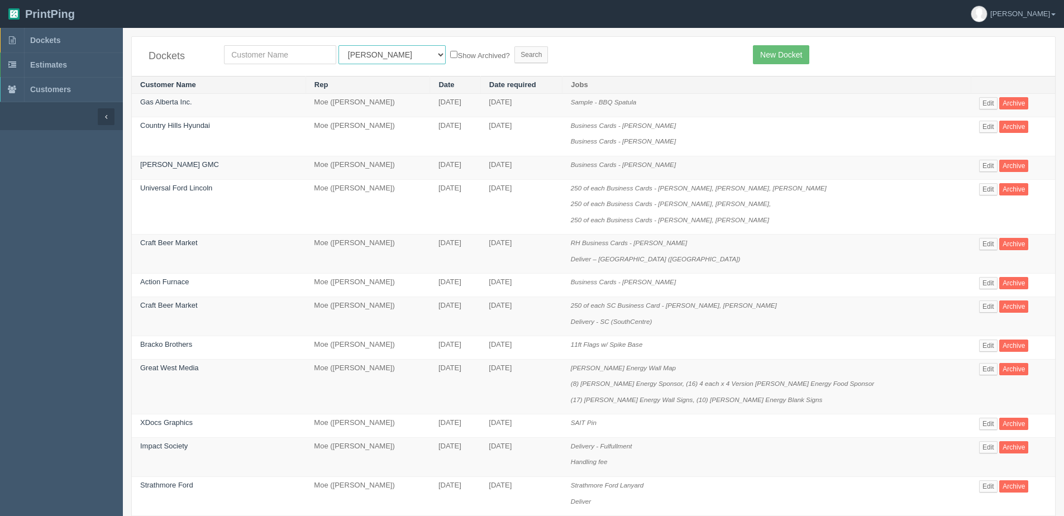
drag, startPoint x: 384, startPoint y: 63, endPoint x: 372, endPoint y: 66, distance: 12.2
click at [384, 63] on select "All Users [PERSON_NAME] Test 1 [PERSON_NAME] [PERSON_NAME] [PERSON_NAME] France…" at bounding box center [391, 54] width 107 height 19
drag, startPoint x: 984, startPoint y: 167, endPoint x: 973, endPoint y: 169, distance: 10.2
click at [984, 167] on link "Edit" at bounding box center [988, 166] width 18 height 12
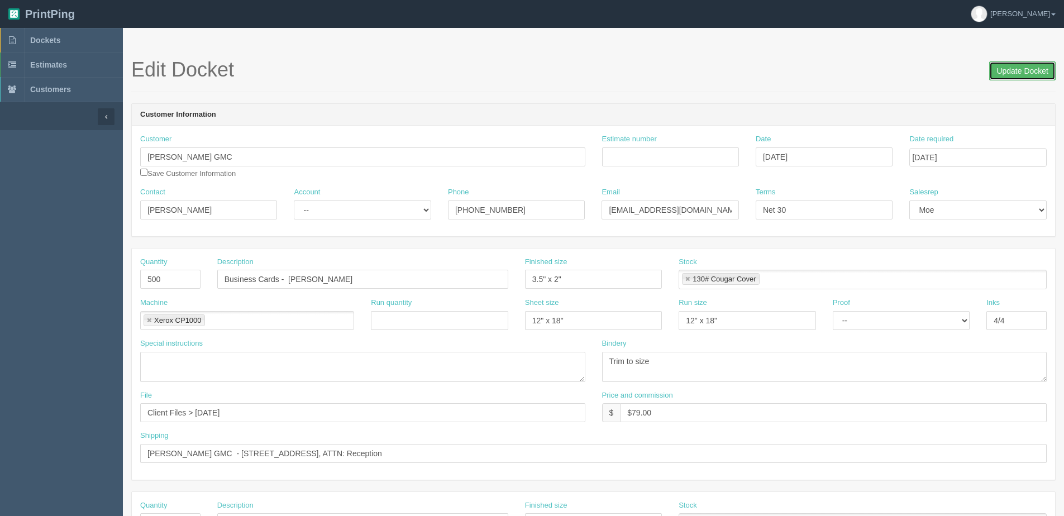
click at [1034, 63] on input "Update Docket" at bounding box center [1022, 70] width 66 height 19
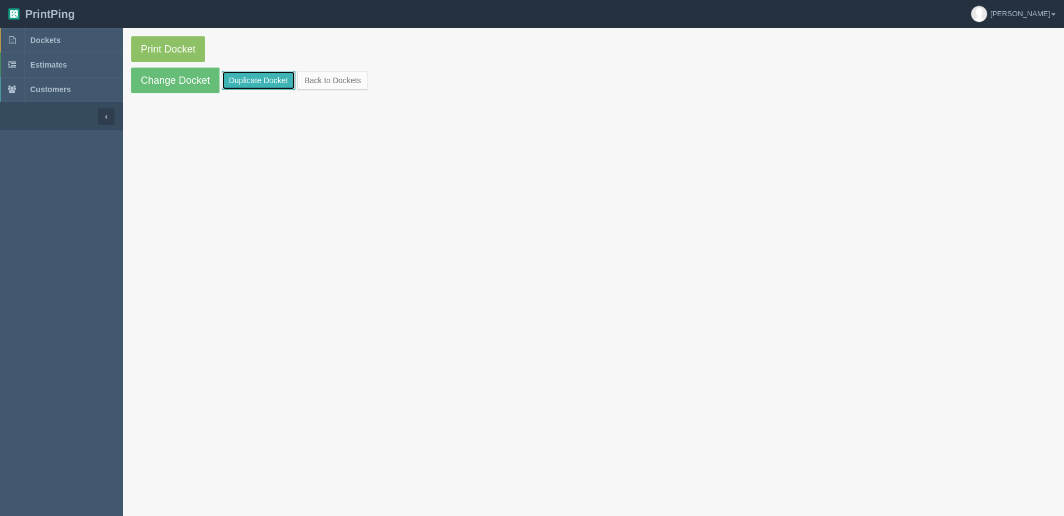
click at [233, 76] on link "Duplicate Docket" at bounding box center [259, 80] width 74 height 19
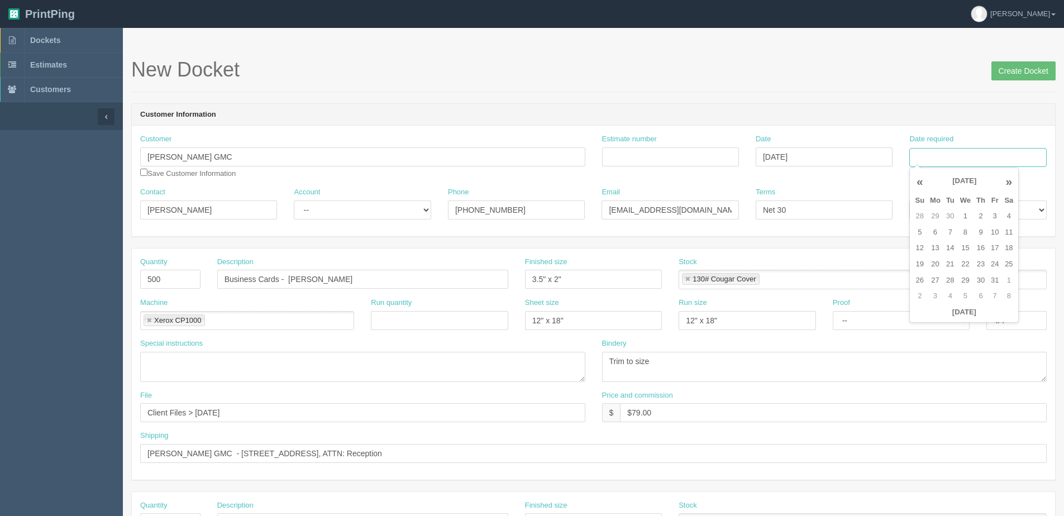
drag, startPoint x: 949, startPoint y: 154, endPoint x: 949, endPoint y: 163, distance: 8.9
click at [949, 156] on input "Date required" at bounding box center [977, 157] width 137 height 19
click at [929, 320] on th "Today" at bounding box center [964, 312] width 104 height 16
click at [931, 231] on td "6" at bounding box center [935, 233] width 16 height 16
type input "October 6, 2025"
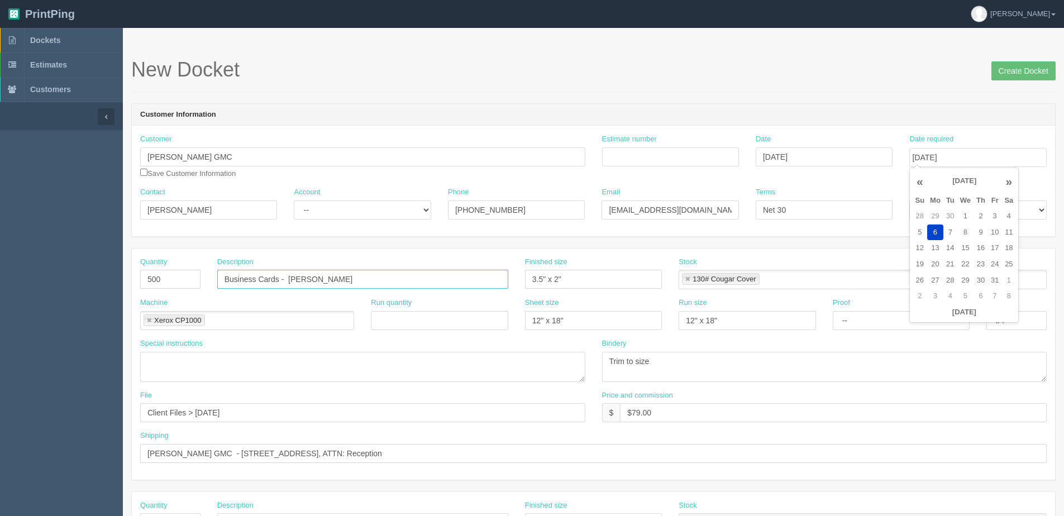
drag, startPoint x: 320, startPoint y: 266, endPoint x: 572, endPoint y: 231, distance: 255.0
click at [331, 284] on input "Business Cards - Bob Ment" at bounding box center [362, 279] width 291 height 19
type input "Business Cards - Bob Mantei"
type input "`"
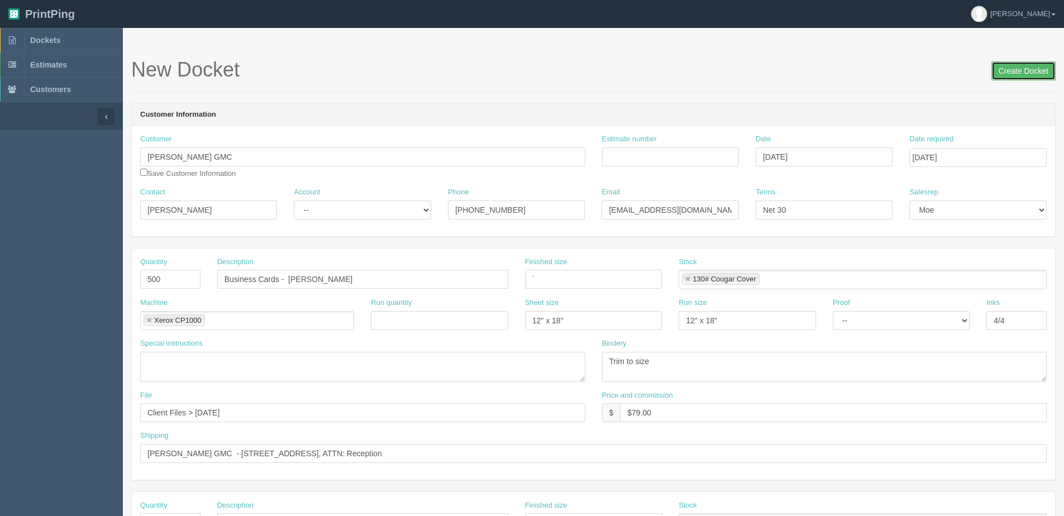
click at [1001, 68] on input "Create Docket" at bounding box center [1023, 70] width 64 height 19
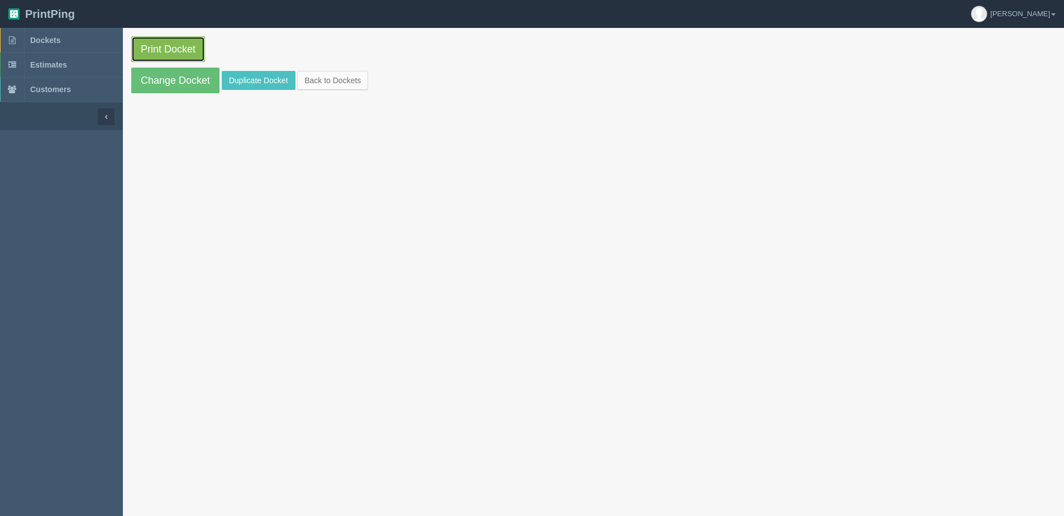
click at [160, 45] on link "Print Docket" at bounding box center [168, 49] width 74 height 26
click at [361, 78] on link "Back to Dockets" at bounding box center [332, 80] width 71 height 19
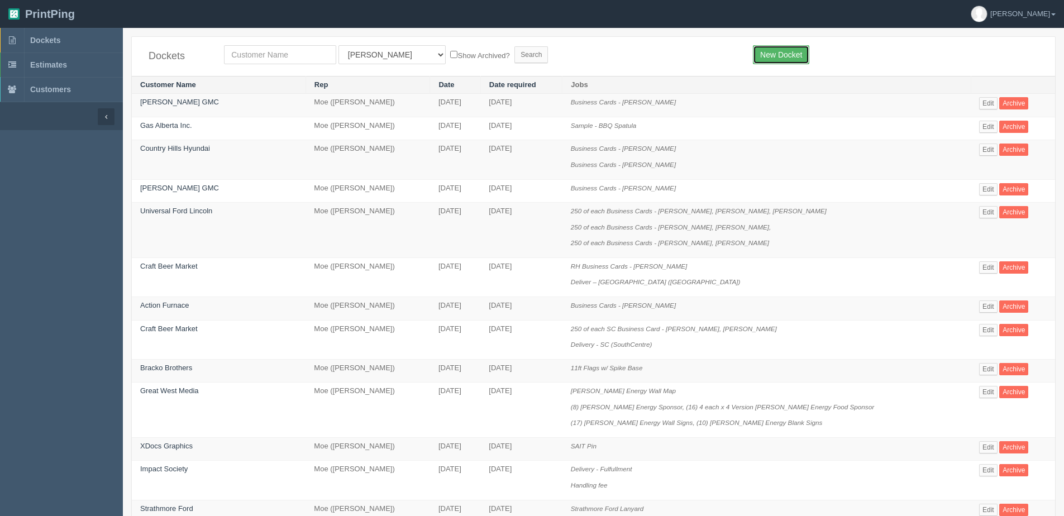
click at [779, 60] on link "New Docket" at bounding box center [781, 54] width 56 height 19
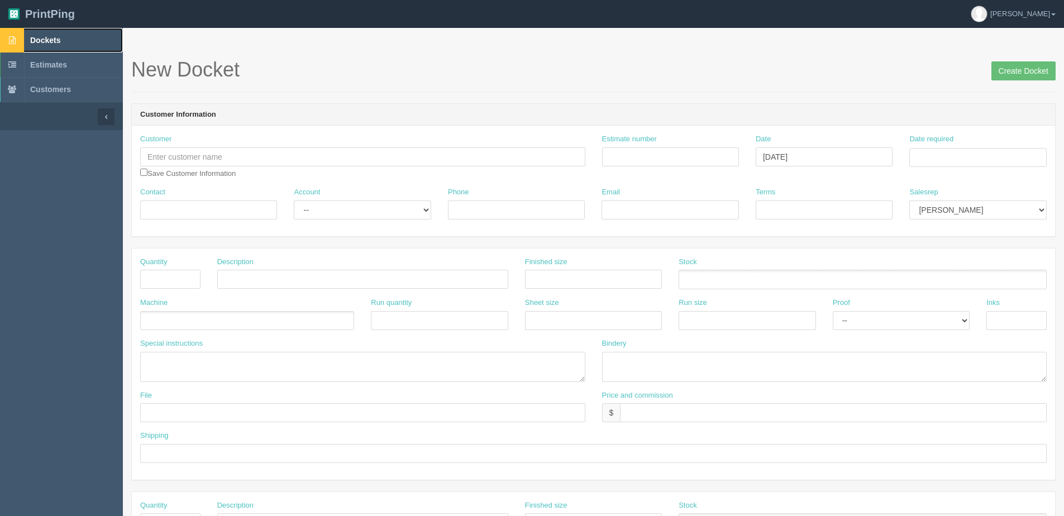
click at [44, 45] on link "Dockets" at bounding box center [61, 40] width 123 height 25
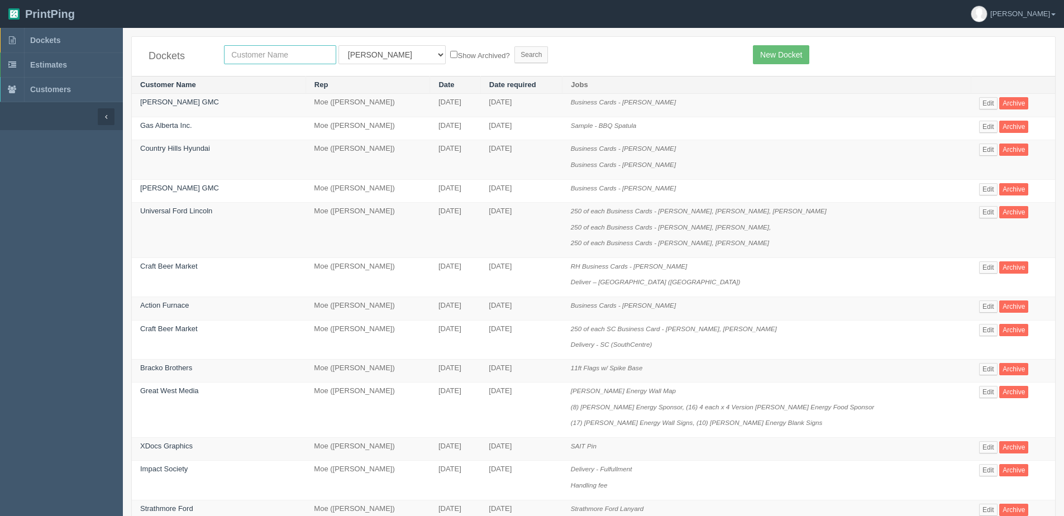
click at [249, 61] on input "text" at bounding box center [280, 54] width 112 height 19
type input "action"
drag, startPoint x: 378, startPoint y: 55, endPoint x: 373, endPoint y: 64, distance: 10.0
click at [377, 55] on select "All Users [PERSON_NAME] Test 1 [PERSON_NAME] [PERSON_NAME] [PERSON_NAME] France…" at bounding box center [391, 54] width 107 height 19
select select "1"
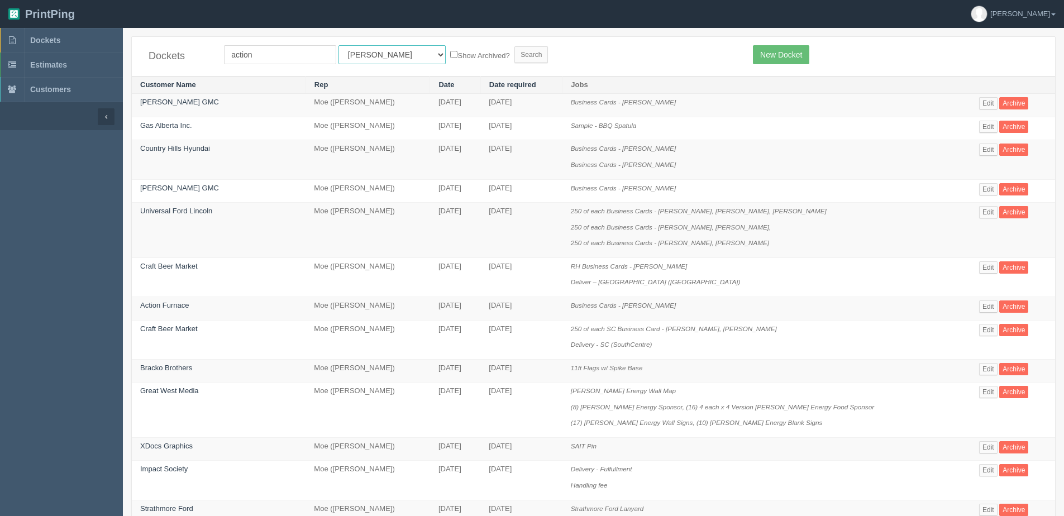
click at [338, 45] on select "All Users [PERSON_NAME] Test 1 [PERSON_NAME] [PERSON_NAME] [PERSON_NAME] France…" at bounding box center [391, 54] width 107 height 19
click at [450, 55] on label "Show Archived?" at bounding box center [479, 55] width 59 height 13
click at [450, 55] on input "Show Archived?" at bounding box center [453, 54] width 7 height 7
checkbox input "true"
click at [514, 51] on input "Search" at bounding box center [531, 54] width 34 height 17
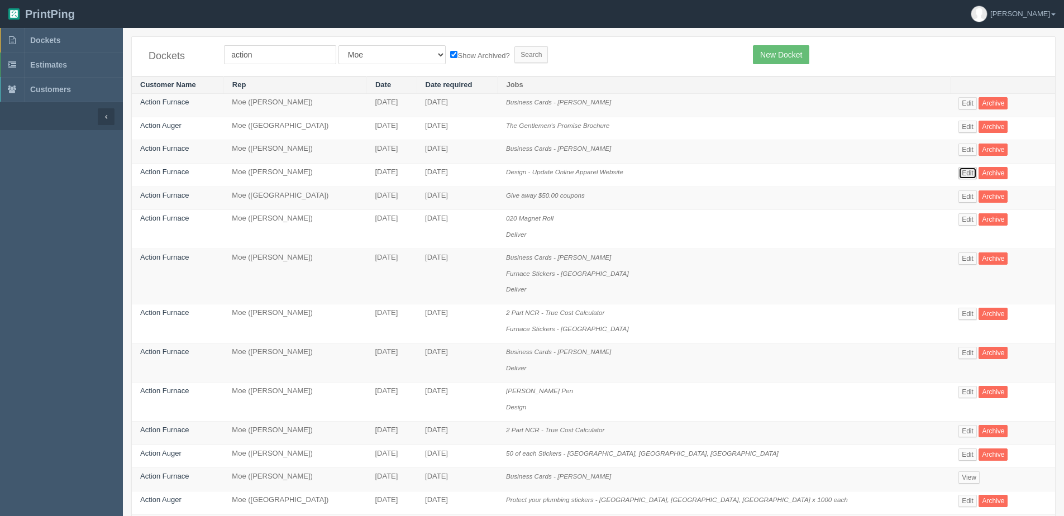
click at [958, 172] on link "Edit" at bounding box center [967, 173] width 18 height 12
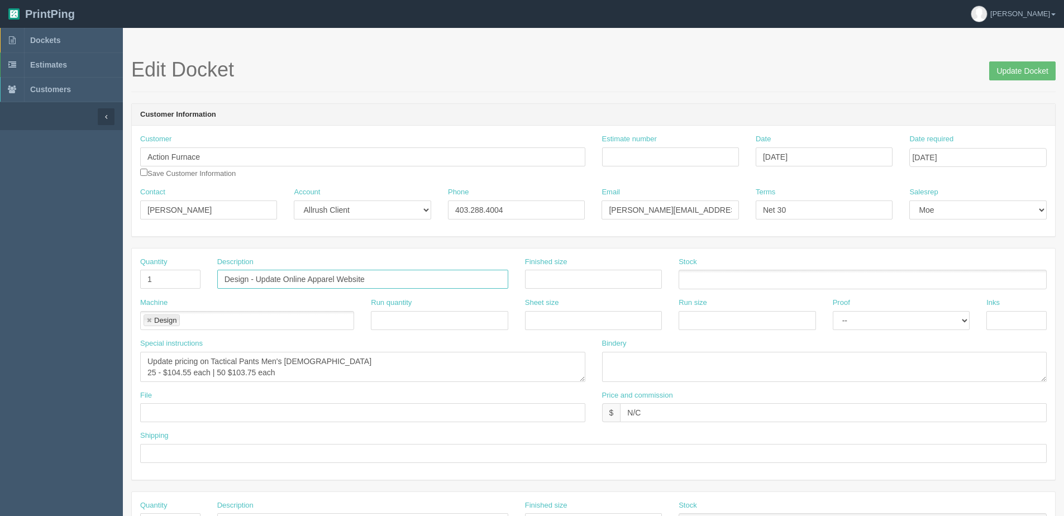
click at [368, 281] on input "Design - Update Online Apparel Website" at bounding box center [362, 279] width 291 height 19
type input "Design - Update Online Apparel Website"
click at [287, 359] on textarea "Update pricing on Tactical Pants Men's Ladies 25 - $104.55 each | 50 $103.75 ea…" at bounding box center [362, 367] width 445 height 30
type textarea "Update pricing on Tactical Pants Men's and Ladies 25 - $104.55 each | 50 $103.7…"
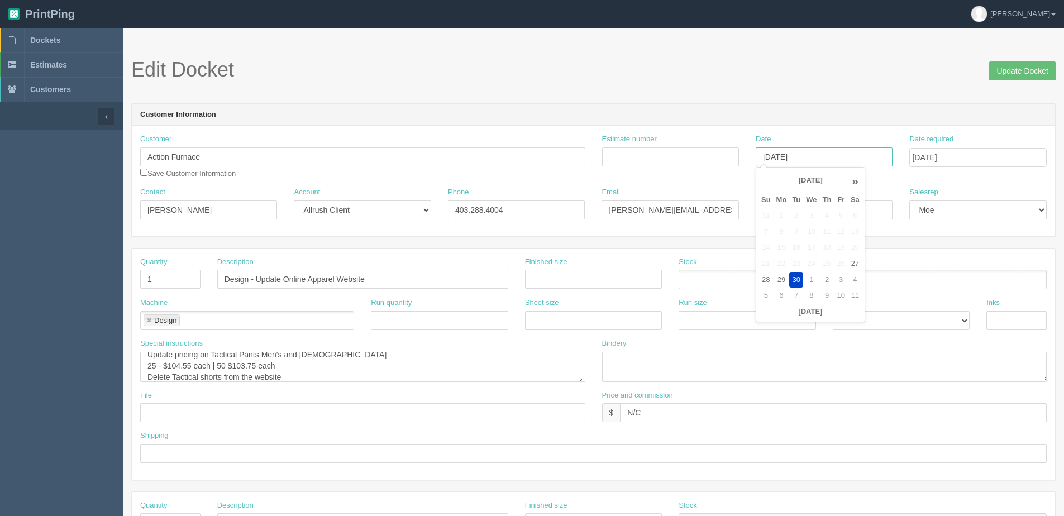
click at [772, 162] on input "[DATE]" at bounding box center [824, 156] width 137 height 19
click at [824, 279] on td "2" at bounding box center [827, 280] width 15 height 16
type input "November 2, 2025"
click at [946, 155] on input "October 03, 2025" at bounding box center [977, 157] width 137 height 19
click at [939, 233] on td "6" at bounding box center [935, 233] width 16 height 16
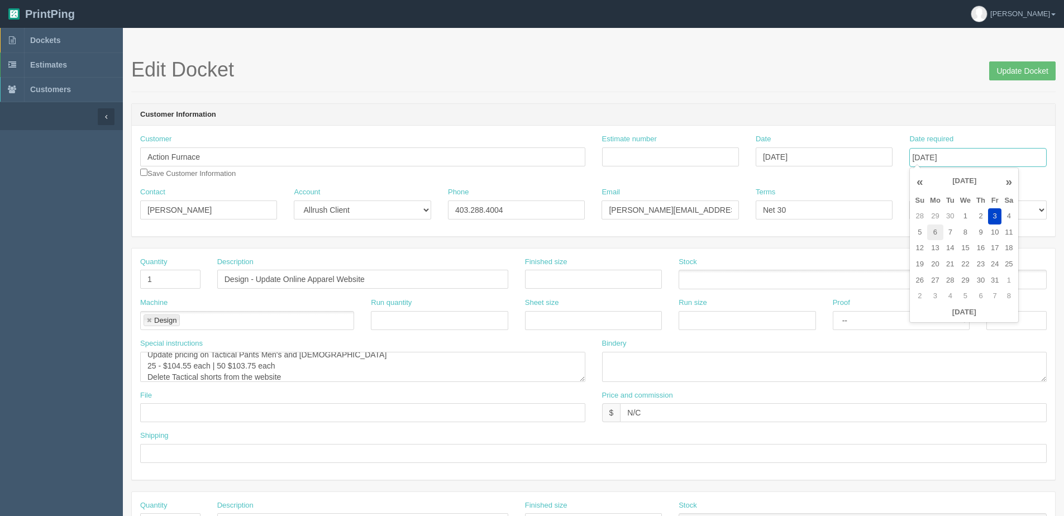
type input "October 6, 2025"
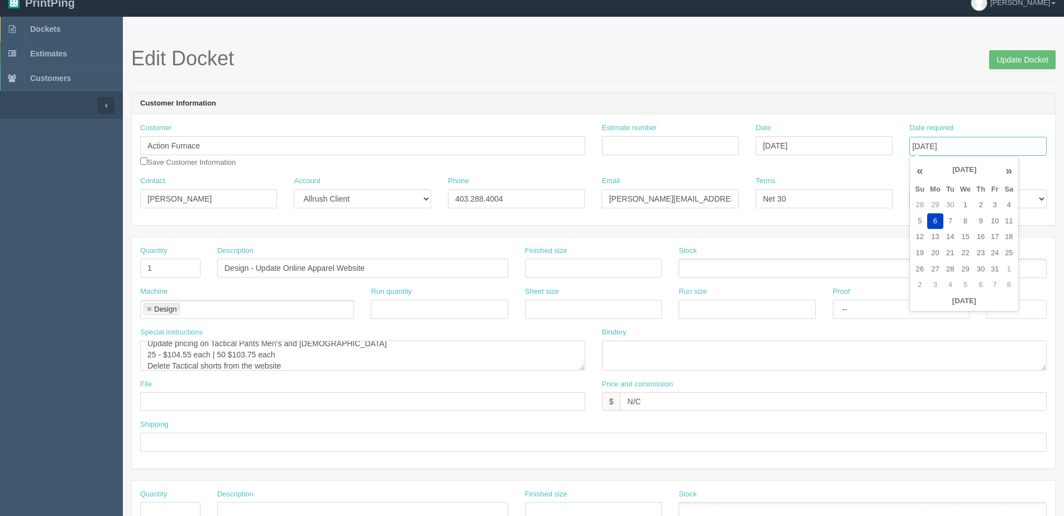
scroll to position [0, 0]
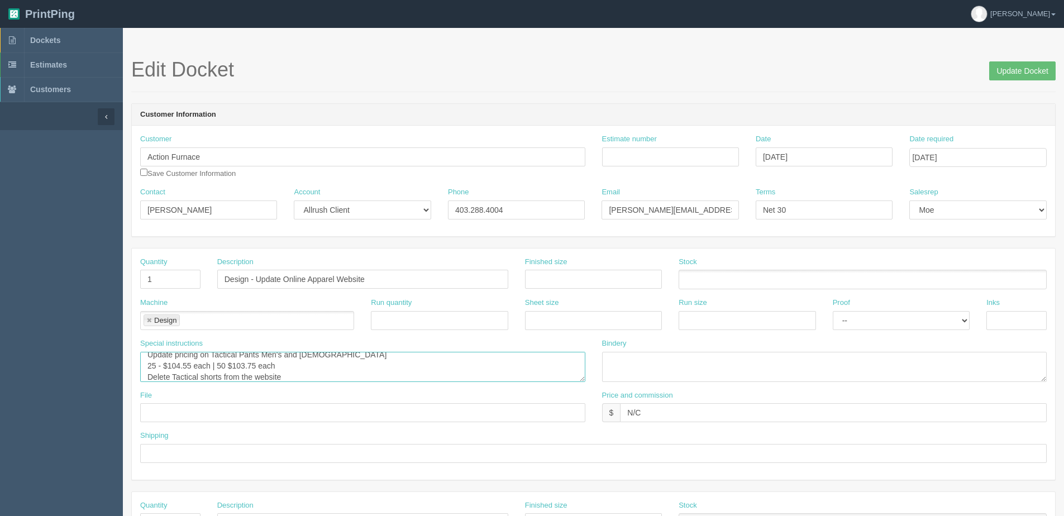
click at [216, 374] on textarea "Update pricing on Tactical Pants Men's Ladies 25 - $104.55 each | 50 $103.75 ea…" at bounding box center [362, 367] width 445 height 30
click at [227, 373] on textarea "Update pricing on Tactical Pants Men's Ladies 25 - $104.55 each | 50 $103.75 ea…" at bounding box center [362, 367] width 445 height 30
click at [226, 368] on textarea "Update pricing on Tactical Pants Men's Ladies 25 - $104.55 each | 50 $103.75 ea…" at bounding box center [362, 367] width 445 height 30
type textarea "Update pricing on Tactical Pants Men's and Ladies 25 - $104.55 each | 50 $103.7…"
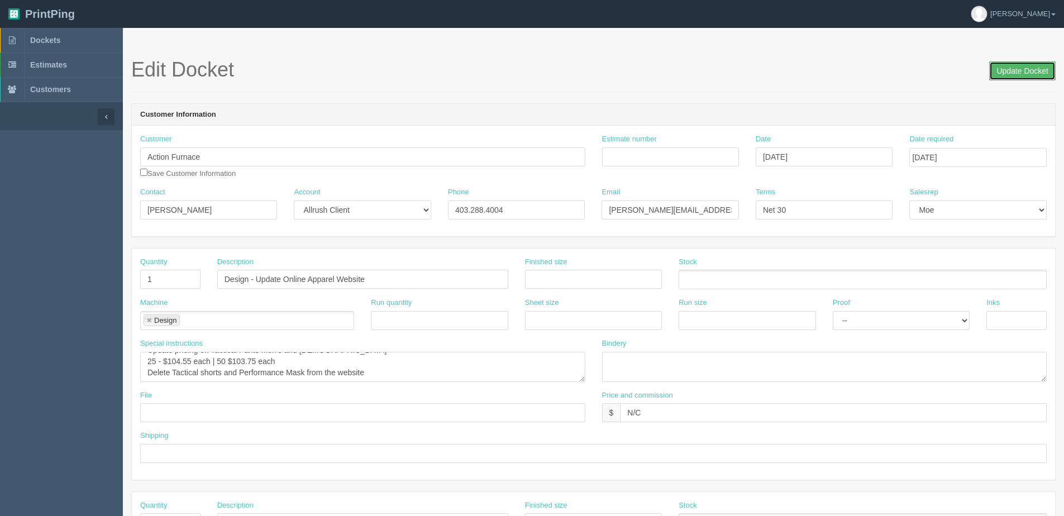
click at [1000, 79] on input "Update Docket" at bounding box center [1022, 70] width 66 height 19
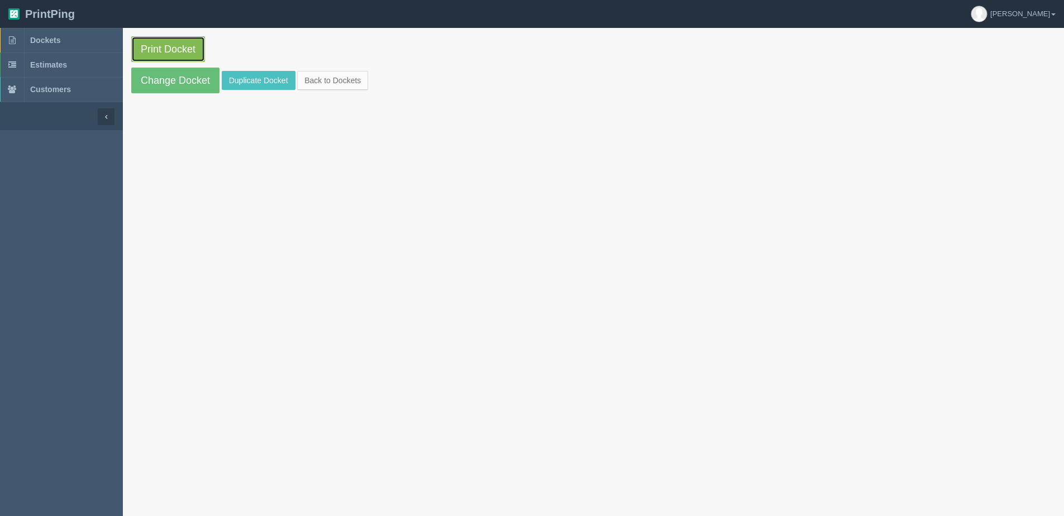
click at [188, 56] on link "Print Docket" at bounding box center [168, 49] width 74 height 26
drag, startPoint x: 328, startPoint y: 78, endPoint x: 318, endPoint y: 76, distance: 10.7
click at [328, 78] on link "Back to Dockets" at bounding box center [332, 80] width 71 height 19
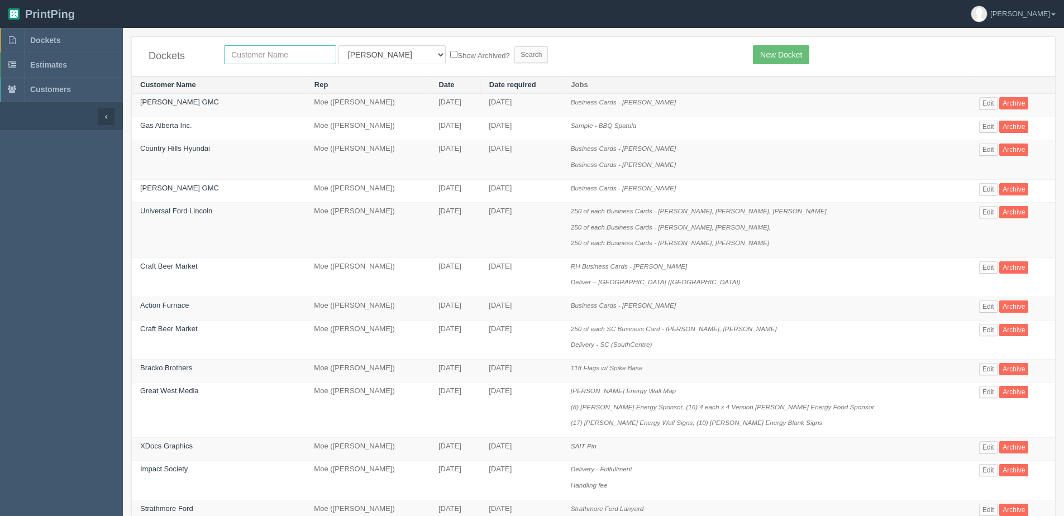
click at [258, 54] on input "text" at bounding box center [280, 54] width 112 height 19
type input "mad monkey"
click at [514, 46] on input "Search" at bounding box center [531, 54] width 34 height 17
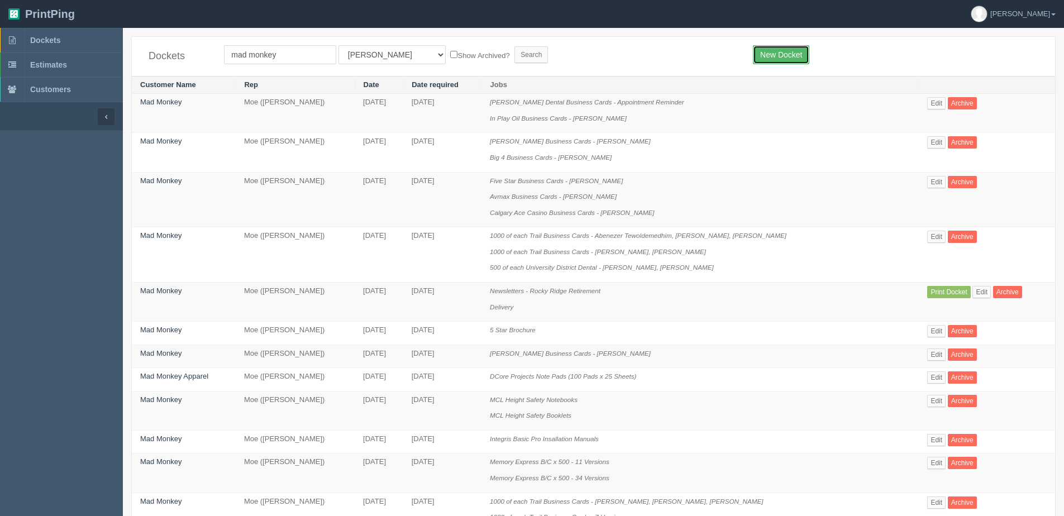
click at [795, 54] on link "New Docket" at bounding box center [781, 54] width 56 height 19
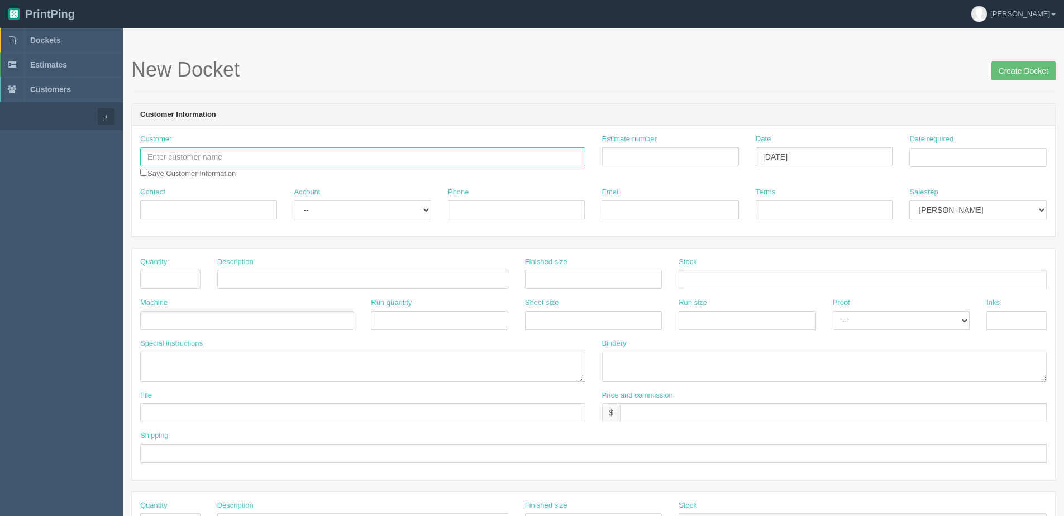
click at [163, 158] on input "text" at bounding box center [362, 156] width 445 height 19
click at [165, 181] on strong "Mad Monkey" at bounding box center [171, 178] width 44 height 8
type input "Mad Monkey"
type input "[PERSON_NAME]"
type input "403.250.6539"
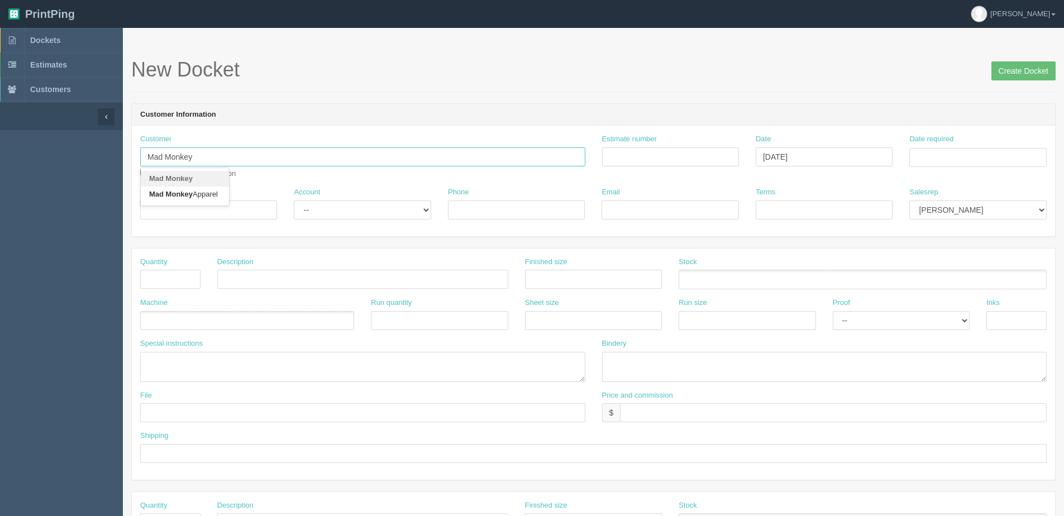
type input "[EMAIL_ADDRESS][DOMAIN_NAME]"
type input "PO 21450"
click at [331, 210] on select "-- Existing Client Allrush Client Rep Client" at bounding box center [362, 209] width 137 height 19
select select "Allrush Client"
click at [294, 200] on select "-- Existing Client Allrush Client Rep Client" at bounding box center [362, 209] width 137 height 19
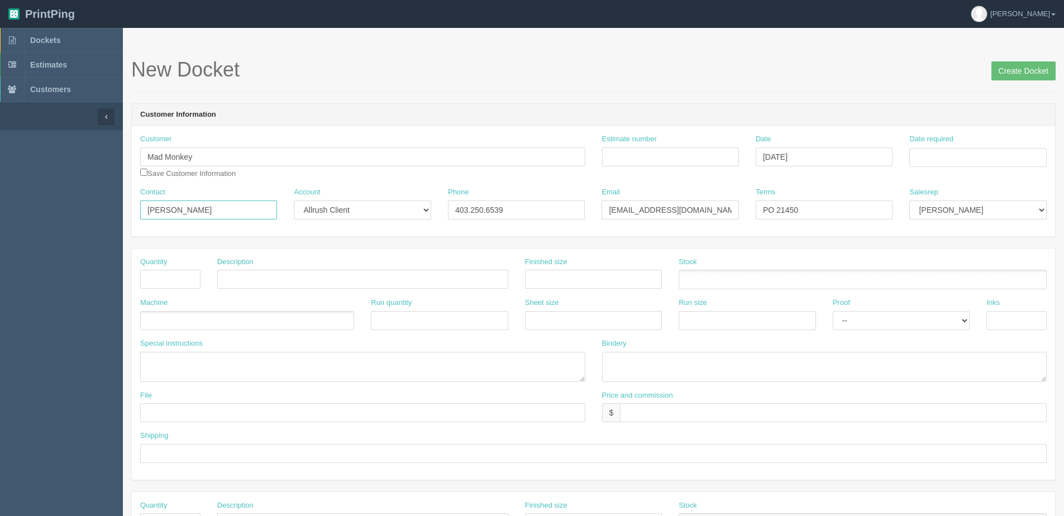
drag, startPoint x: 209, startPoint y: 213, endPoint x: -106, endPoint y: 216, distance: 315.0
click at [0, 216] on html "PrintPing [PERSON_NAME] Edit account ( [PERSON_NAME][EMAIL_ADDRESS][DOMAIN_NAME…" at bounding box center [532, 507] width 1064 height 1014
paste input "[PERSON_NAME]"
type input "[PERSON_NAME]"
drag, startPoint x: 706, startPoint y: 212, endPoint x: 233, endPoint y: 254, distance: 474.3
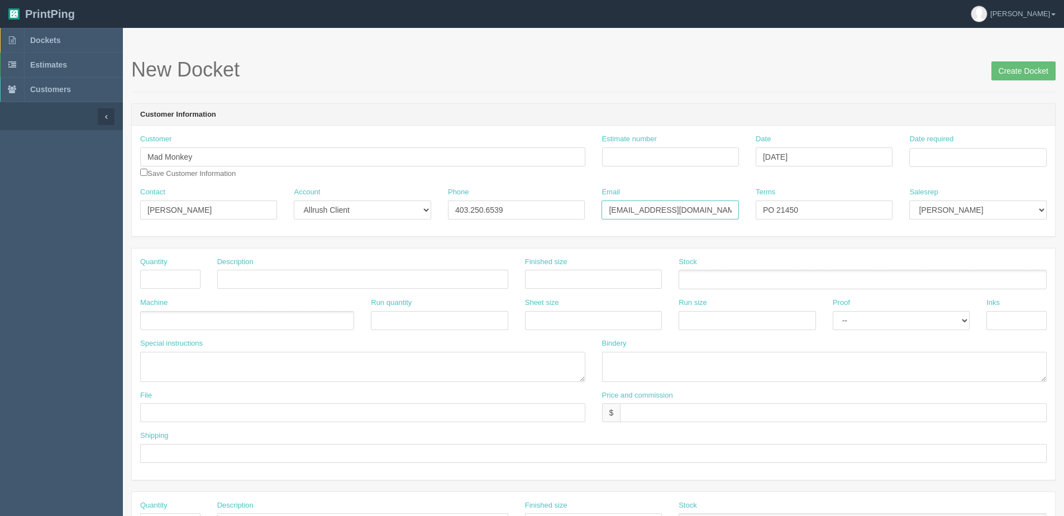
type input "[PERSON_NAME][EMAIL_ADDRESS][DOMAIN_NAME]"
drag, startPoint x: 827, startPoint y: 202, endPoint x: 853, endPoint y: 194, distance: 27.2
click at [844, 197] on div "Terms PO 21450" at bounding box center [824, 203] width 137 height 32
type input "PO 21490"
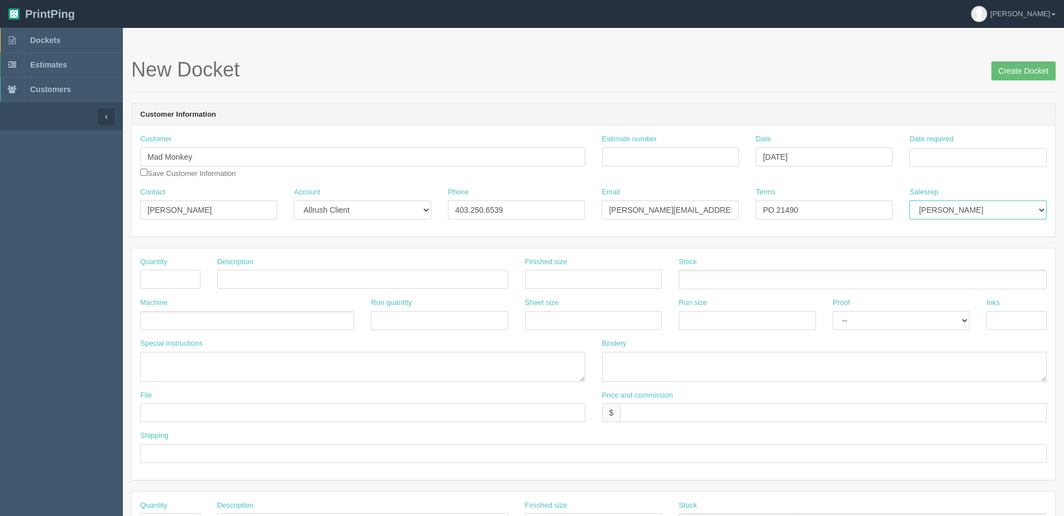
click at [927, 207] on select "[PERSON_NAME] Mikayla [PERSON_NAME] [PERSON_NAME] [PERSON_NAME] [PERSON_NAME] […" at bounding box center [977, 209] width 137 height 19
select select "1"
click at [909, 200] on select "[PERSON_NAME] Mikayla [PERSON_NAME] [PERSON_NAME] [PERSON_NAME] [PERSON_NAME] […" at bounding box center [977, 209] width 137 height 19
click at [943, 156] on input "Date required" at bounding box center [977, 157] width 137 height 19
click at [921, 318] on th "[DATE]" at bounding box center [964, 312] width 104 height 16
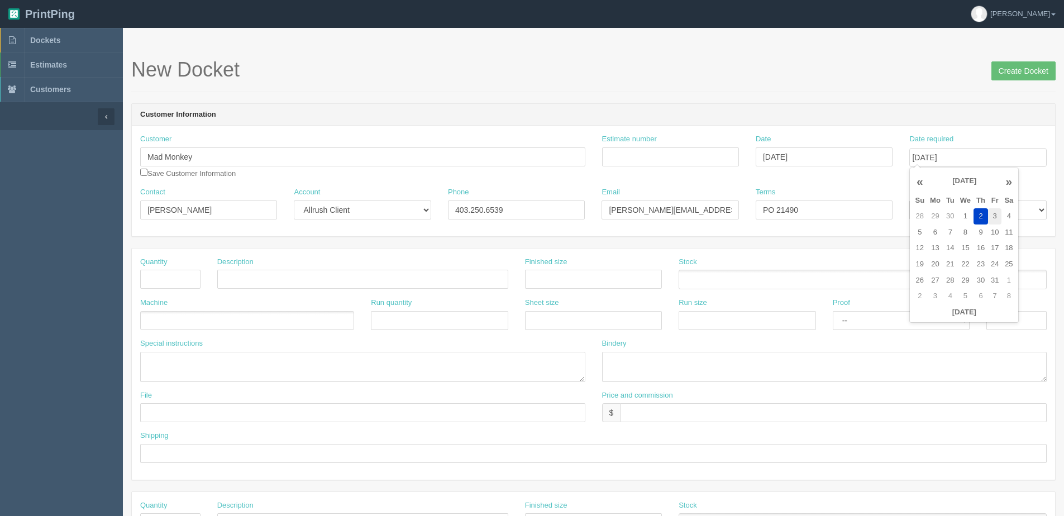
click at [995, 216] on td "3" at bounding box center [994, 216] width 13 height 16
type input "[DATE]"
click at [185, 284] on input "text" at bounding box center [170, 279] width 60 height 19
type input "500"
click at [299, 281] on input "text" at bounding box center [362, 279] width 291 height 19
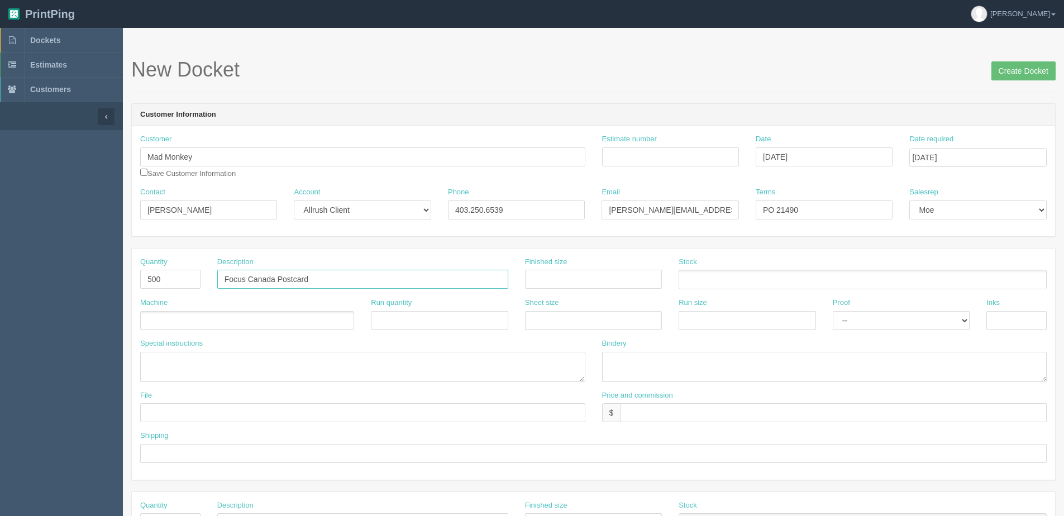
type input "Focus Canada Postcard"
type input "8.5 x 5.5"
drag, startPoint x: 643, startPoint y: 414, endPoint x: 642, endPoint y: 431, distance: 16.8
click at [643, 414] on input "text" at bounding box center [833, 412] width 427 height 19
type input "N/C | AR -$95.85"
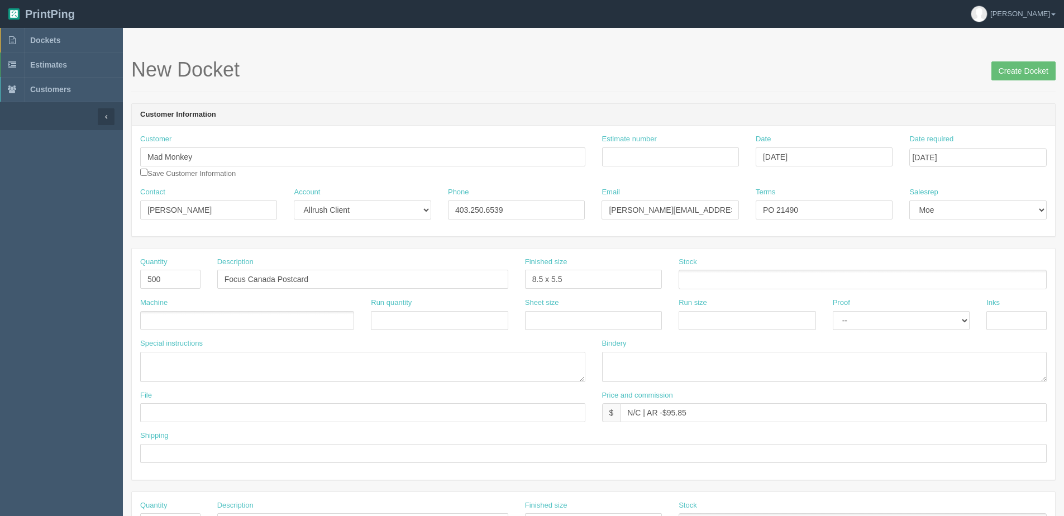
click at [751, 281] on ul at bounding box center [863, 280] width 368 height 20
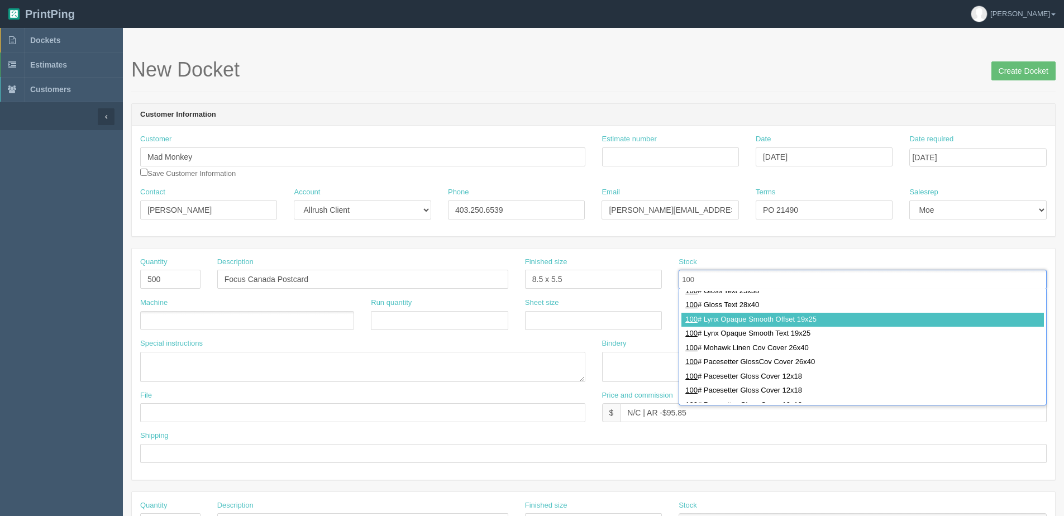
scroll to position [279, 0]
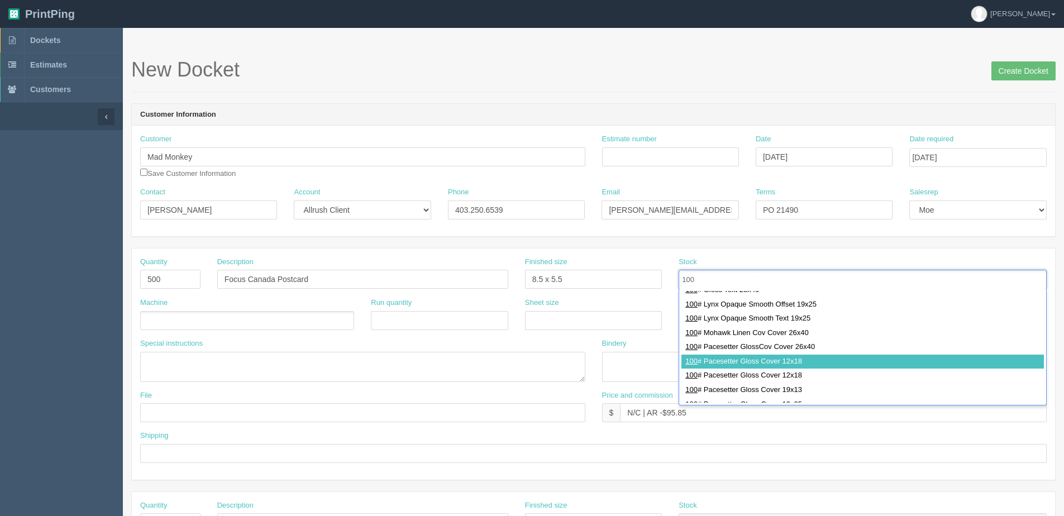
type input "100"
type input "100# Pacesetter Gloss Cover 12x18"
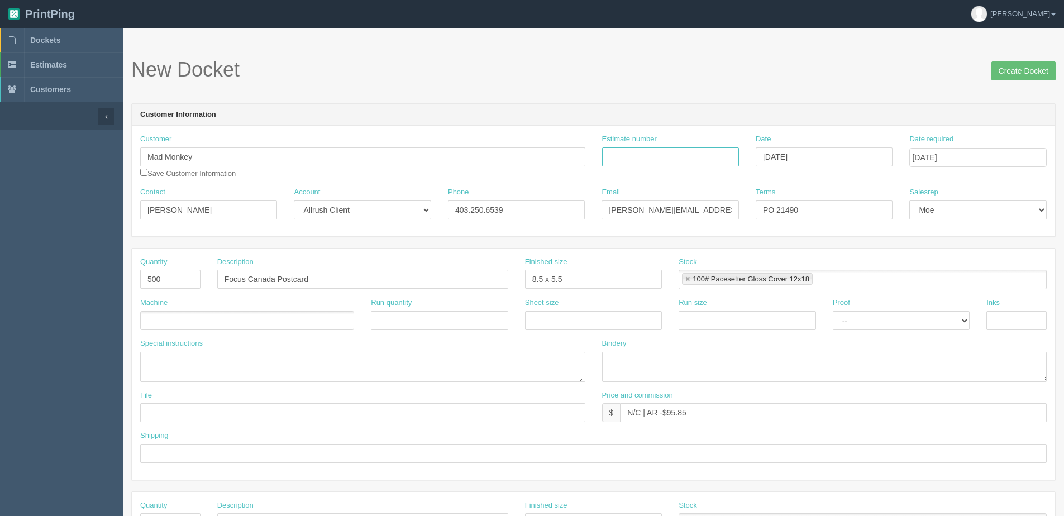
click at [653, 158] on input "Estimate number" at bounding box center [670, 156] width 137 height 19
type input "092726"
type input "[DATE]"
click at [203, 321] on ul at bounding box center [247, 321] width 214 height 20
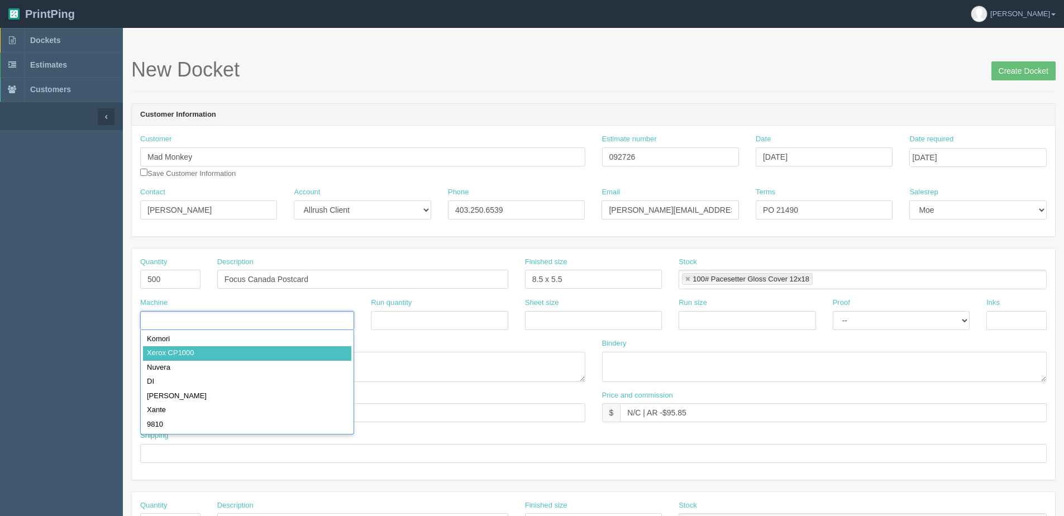
type input "Xerox CP1000"
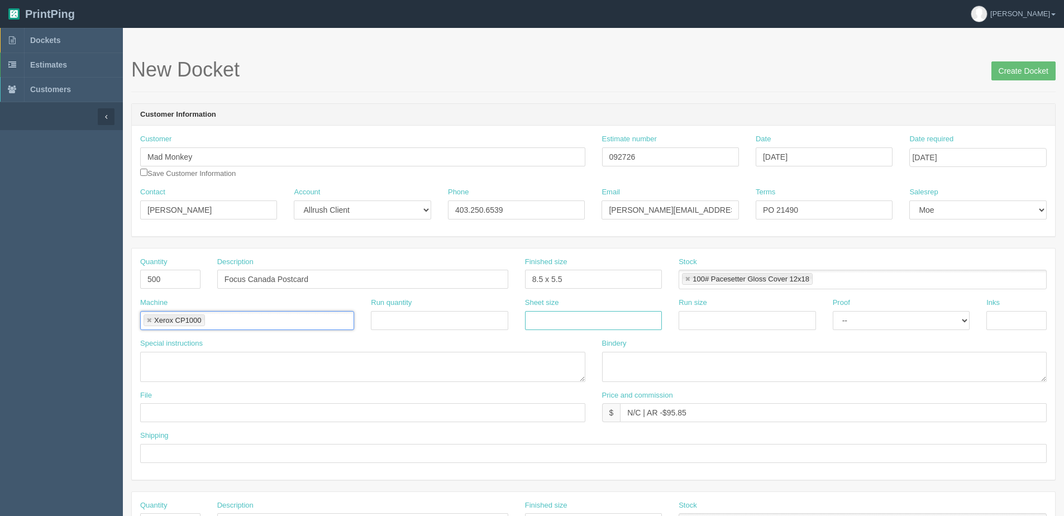
click at [598, 324] on input "text" at bounding box center [593, 320] width 137 height 19
type input "12" x 18""
type input "4/0"
type input "Client Files > [DATE]"
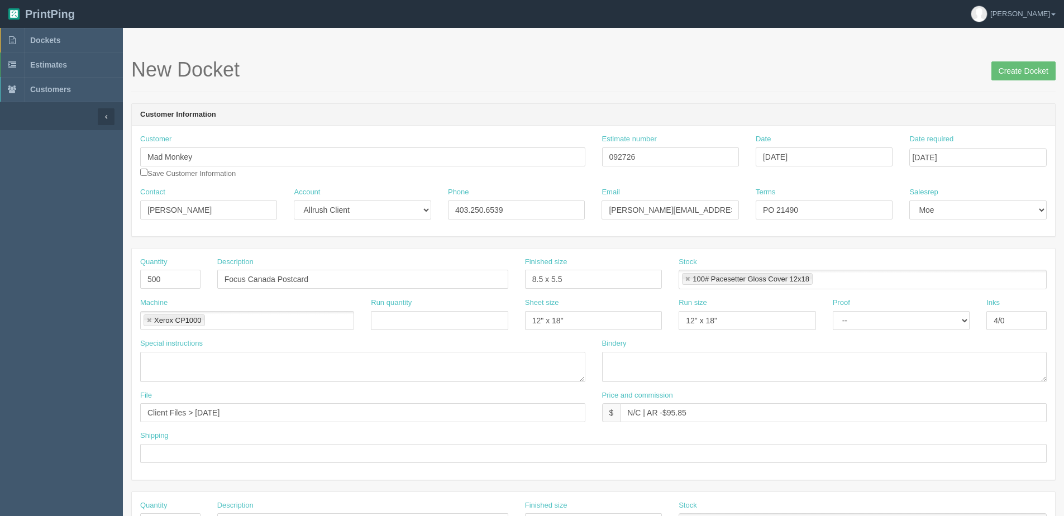
type input "Email / Call when ready for pickup"
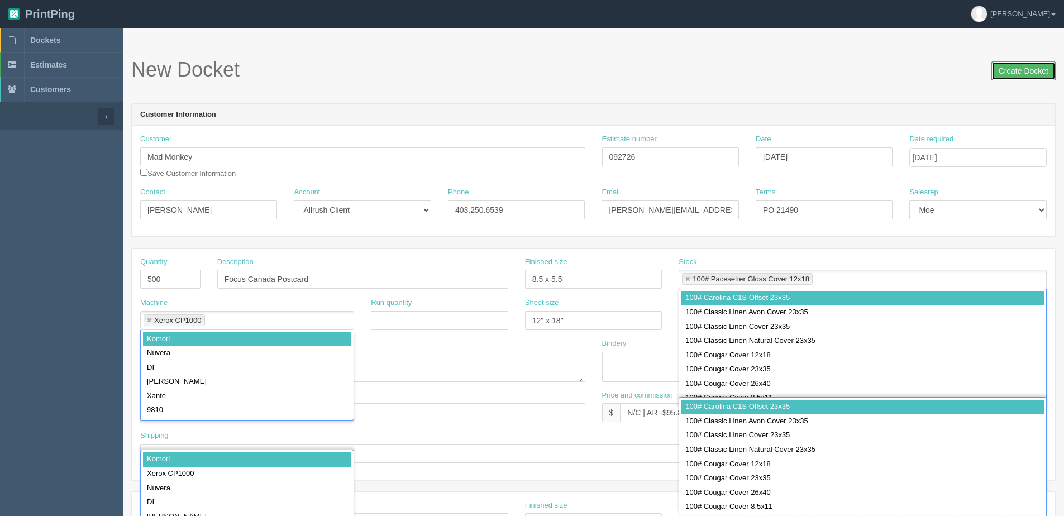
click at [1008, 73] on input "Create Docket" at bounding box center [1023, 70] width 64 height 19
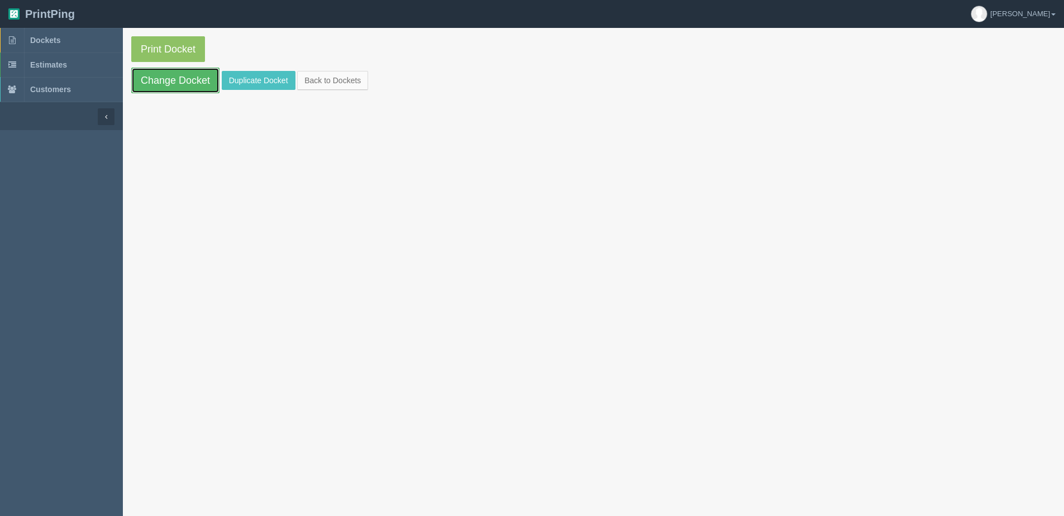
click at [137, 82] on link "Change Docket" at bounding box center [175, 81] width 88 height 26
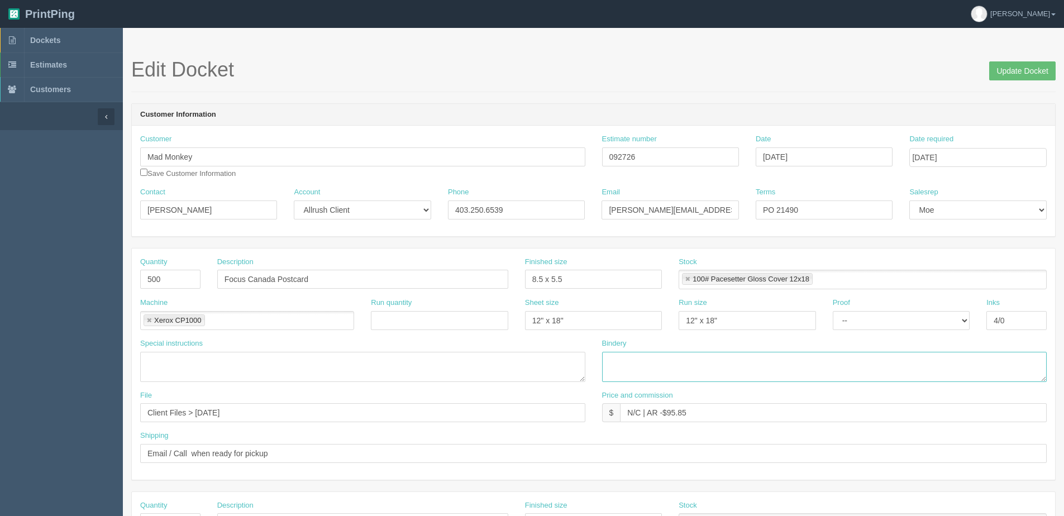
click at [653, 375] on textarea at bounding box center [824, 367] width 445 height 30
type textarea "Trim to size"
click at [190, 396] on div "File Client Files > [DATE]" at bounding box center [362, 406] width 445 height 32
drag, startPoint x: 257, startPoint y: 407, endPoint x: 6, endPoint y: 429, distance: 252.3
click at [6, 429] on section "Dockets Estimates Customers" at bounding box center [532, 521] width 1064 height 986
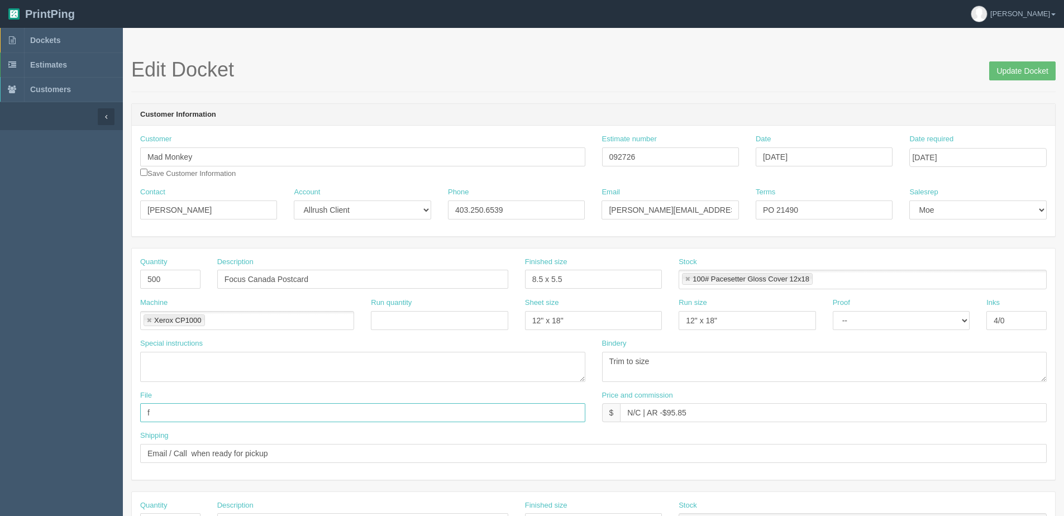
type input "Files @ Allrush"
click at [543, 274] on input "8.5 x 5.5" at bounding box center [593, 279] width 137 height 19
type input "8.5" x 5.5""
drag, startPoint x: 669, startPoint y: 414, endPoint x: 764, endPoint y: 398, distance: 96.2
click at [746, 405] on input "N/C | AR -$95.85" at bounding box center [833, 412] width 427 height 19
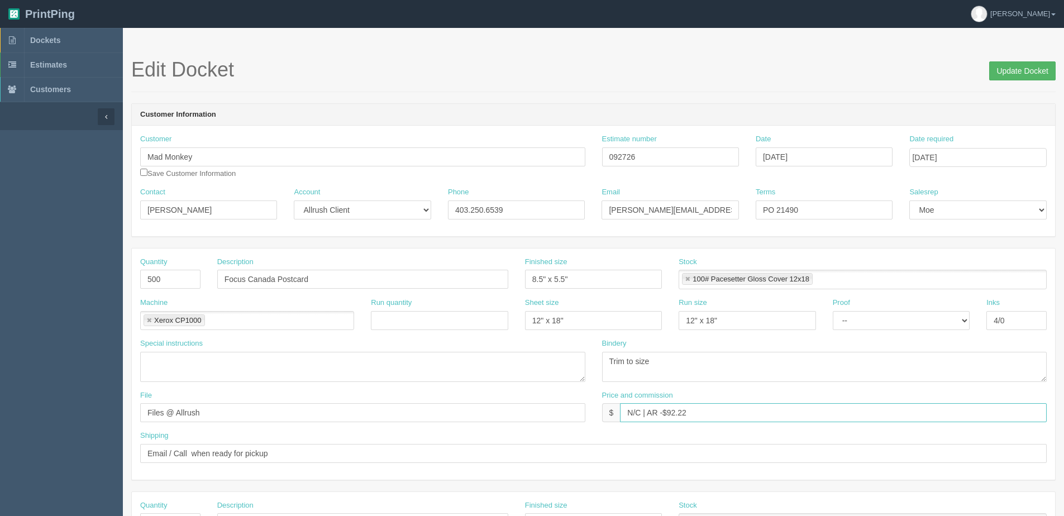
type input "N/C | AR -$92.22"
drag, startPoint x: 1002, startPoint y: 74, endPoint x: 991, endPoint y: 73, distance: 11.8
click at [997, 73] on input "Update Docket" at bounding box center [1022, 70] width 66 height 19
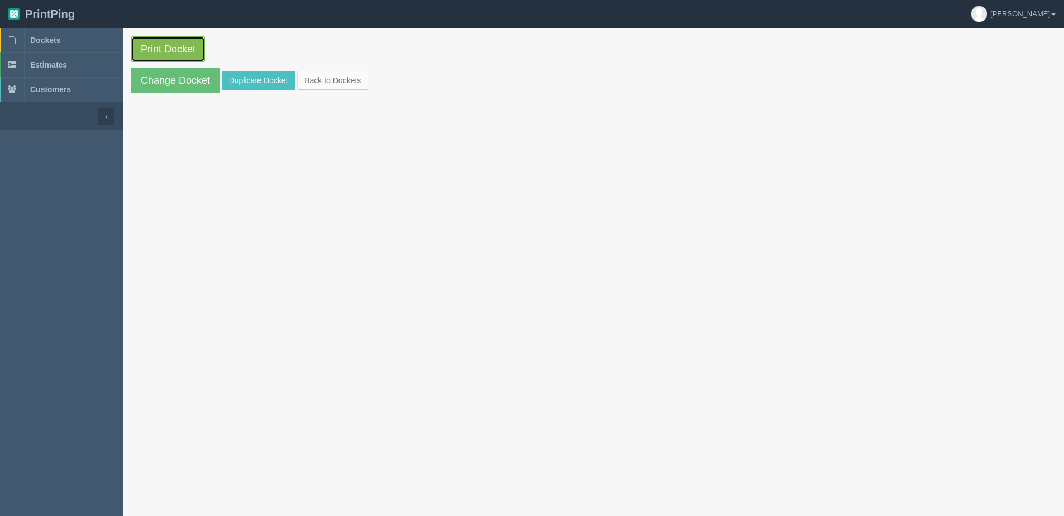
click at [161, 45] on link "Print Docket" at bounding box center [168, 49] width 74 height 26
click at [357, 86] on link "Back to Dockets" at bounding box center [332, 80] width 71 height 19
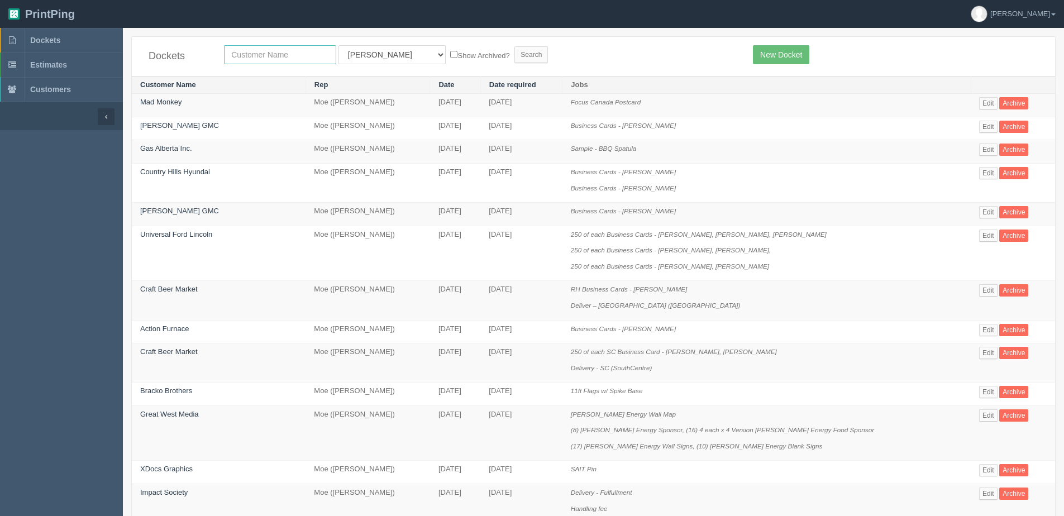
click at [285, 56] on input "text" at bounding box center [280, 54] width 112 height 19
type input "great west"
click at [514, 46] on input "Search" at bounding box center [531, 54] width 34 height 17
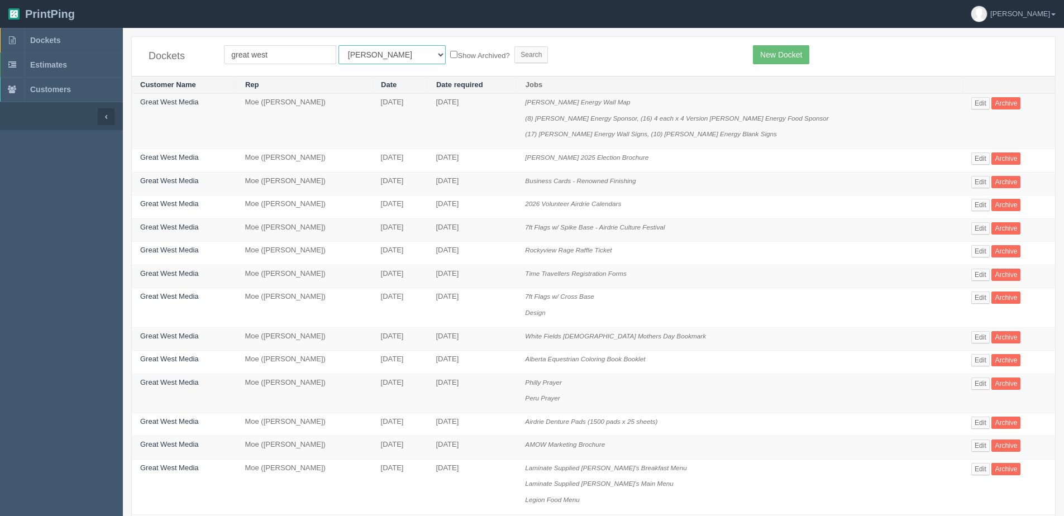
drag, startPoint x: 340, startPoint y: 53, endPoint x: 378, endPoint y: 65, distance: 39.2
click at [341, 52] on select "All Users Ali Ali Test 1 Aly Amy Ankit Arif Brandon Dan France Greg Jim Mark Ma…" at bounding box center [391, 54] width 107 height 19
select select "1"
click at [338, 45] on select "All Users Ali Ali Test 1 Aly Amy Ankit Arif Brandon Dan France Greg Jim Mark Ma…" at bounding box center [391, 54] width 107 height 19
click at [450, 50] on label "Show Archived?" at bounding box center [479, 55] width 59 height 13
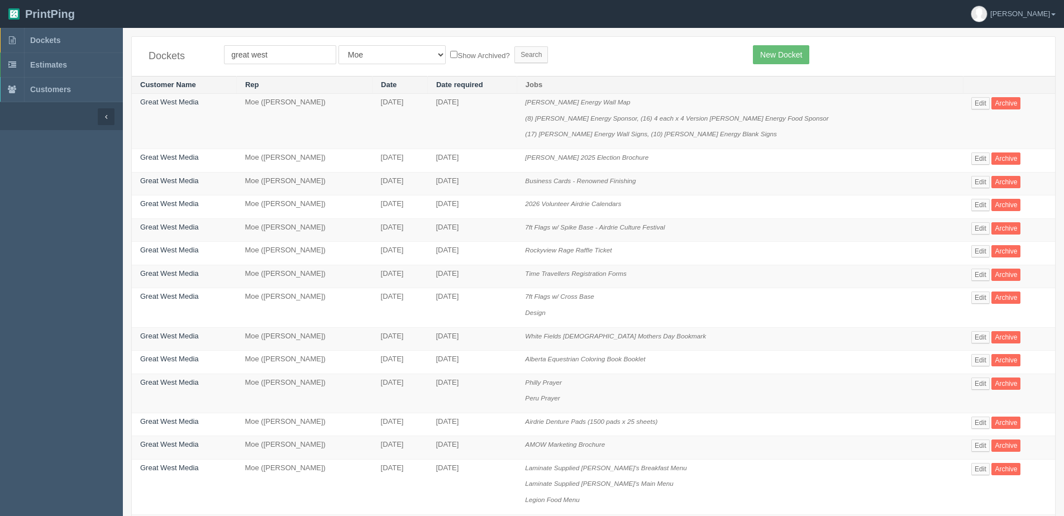
click at [450, 51] on input "Show Archived?" at bounding box center [453, 54] width 7 height 7
checkbox input "true"
click at [514, 58] on input "Search" at bounding box center [531, 54] width 34 height 17
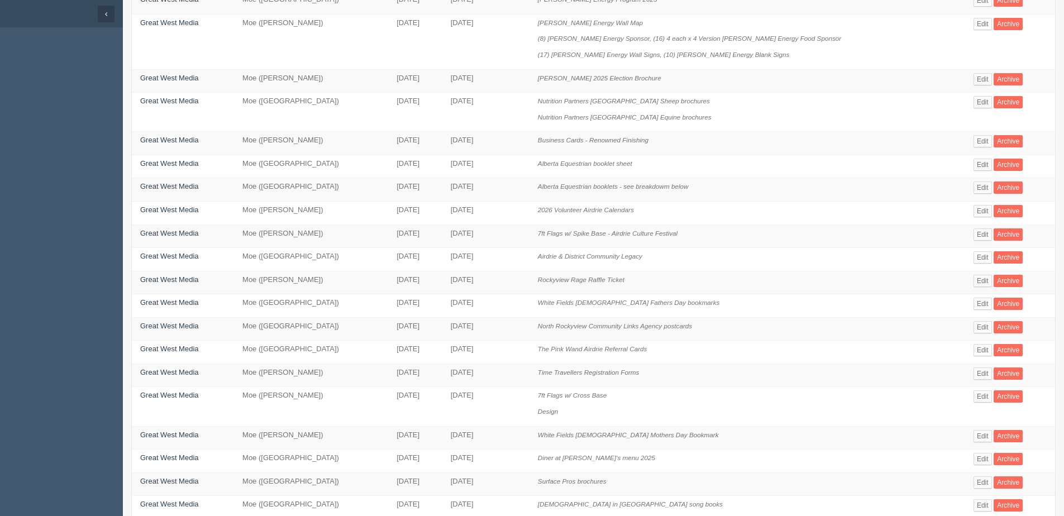
scroll to position [112, 0]
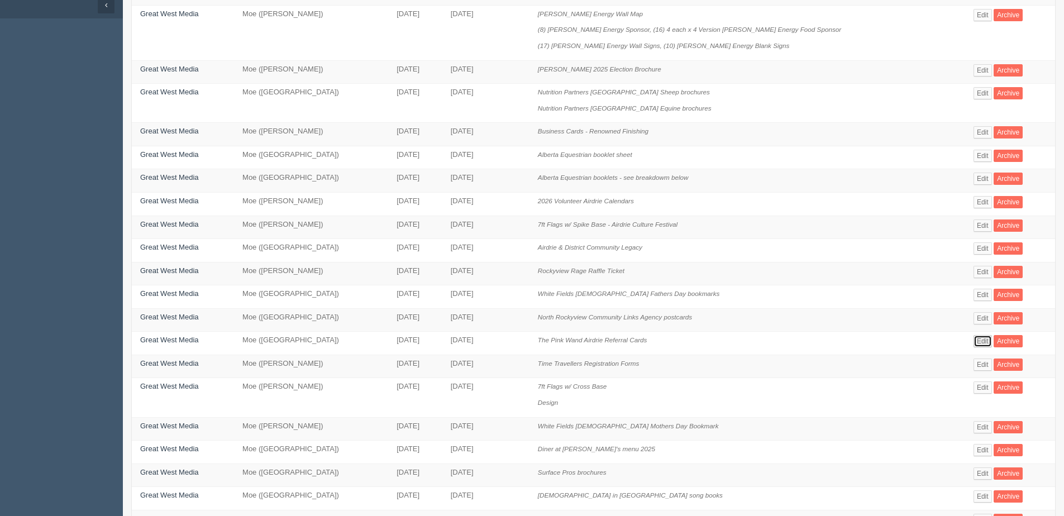
click at [981, 336] on link "Edit" at bounding box center [982, 341] width 18 height 12
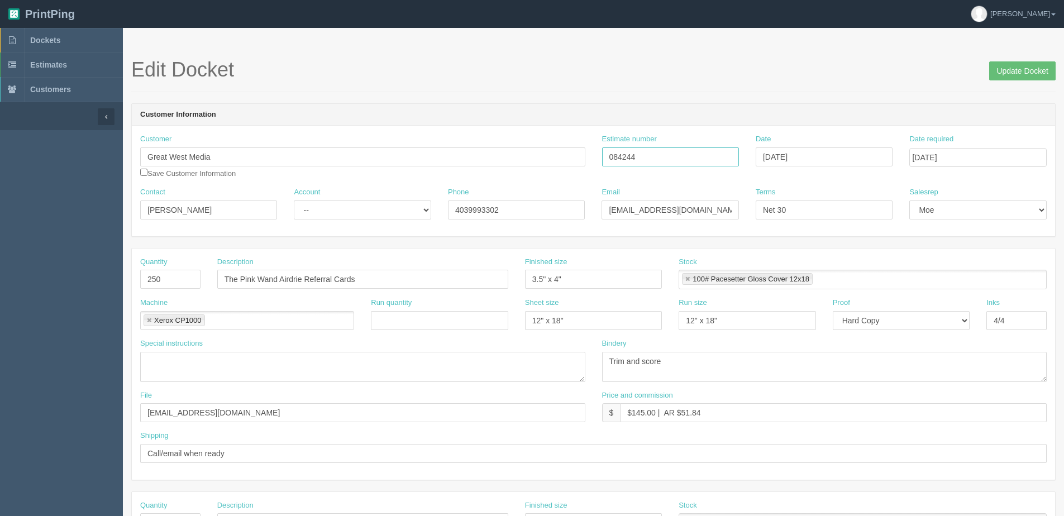
drag, startPoint x: 660, startPoint y: 154, endPoint x: 524, endPoint y: 159, distance: 135.2
click at [524, 159] on div "Customer Great West Media Save Customer Information Estimate number 084244 Date…" at bounding box center [593, 160] width 923 height 53
drag, startPoint x: 1032, startPoint y: 71, endPoint x: 1007, endPoint y: 71, distance: 25.1
click at [1016, 71] on input "Update Docket" at bounding box center [1022, 70] width 66 height 19
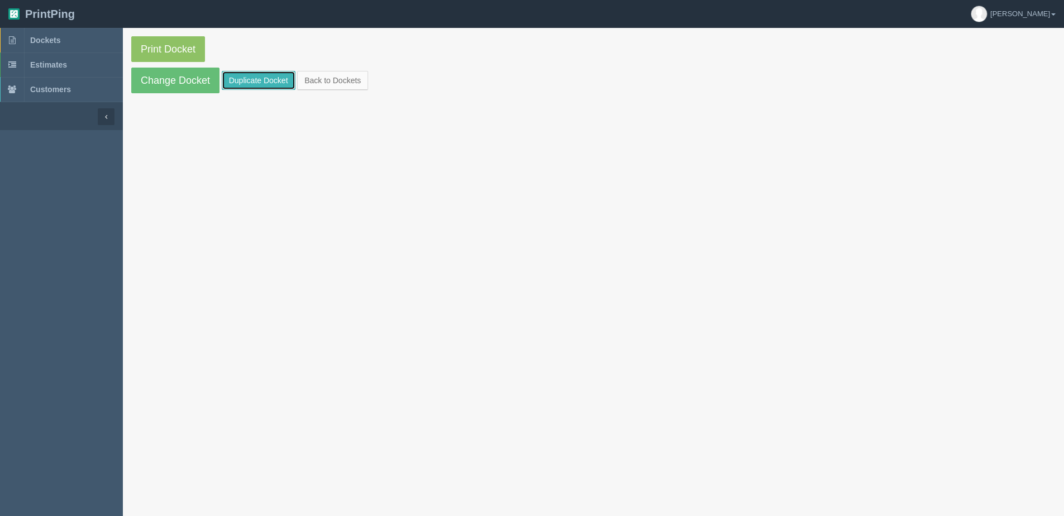
drag, startPoint x: 276, startPoint y: 77, endPoint x: 288, endPoint y: 77, distance: 11.2
click at [275, 77] on link "Duplicate Docket" at bounding box center [259, 80] width 74 height 19
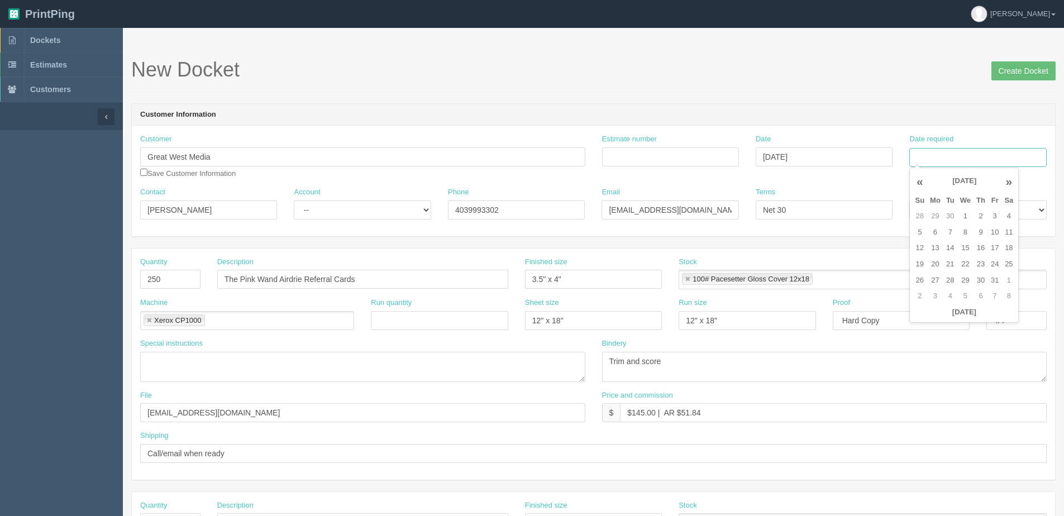
click at [961, 154] on input "Date required" at bounding box center [977, 157] width 137 height 19
click at [930, 317] on th "[DATE]" at bounding box center [964, 312] width 104 height 16
click at [932, 225] on td "6" at bounding box center [935, 233] width 16 height 16
type input "October 6, 2025"
click at [632, 151] on input "Estimate number" at bounding box center [670, 156] width 137 height 19
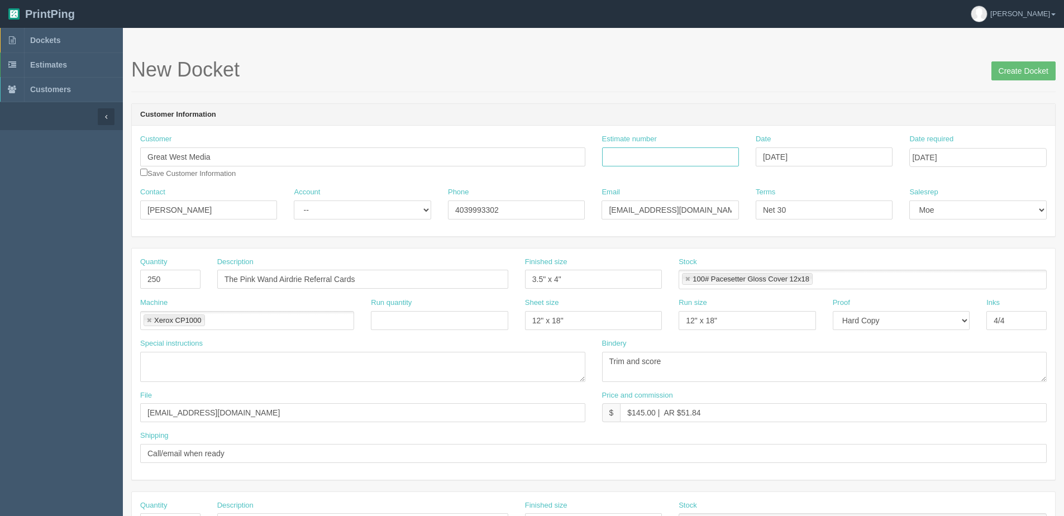
paste input "084244"
type input "084244"
drag, startPoint x: 355, startPoint y: 209, endPoint x: 352, endPoint y: 219, distance: 10.4
click at [355, 215] on select "-- Existing Client Allrush Client Rep Client" at bounding box center [362, 209] width 137 height 19
select select "Rep Client"
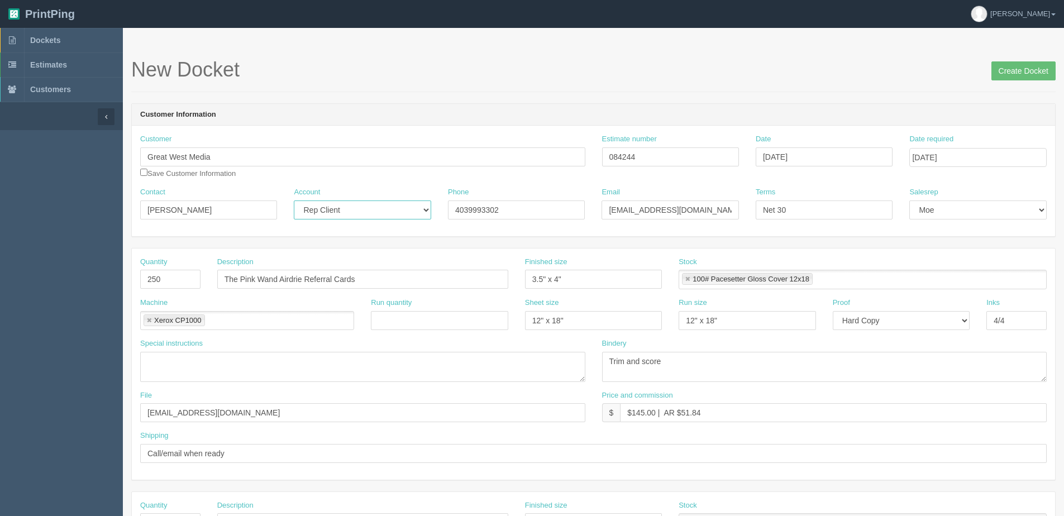
click at [294, 200] on select "-- Existing Client Allrush Client Rep Client" at bounding box center [362, 209] width 137 height 19
drag, startPoint x: 181, startPoint y: 279, endPoint x: -175, endPoint y: 312, distance: 357.3
click at [0, 312] on html "PrintPing Dan Edit account ( dan@allrush.ca ) Logout Dockets Estimates Customers" at bounding box center [532, 507] width 1064 height 1014
type input "1000"
drag, startPoint x: 634, startPoint y: 411, endPoint x: 656, endPoint y: 413, distance: 22.5
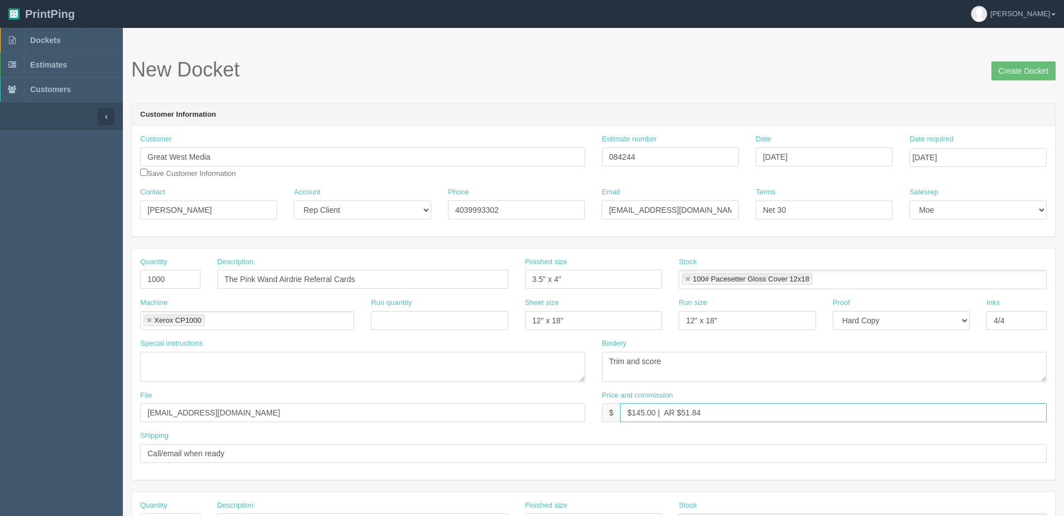
click at [657, 413] on input "$145.00 | AR $51.84" at bounding box center [833, 412] width 427 height 19
drag, startPoint x: 682, startPoint y: 413, endPoint x: 906, endPoint y: 371, distance: 228.4
click at [853, 380] on div "Quantity 1000 Description The Pink Wand Airdrie Referral Cards Finished size 3.…" at bounding box center [593, 364] width 923 height 231
type input "$249.00 | AR $125.67"
click at [1013, 69] on input "Create Docket" at bounding box center [1023, 70] width 64 height 19
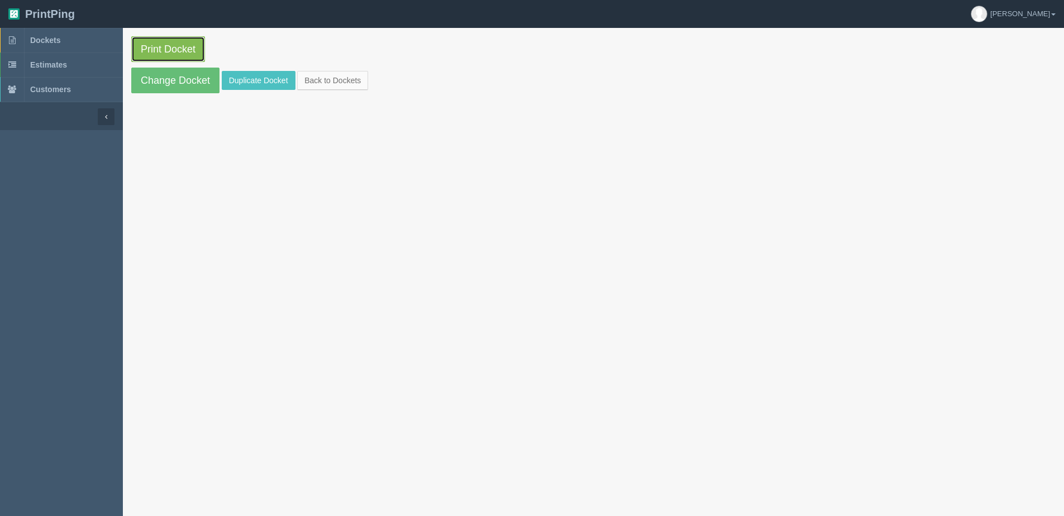
click at [156, 56] on link "Print Docket" at bounding box center [168, 49] width 74 height 26
click at [328, 82] on link "Back to Dockets" at bounding box center [332, 80] width 71 height 19
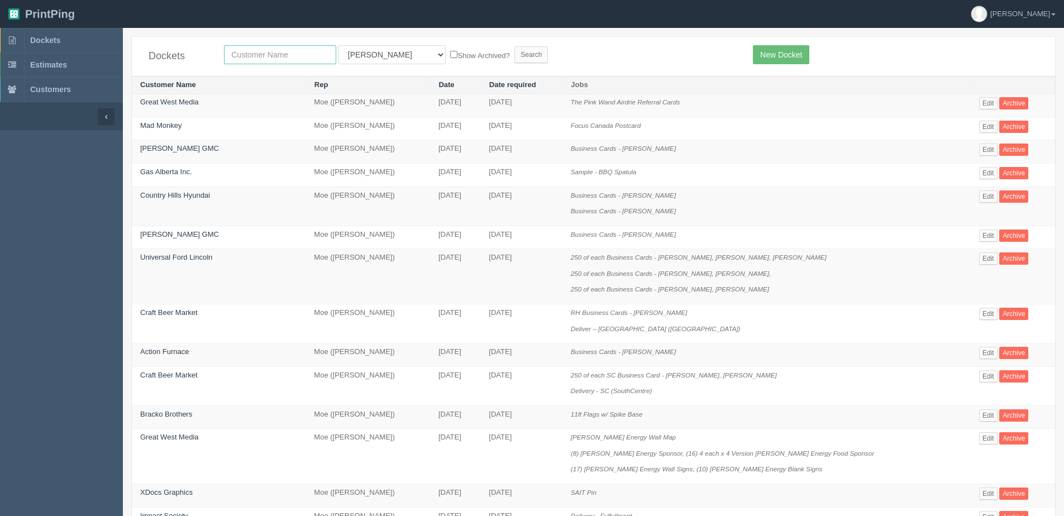
click at [281, 46] on input "text" at bounding box center [280, 54] width 112 height 19
type input "experience"
click at [514, 46] on input "Search" at bounding box center [531, 54] width 34 height 17
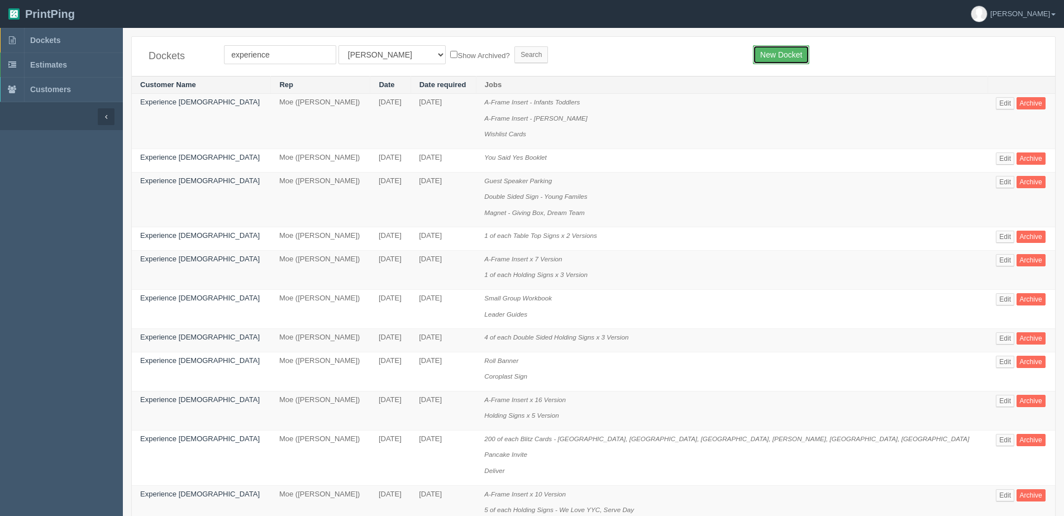
click at [789, 54] on link "New Docket" at bounding box center [781, 54] width 56 height 19
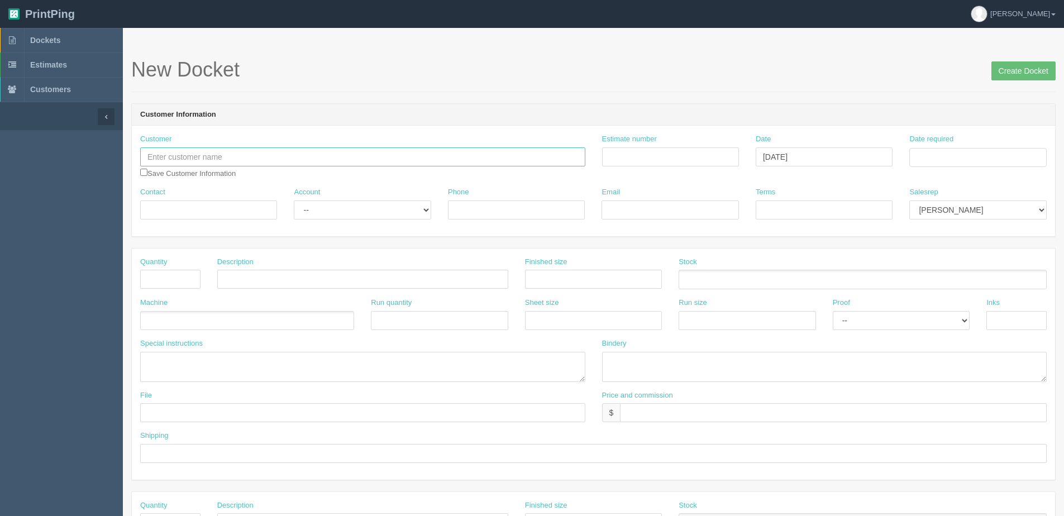
click at [242, 156] on input "text" at bounding box center [362, 156] width 445 height 19
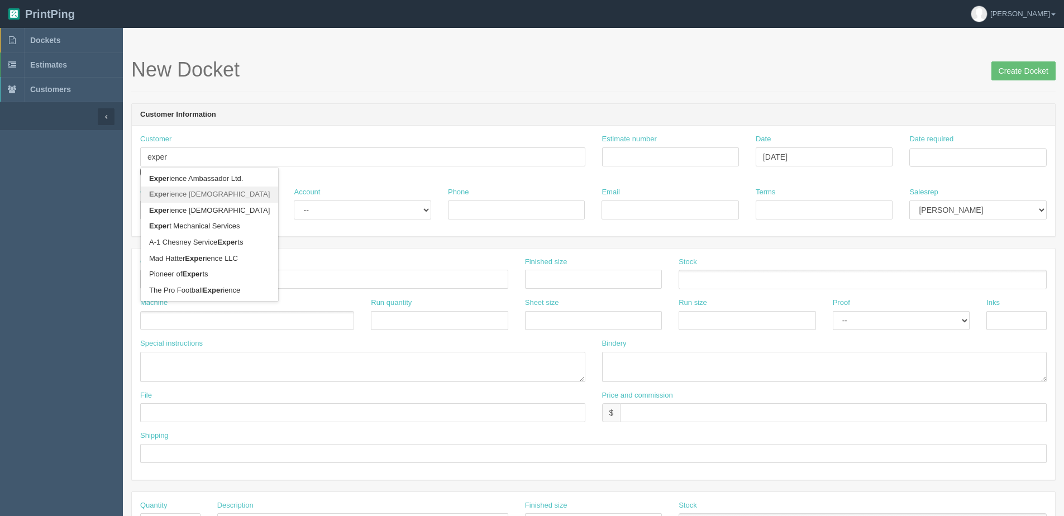
click at [211, 198] on link "Exper ience [DEMOGRAPHIC_DATA]" at bounding box center [209, 195] width 137 height 16
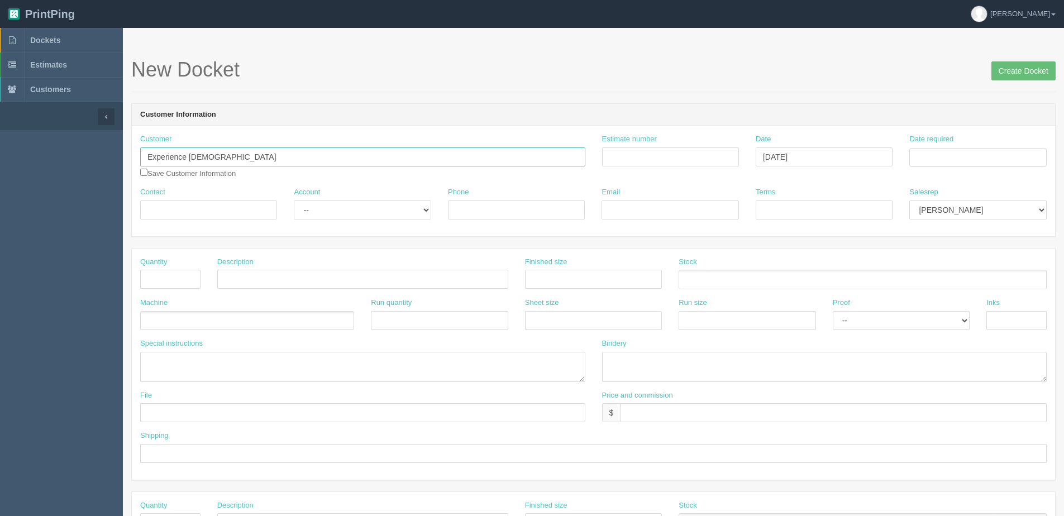
click at [233, 155] on input "Experience [DEMOGRAPHIC_DATA]" at bounding box center [362, 156] width 445 height 19
click at [212, 193] on link "Experience Churc h" at bounding box center [185, 195] width 88 height 16
type input "Experience [DEMOGRAPHIC_DATA]"
type input "[PERSON_NAME]"
type input "[PERSON_NAME][EMAIL_ADDRESS][DOMAIN_NAME]"
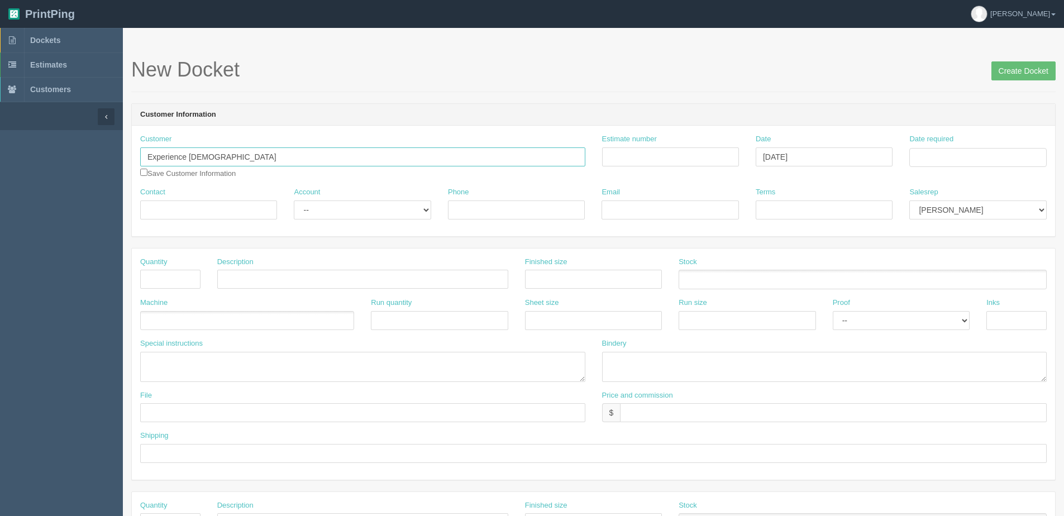
type input "Due on receipt"
click at [355, 214] on select "-- Existing Client Allrush Client Rep Client" at bounding box center [362, 209] width 137 height 19
select select "Allrush Client"
click at [294, 200] on select "-- Existing Client Allrush Client Rep Client" at bounding box center [362, 209] width 137 height 19
drag, startPoint x: 164, startPoint y: 207, endPoint x: 242, endPoint y: 208, distance: 77.6
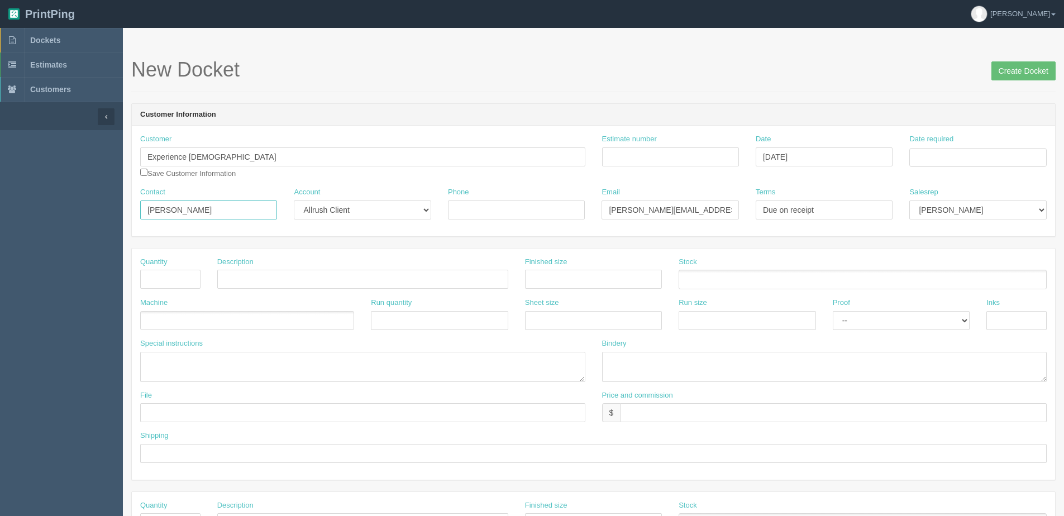
click at [242, 207] on input "[PERSON_NAME]" at bounding box center [208, 209] width 137 height 19
paste input "[PERSON_NAME]"
type input "[PERSON_NAME]"
click at [147, 174] on div "Customer Experience [DEMOGRAPHIC_DATA] Experience Churc h Experience Churc h Sa…" at bounding box center [362, 156] width 445 height 45
click at [140, 169] on div "Customer Experience [DEMOGRAPHIC_DATA] Experience Churc h Experience Churc h Sa…" at bounding box center [363, 160] width 462 height 53
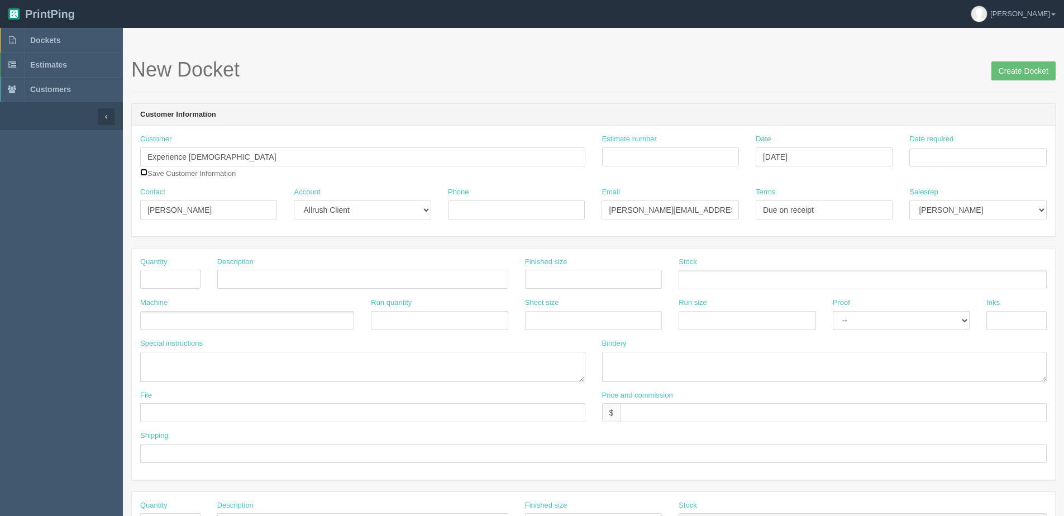
click at [144, 174] on input "checkbox" at bounding box center [143, 172] width 7 height 7
checkbox input "true"
click at [976, 211] on select "[PERSON_NAME] Mikayla [PERSON_NAME] [PERSON_NAME] [PERSON_NAME] [PERSON_NAME] […" at bounding box center [977, 209] width 137 height 19
select select "1"
click at [909, 200] on select "[PERSON_NAME] Mikayla [PERSON_NAME] [PERSON_NAME] [PERSON_NAME] [PERSON_NAME] […" at bounding box center [977, 209] width 137 height 19
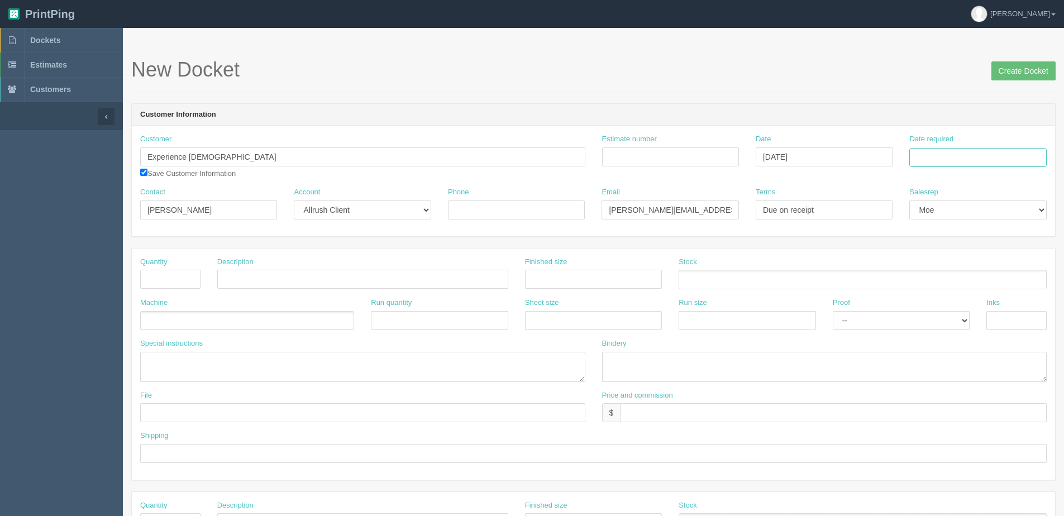
click at [934, 155] on input "Date required" at bounding box center [977, 157] width 137 height 19
click at [920, 319] on th "[DATE]" at bounding box center [964, 312] width 104 height 16
click at [940, 228] on td "6" at bounding box center [935, 233] width 16 height 16
type input "[DATE]"
click at [1029, 71] on input "Create Docket" at bounding box center [1023, 70] width 64 height 19
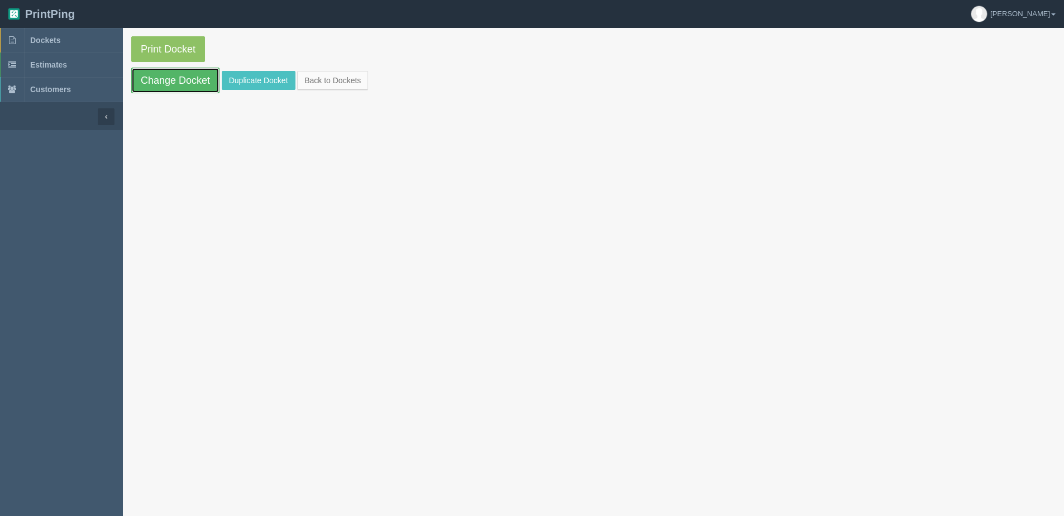
drag, startPoint x: 167, startPoint y: 80, endPoint x: 150, endPoint y: 87, distance: 17.8
click at [167, 80] on link "Change Docket" at bounding box center [175, 81] width 88 height 26
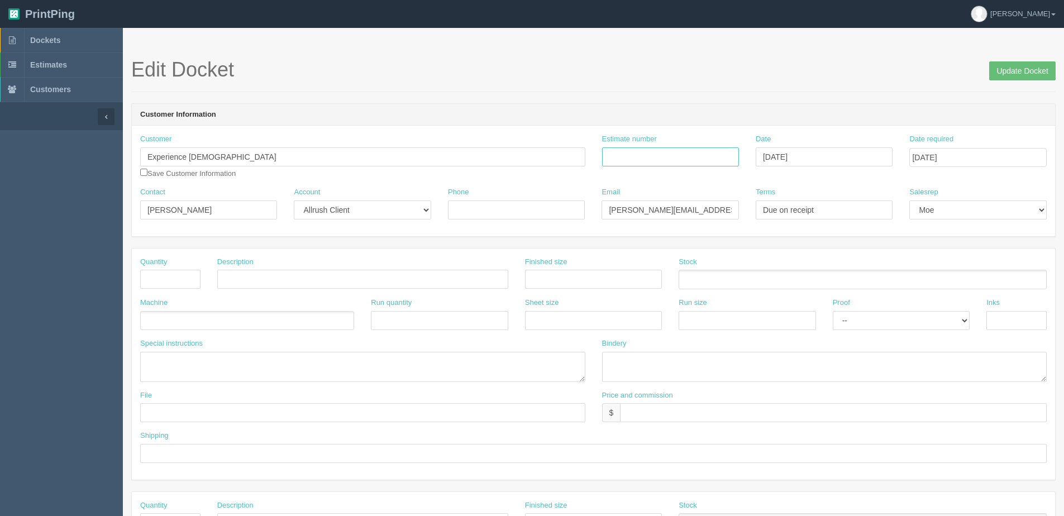
click at [682, 161] on input "Estimate number" at bounding box center [670, 156] width 137 height 19
type input "092722"
click at [172, 286] on input "text" at bounding box center [170, 279] width 60 height 19
type input "1500"
click at [247, 278] on input "text" at bounding box center [362, 279] width 291 height 19
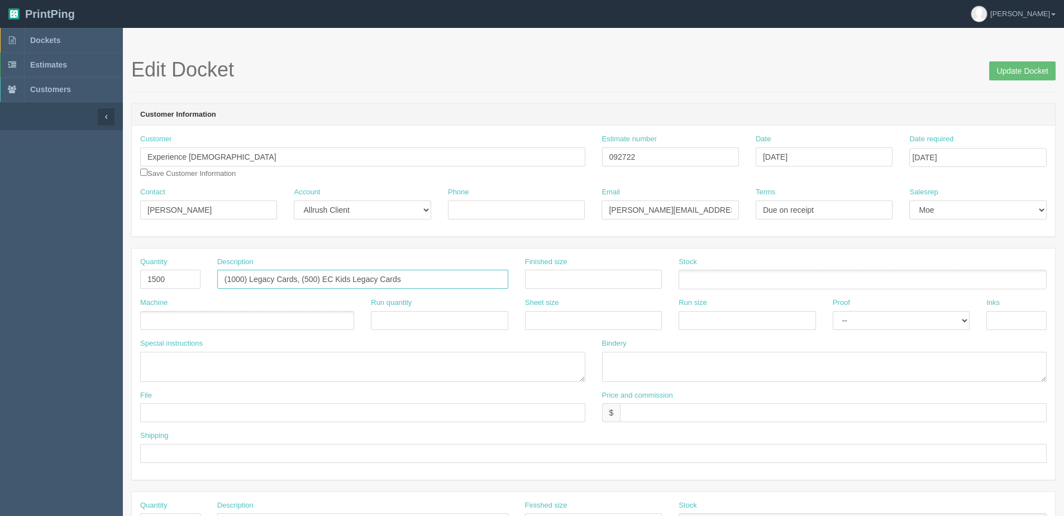
type input "(1000) Legacy Cards, (500) EC Kids Legacy Cards"
type input "4" x 6""
click at [208, 319] on ul at bounding box center [247, 321] width 214 height 20
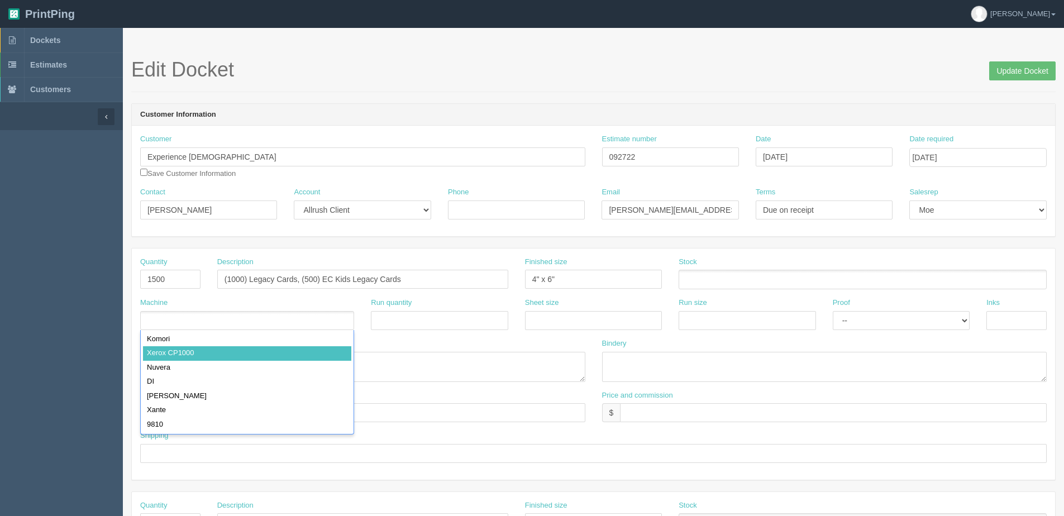
type input "Xerox CP1000"
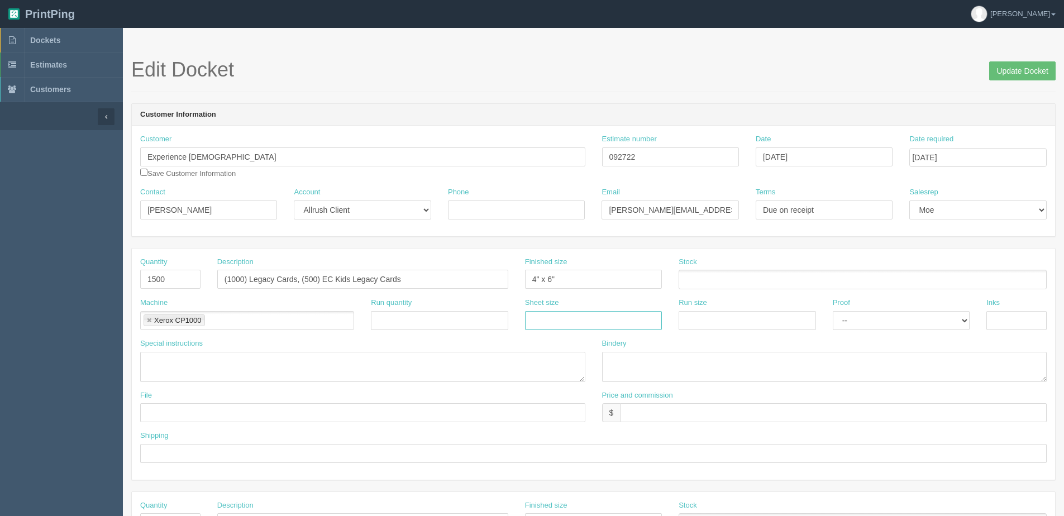
click at [554, 314] on input "text" at bounding box center [593, 320] width 137 height 19
type input "12" x 18""
drag, startPoint x: 735, startPoint y: 309, endPoint x: 736, endPoint y: 317, distance: 7.3
click at [736, 312] on div "Run size" at bounding box center [747, 314] width 137 height 32
click at [737, 328] on input "text" at bounding box center [747, 320] width 137 height 19
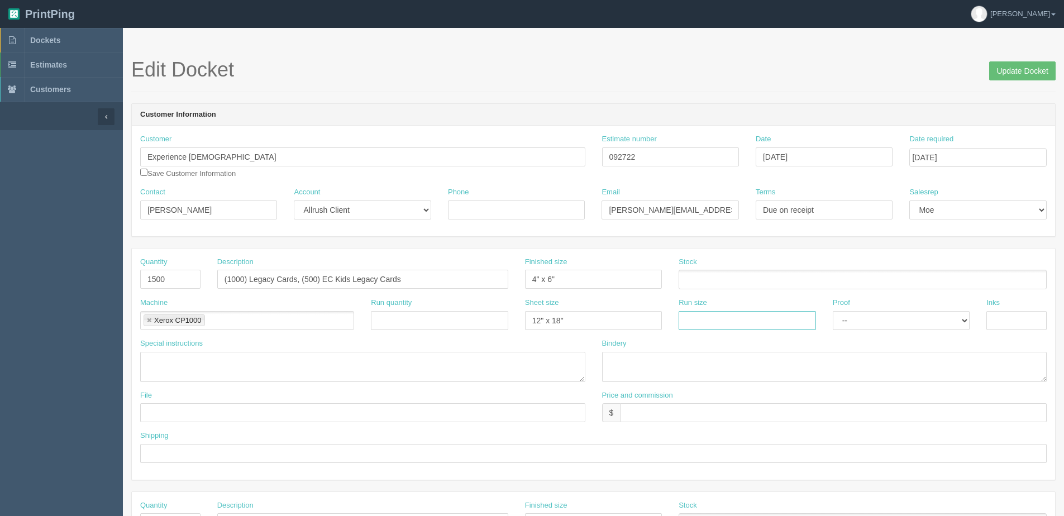
type input "12" x 18""
click at [1016, 321] on input "text" at bounding box center [1016, 320] width 60 height 19
type input "4/4"
click at [712, 279] on ul at bounding box center [863, 280] width 368 height 20
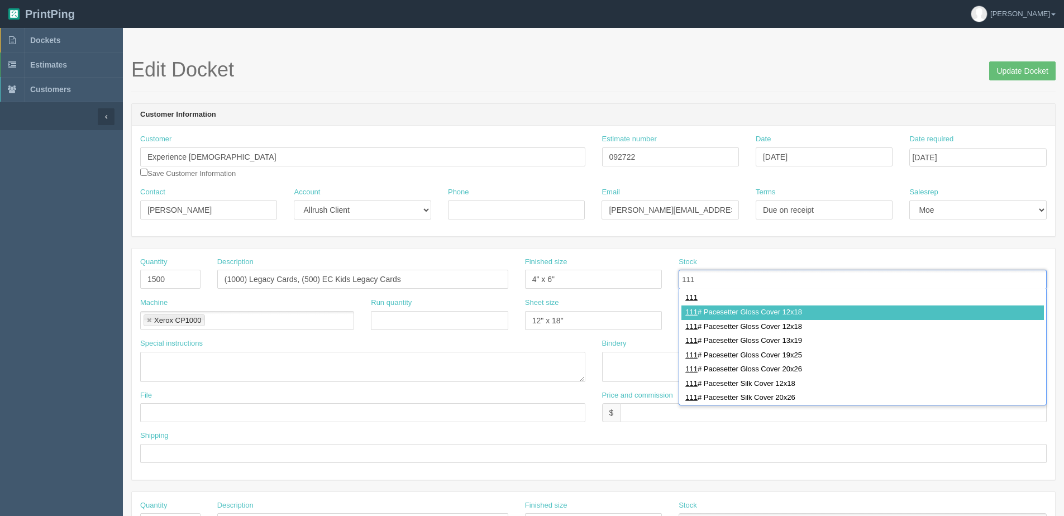
type input "111"
drag, startPoint x: 729, startPoint y: 307, endPoint x: 660, endPoint y: 324, distance: 71.3
type input "111# Pacesetter Gloss Cover 12x18"
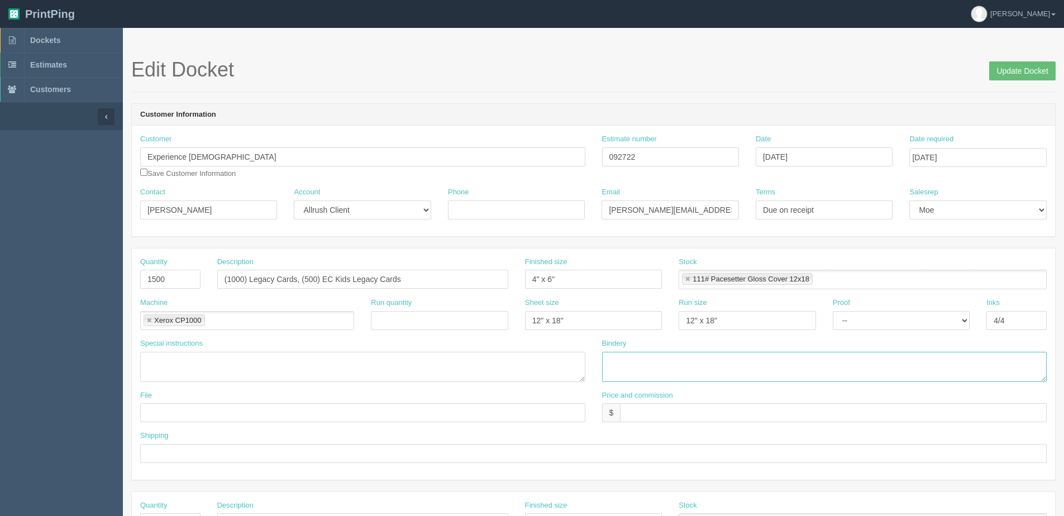
click at [653, 365] on textarea at bounding box center [824, 367] width 445 height 30
type textarea "Trim and Drill 1 Hole at the top"
click at [166, 409] on input "text" at bounding box center [362, 412] width 445 height 19
drag, startPoint x: 203, startPoint y: 413, endPoint x: 504, endPoint y: 387, distance: 302.7
click at [472, 385] on div "Quantity 1500 Description (1000) Legacy Cards, (500) EC Kids Legacy Cards Finis…" at bounding box center [593, 364] width 923 height 231
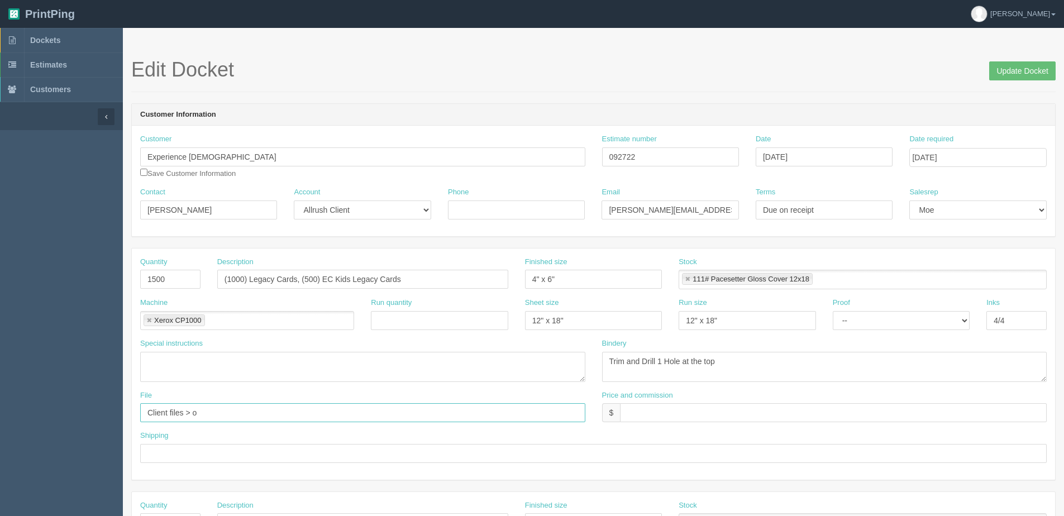
type input "Client Files > [DATE]"
click at [211, 459] on input "text" at bounding box center [593, 453] width 906 height 19
type input "Deliver when ready"
click at [658, 404] on input "text" at bounding box center [833, 412] width 427 height 19
click at [741, 412] on input "$348.57 | AR $" at bounding box center [833, 412] width 427 height 19
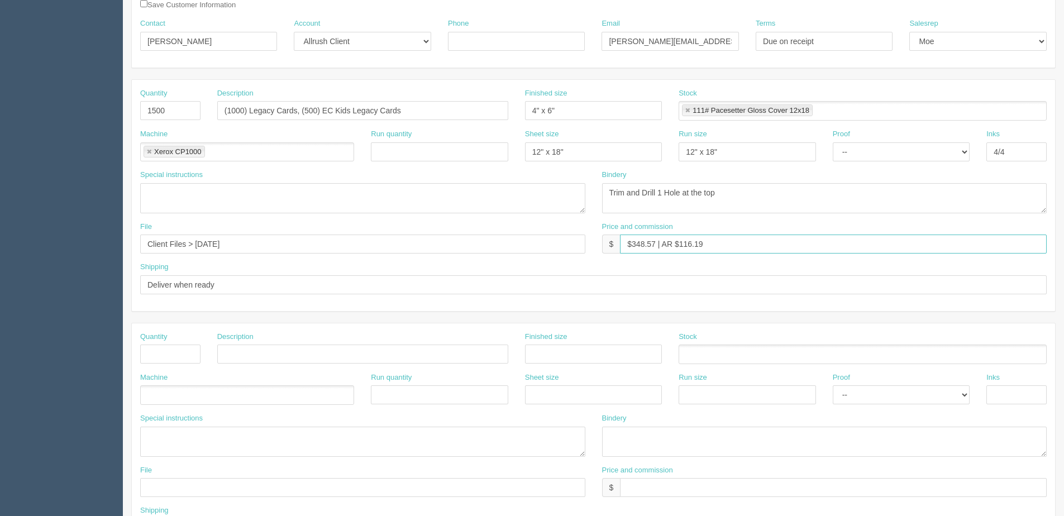
scroll to position [223, 0]
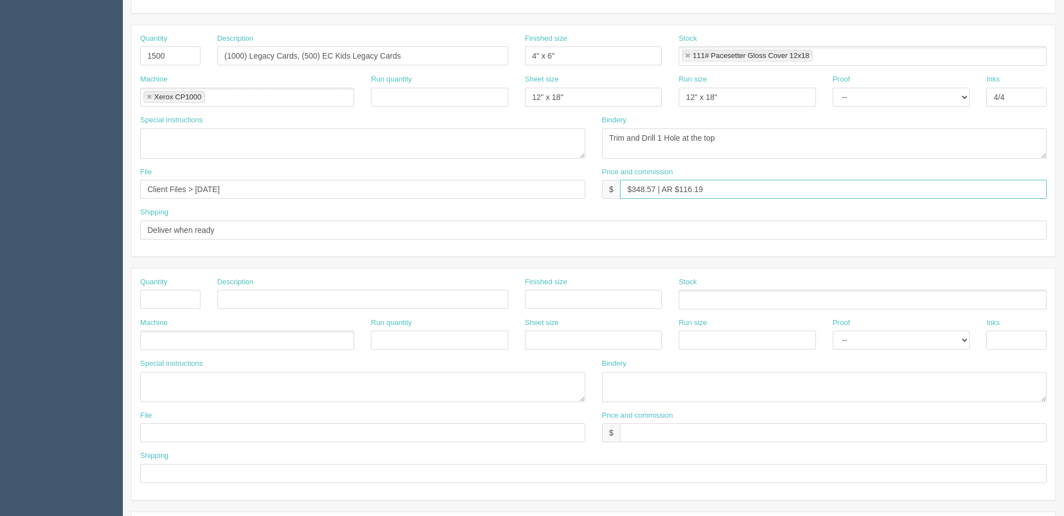
type input "$348.57 | AR $116.19"
click at [187, 309] on input "text" at bounding box center [170, 299] width 60 height 19
type input "2000"
type input "F"
type input "Door Hangers"
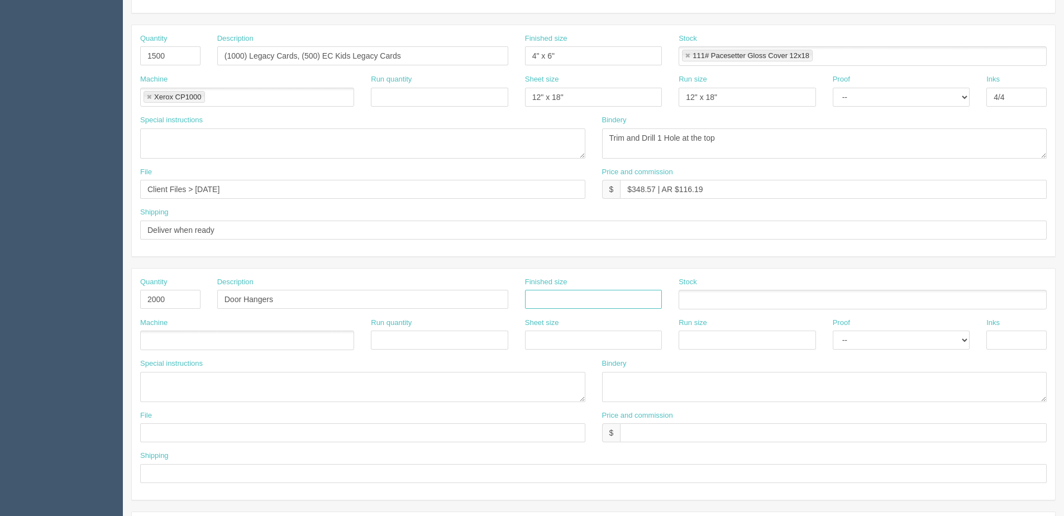
click at [581, 302] on input "text" at bounding box center [593, 299] width 137 height 19
type input "3.75" x 8.75""
click at [733, 305] on ul at bounding box center [863, 300] width 368 height 20
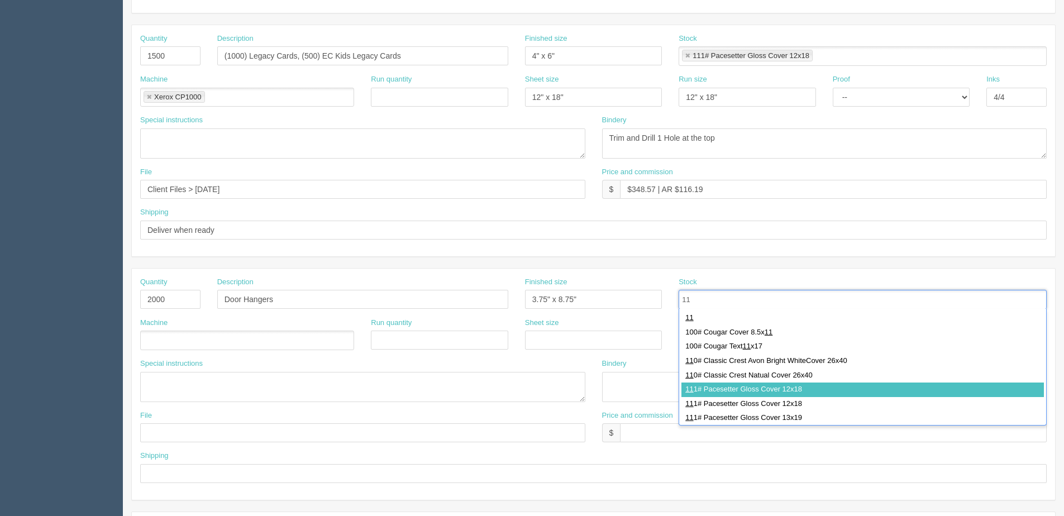
type input "11"
drag, startPoint x: 708, startPoint y: 386, endPoint x: 441, endPoint y: 376, distance: 266.6
type input "111# Pacesetter Gloss Cover 12x18"
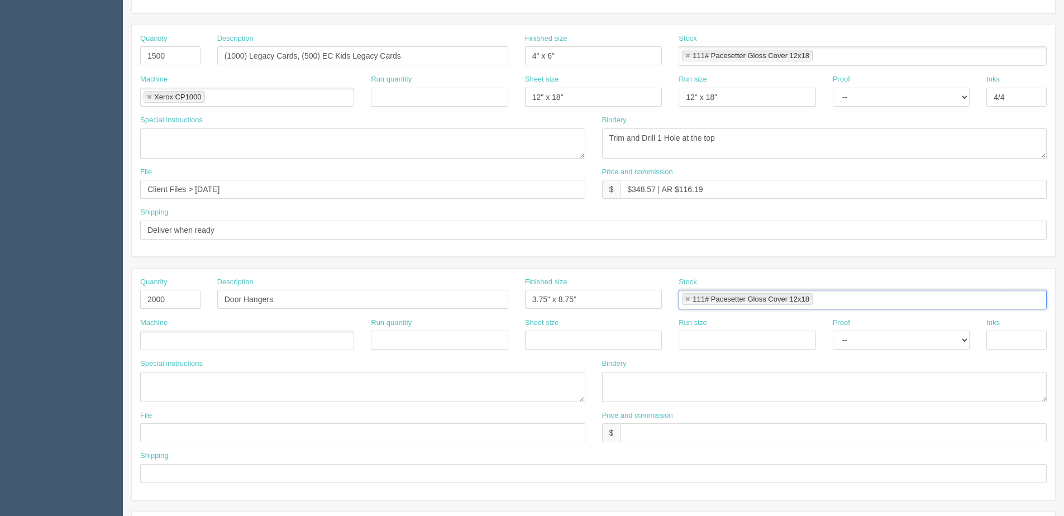
click at [206, 348] on ul at bounding box center [247, 341] width 214 height 20
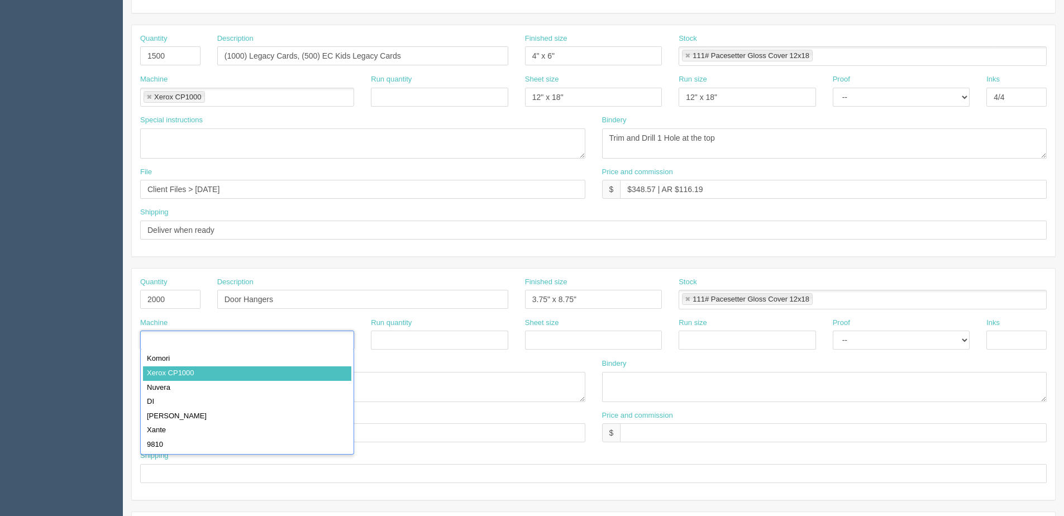
drag, startPoint x: 197, startPoint y: 374, endPoint x: 619, endPoint y: 319, distance: 426.3
type input "Xerox CP1000"
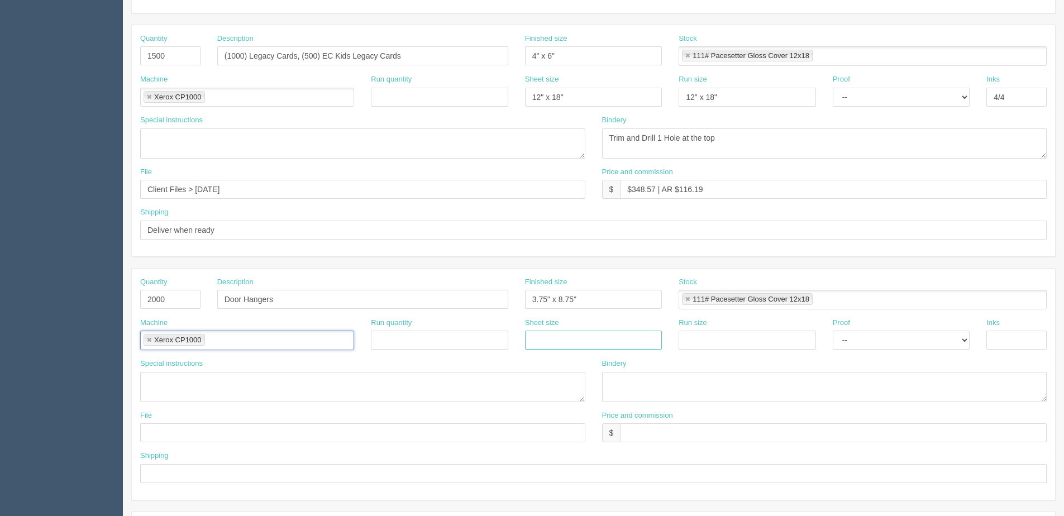
click at [602, 340] on input "text" at bounding box center [593, 340] width 137 height 19
type input "12" x 18""
click at [715, 348] on input "text" at bounding box center [747, 340] width 137 height 19
type input "12" x 18""
click at [1022, 337] on input "text" at bounding box center [1016, 340] width 60 height 19
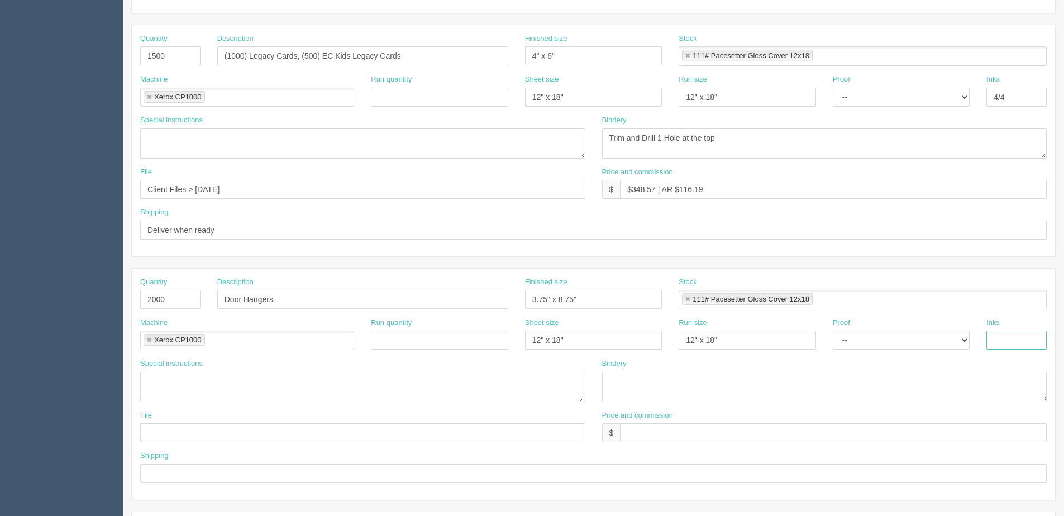
type input "4/4"
click at [696, 394] on textarea at bounding box center [824, 387] width 445 height 30
type textarea "Trim and Die-Cut"
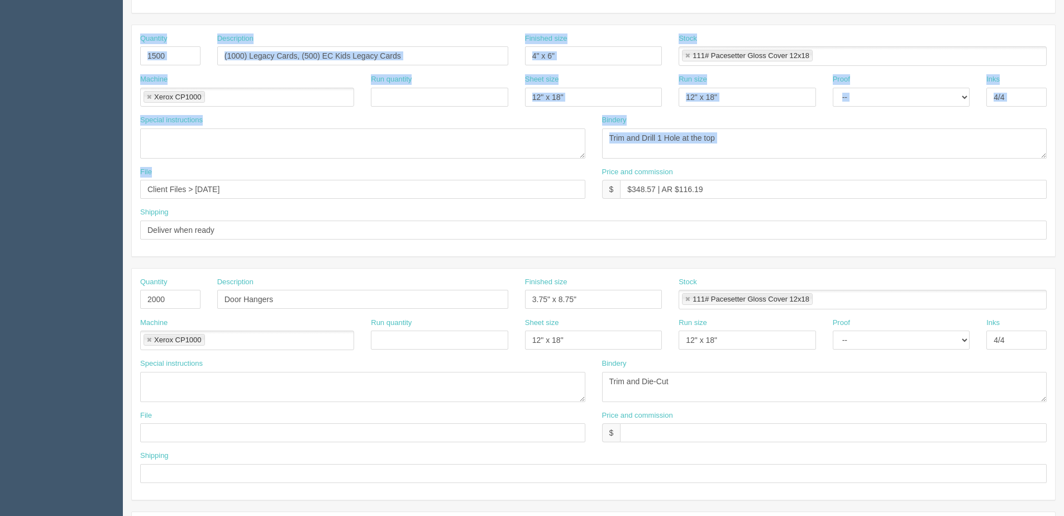
drag, startPoint x: -34, startPoint y: 218, endPoint x: -45, endPoint y: 218, distance: 10.6
click at [0, 218] on html "PrintPing Dan Edit account ( dan@allrush.ca ) Logout Dockets Estimates Customers" at bounding box center [532, 284] width 1064 height 1014
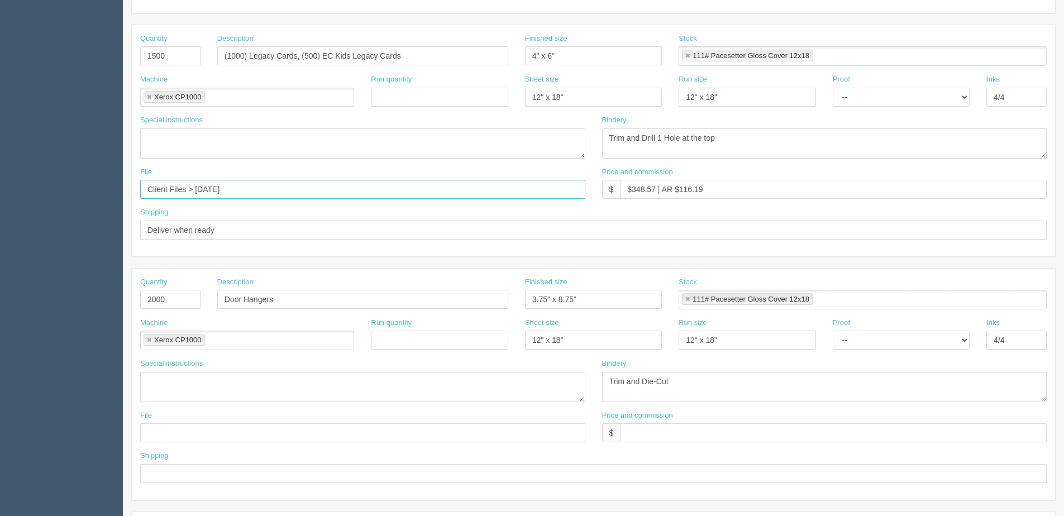
click at [360, 198] on input "Client Files > [DATE]" at bounding box center [362, 189] width 445 height 19
drag, startPoint x: 165, startPoint y: 194, endPoint x: 133, endPoint y: 194, distance: 31.3
click at [133, 194] on div "File Client Files > October 2025" at bounding box center [363, 187] width 462 height 41
click at [182, 436] on input "text" at bounding box center [362, 432] width 445 height 19
paste input "Client Files > [DATE]"
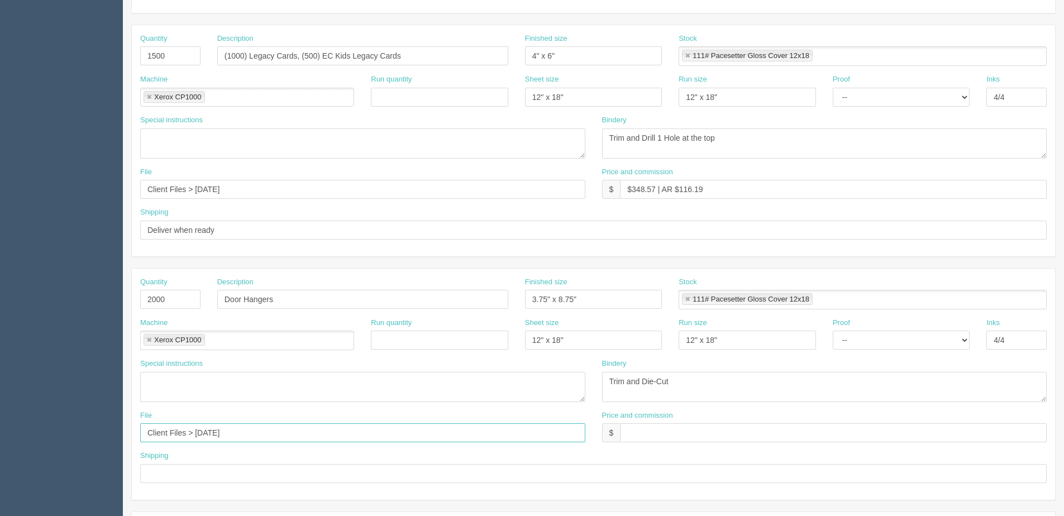
type input "Client Files > [DATE]"
click at [181, 479] on input "text" at bounding box center [593, 473] width 906 height 19
type input "Same as above"
drag, startPoint x: 720, startPoint y: 193, endPoint x: 362, endPoint y: 218, distance: 359.4
click at [364, 223] on div "Quantity 1500 Description (1000) Legacy Cards, (500) EC Kids Legacy Cards Finis…" at bounding box center [593, 140] width 923 height 231
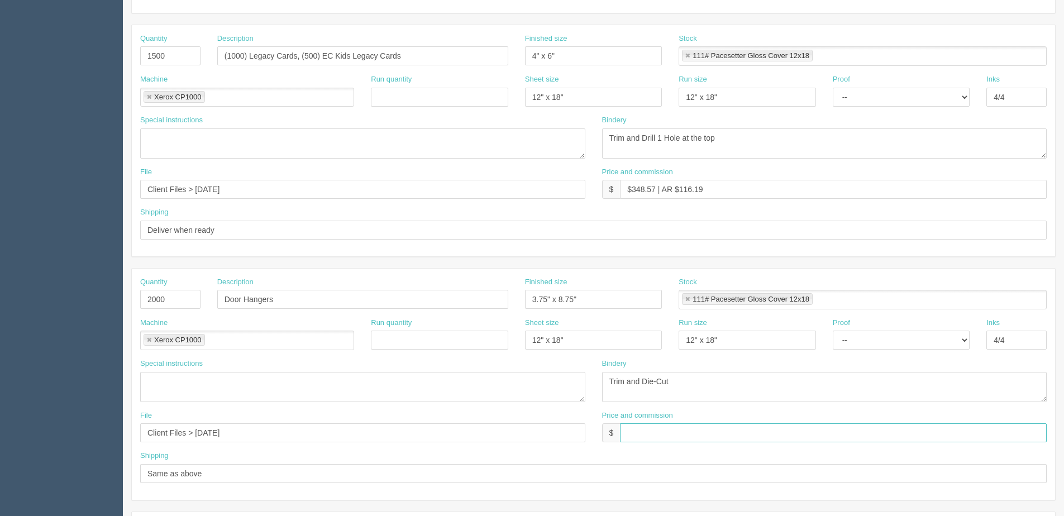
click at [651, 427] on input "text" at bounding box center [833, 432] width 427 height 19
paste input "$348.57 | AR $116.19"
drag, startPoint x: 632, startPoint y: 432, endPoint x: 655, endPoint y: 435, distance: 22.6
click at [655, 435] on input "$348.57 | AR $116.19" at bounding box center [833, 432] width 427 height 19
drag, startPoint x: 679, startPoint y: 432, endPoint x: 800, endPoint y: 405, distance: 124.2
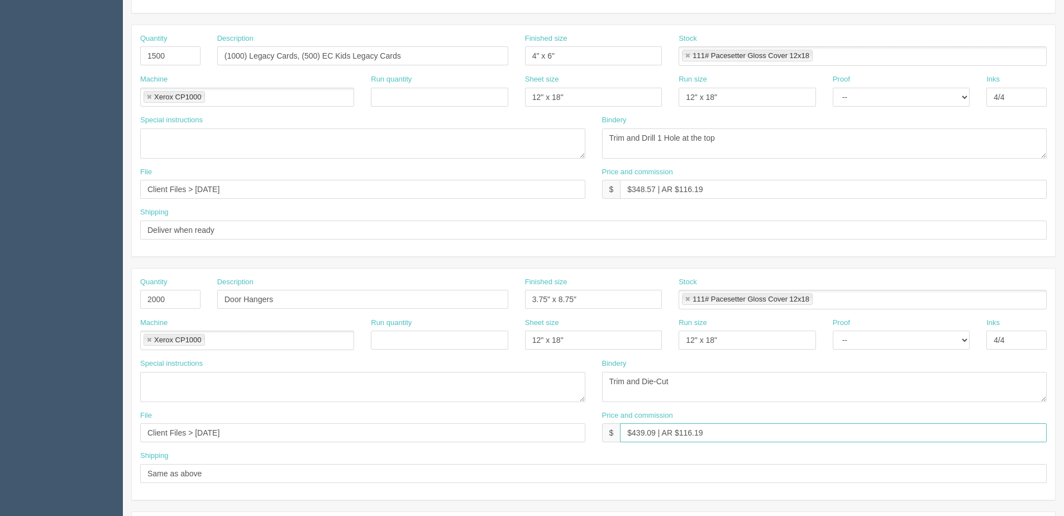
click at [779, 410] on div "Price and commission $ $439.09 | AR $116.19" at bounding box center [824, 426] width 445 height 32
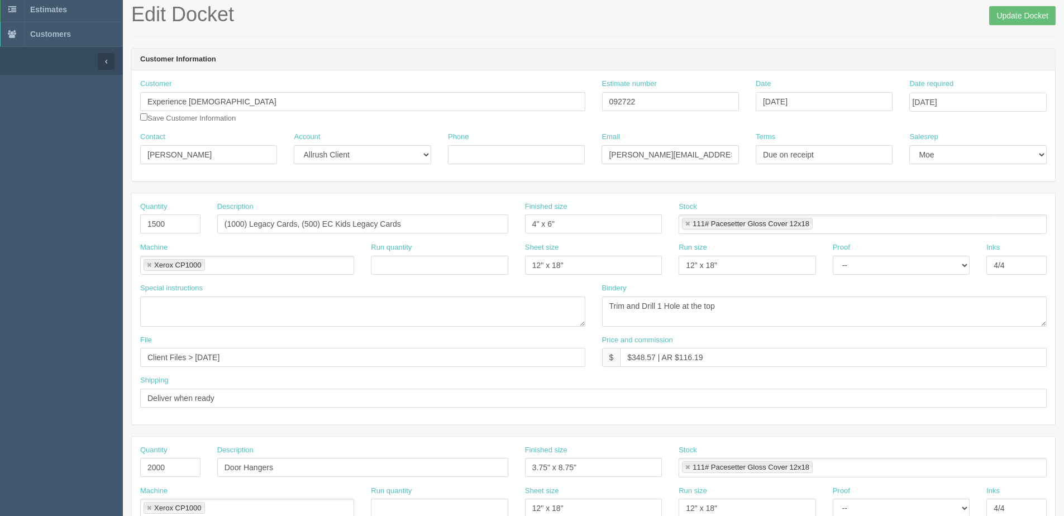
scroll to position [0, 0]
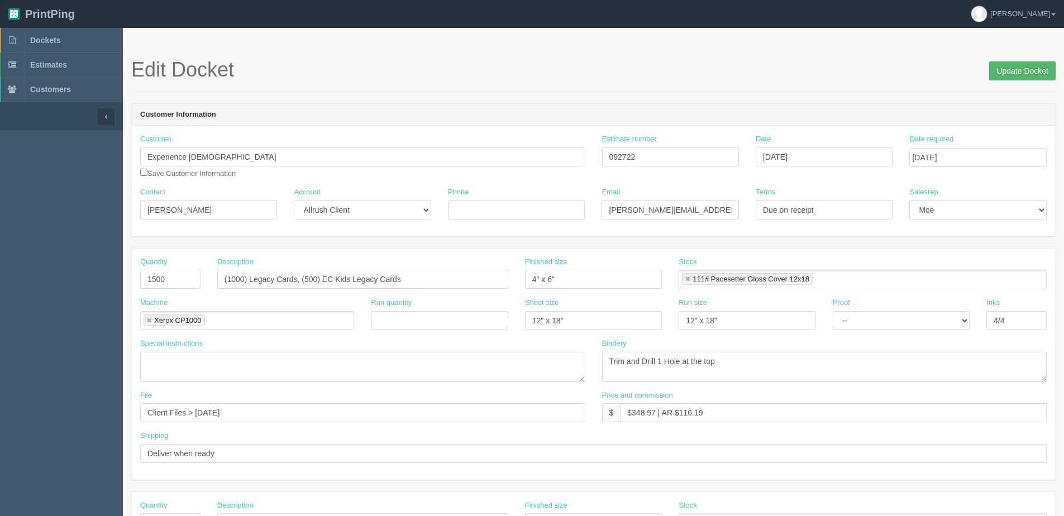
type input "$439.09 | AR $146.36"
click at [1016, 74] on input "Update Docket" at bounding box center [1022, 70] width 66 height 19
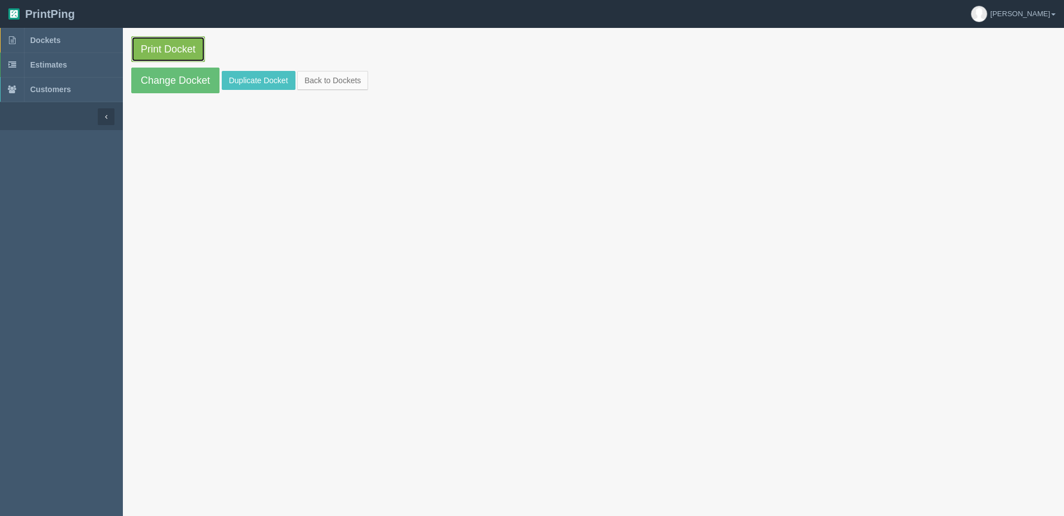
click at [133, 52] on link "Print Docket" at bounding box center [168, 49] width 74 height 26
click at [184, 84] on link "Change Docket" at bounding box center [175, 81] width 88 height 26
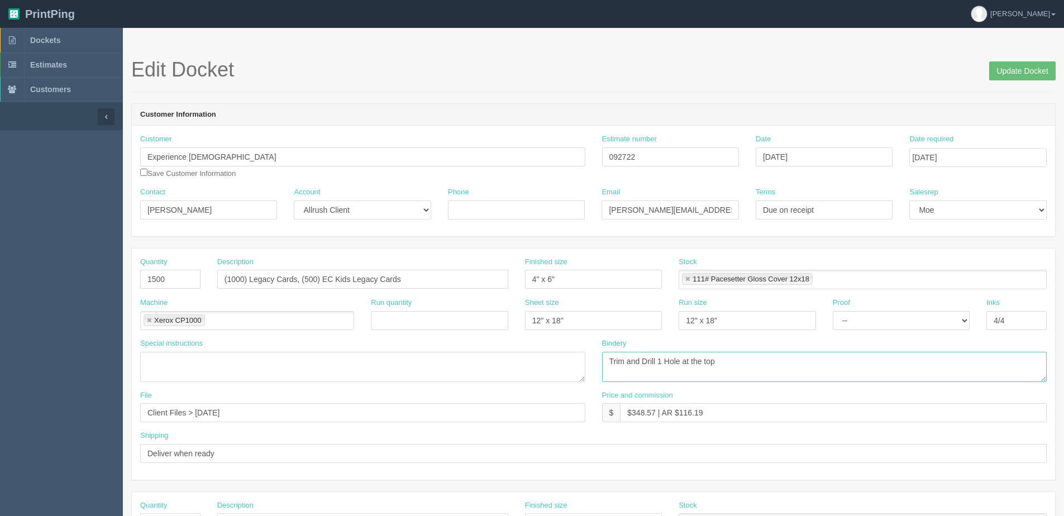
click at [661, 361] on textarea "Trim and Drill 1 Hole at the top" at bounding box center [824, 367] width 445 height 30
type textarea "Trim and Drill 1 Hole 5/32" at the top"
click at [1025, 73] on input "Update Docket" at bounding box center [1022, 70] width 66 height 19
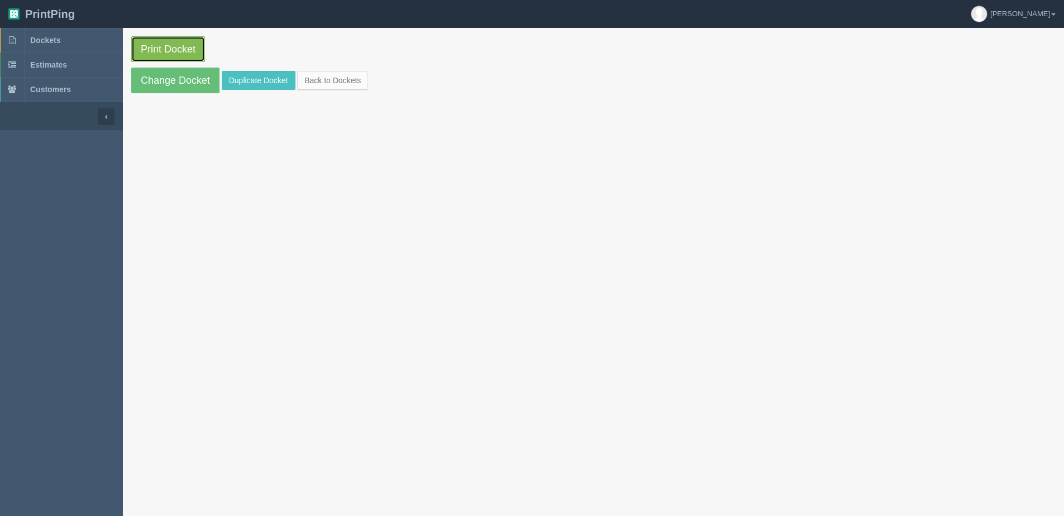
click at [140, 43] on link "Print Docket" at bounding box center [168, 49] width 74 height 26
click at [314, 76] on link "Back to Dockets" at bounding box center [332, 80] width 71 height 19
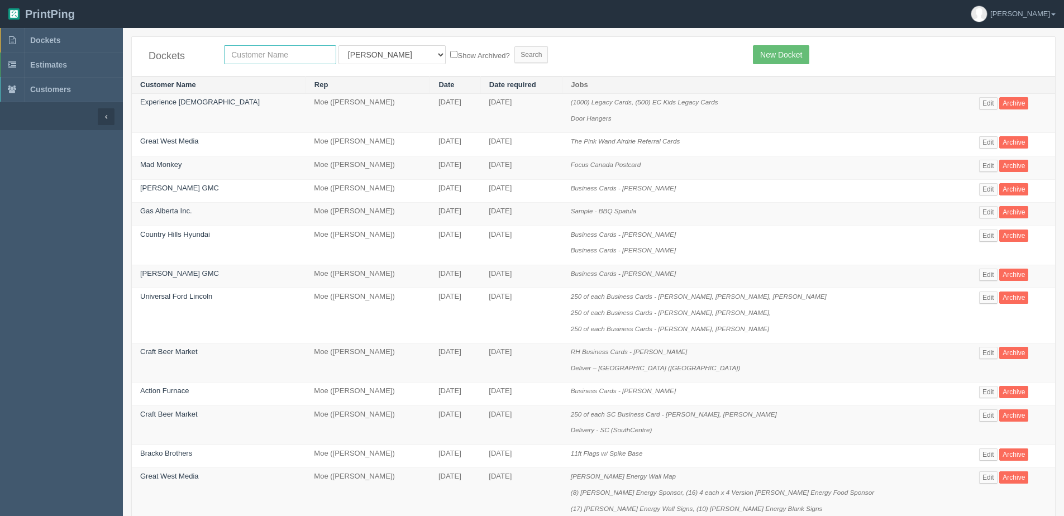
click at [276, 59] on input "text" at bounding box center [280, 54] width 112 height 19
type input "peak"
click at [514, 46] on input "Search" at bounding box center [531, 54] width 34 height 17
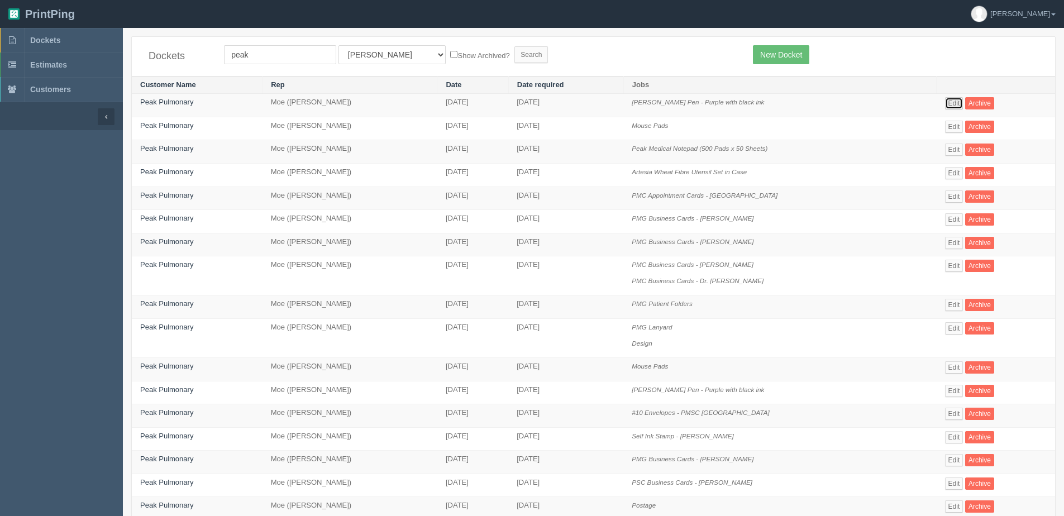
click at [956, 105] on link "Edit" at bounding box center [954, 103] width 18 height 12
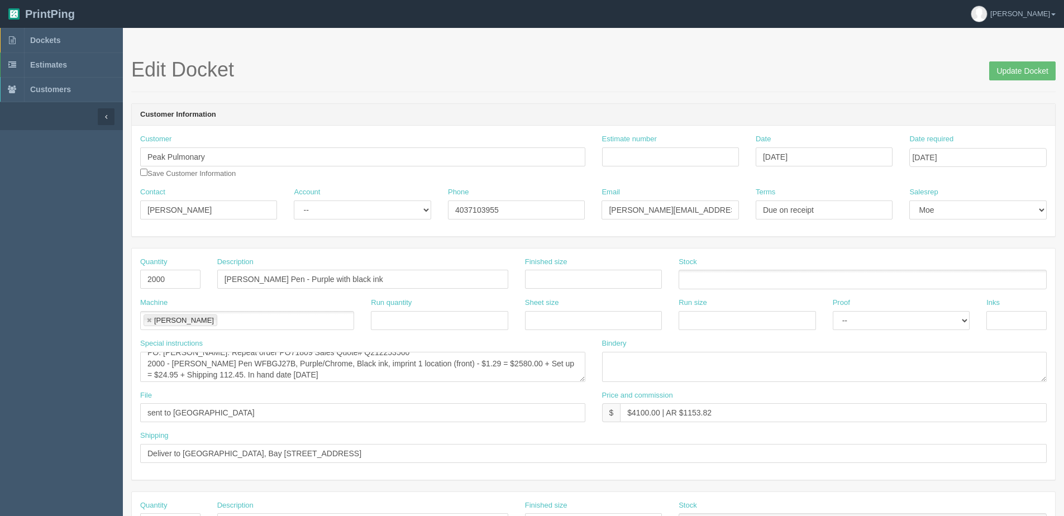
scroll to position [11, 0]
